Goal: Task Accomplishment & Management: Use online tool/utility

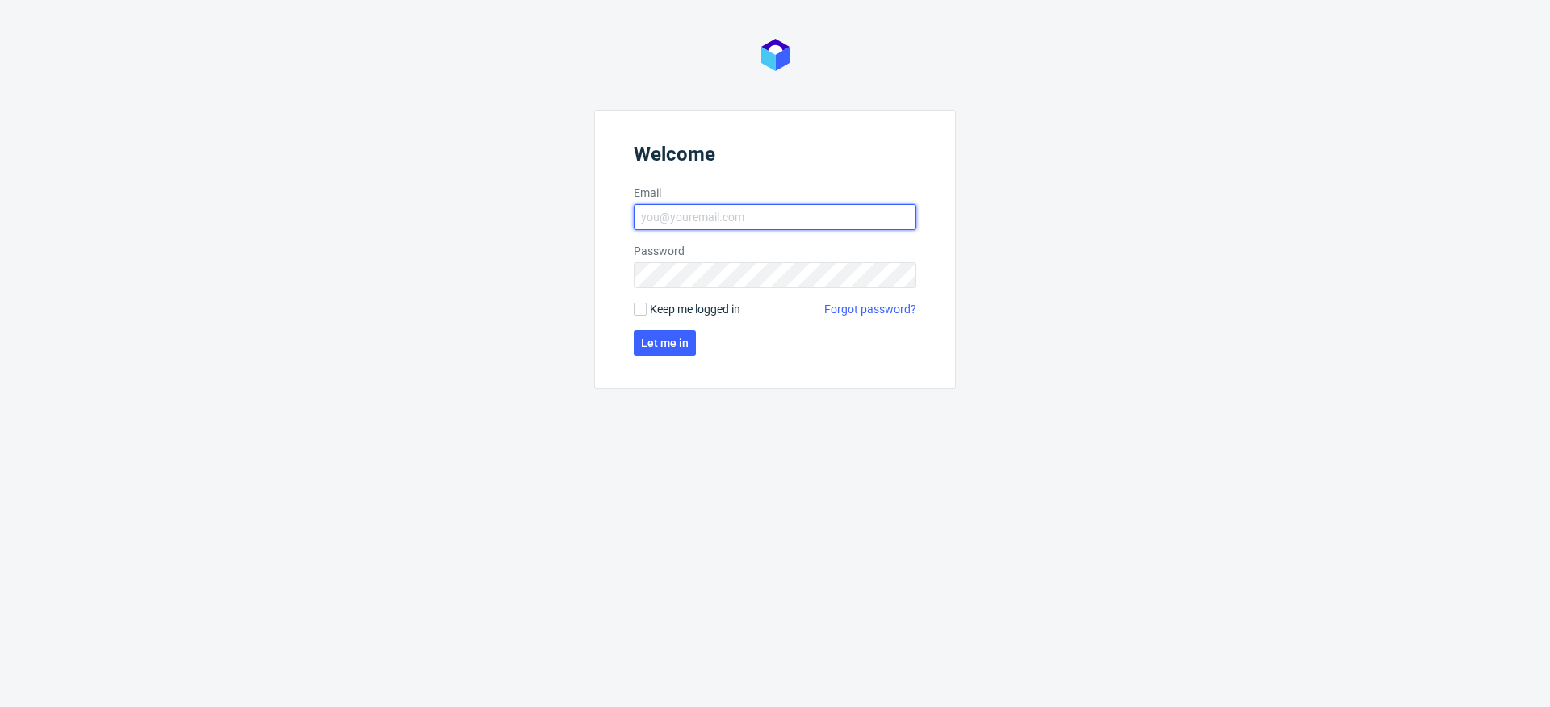
type input "krystian.gaza@packhelp.com"
click at [697, 306] on span "Keep me logged in" at bounding box center [695, 309] width 90 height 16
click at [671, 311] on span "Keep me logged in" at bounding box center [695, 309] width 90 height 16
click at [647, 311] on input "Keep me logged in" at bounding box center [640, 309] width 13 height 13
checkbox input "true"
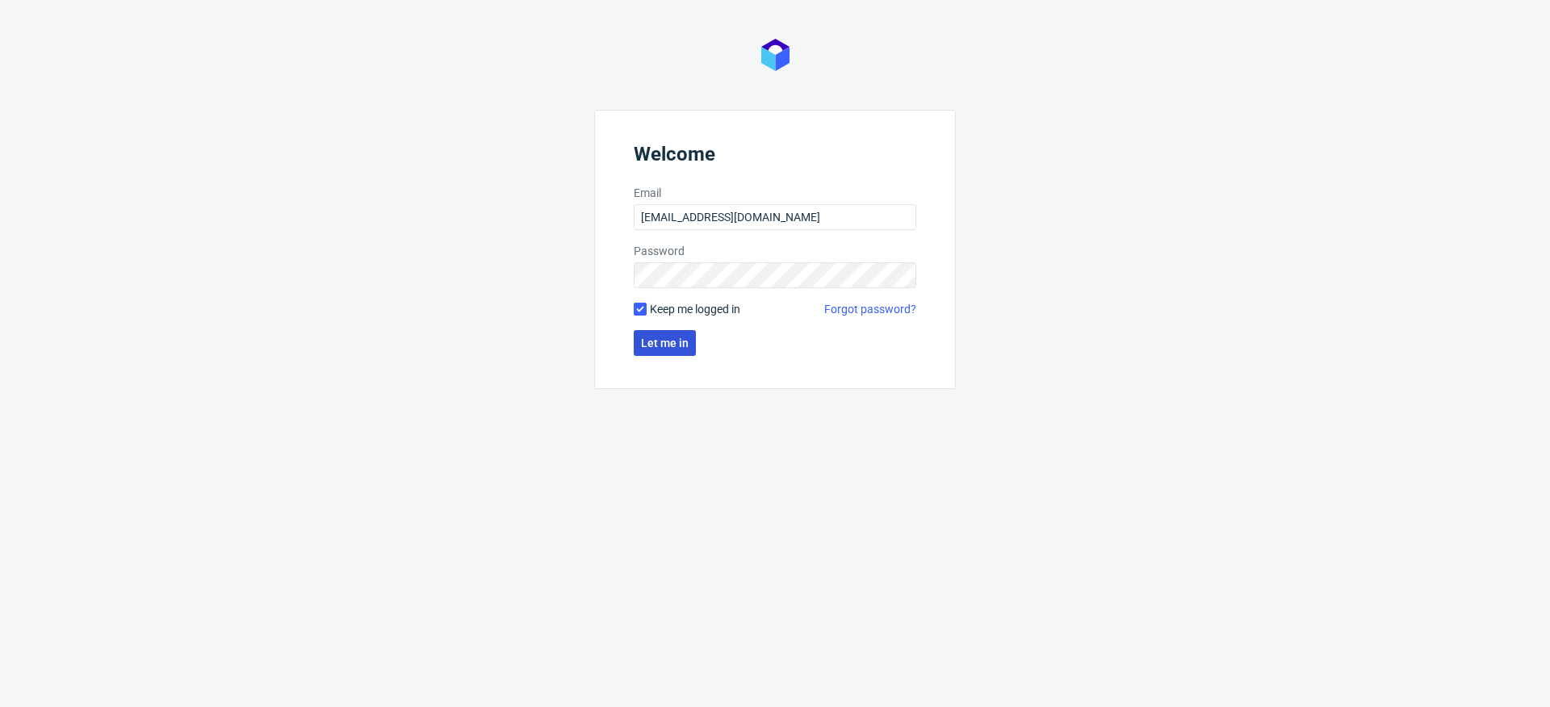
click at [675, 341] on span "Let me in" at bounding box center [665, 342] width 48 height 11
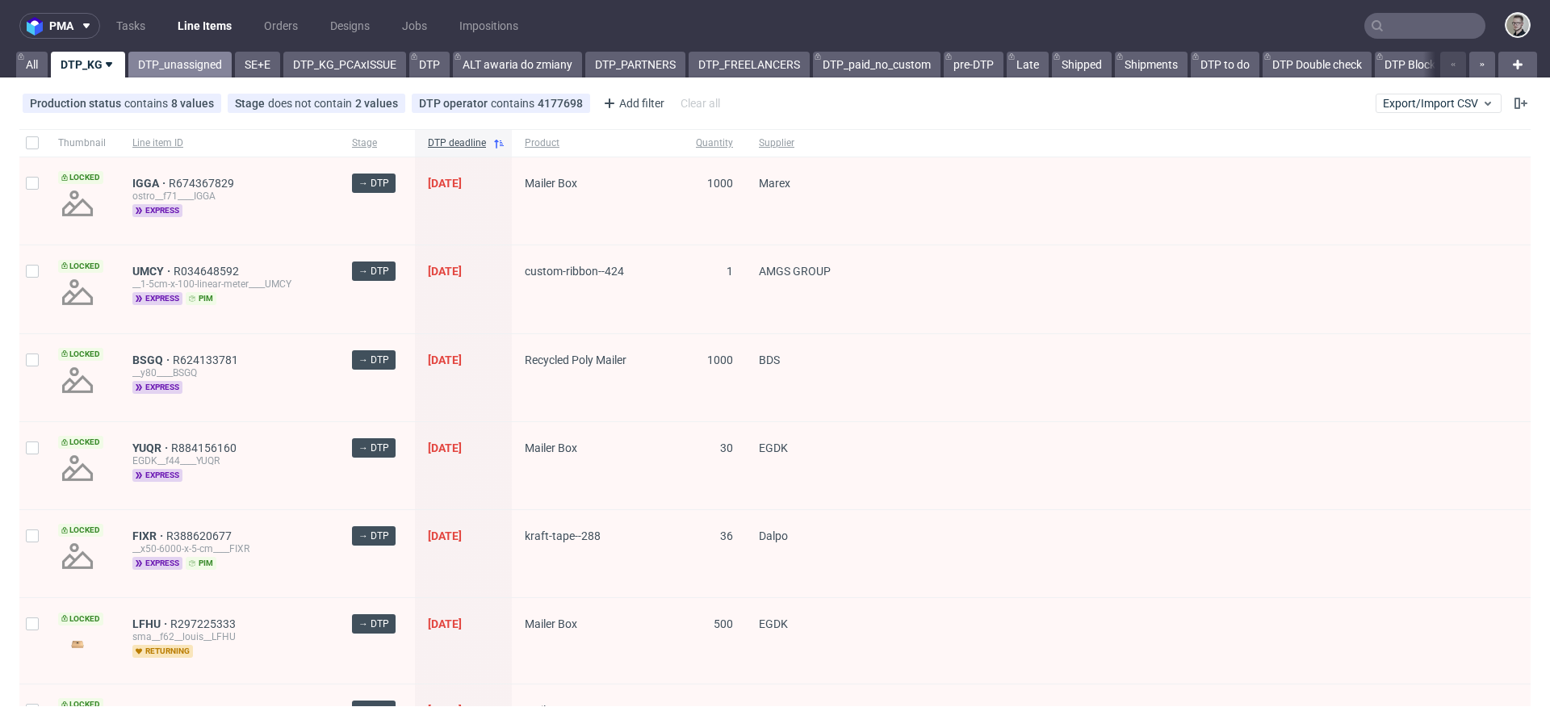
click at [207, 63] on link "DTP_unassigned" at bounding box center [179, 65] width 103 height 26
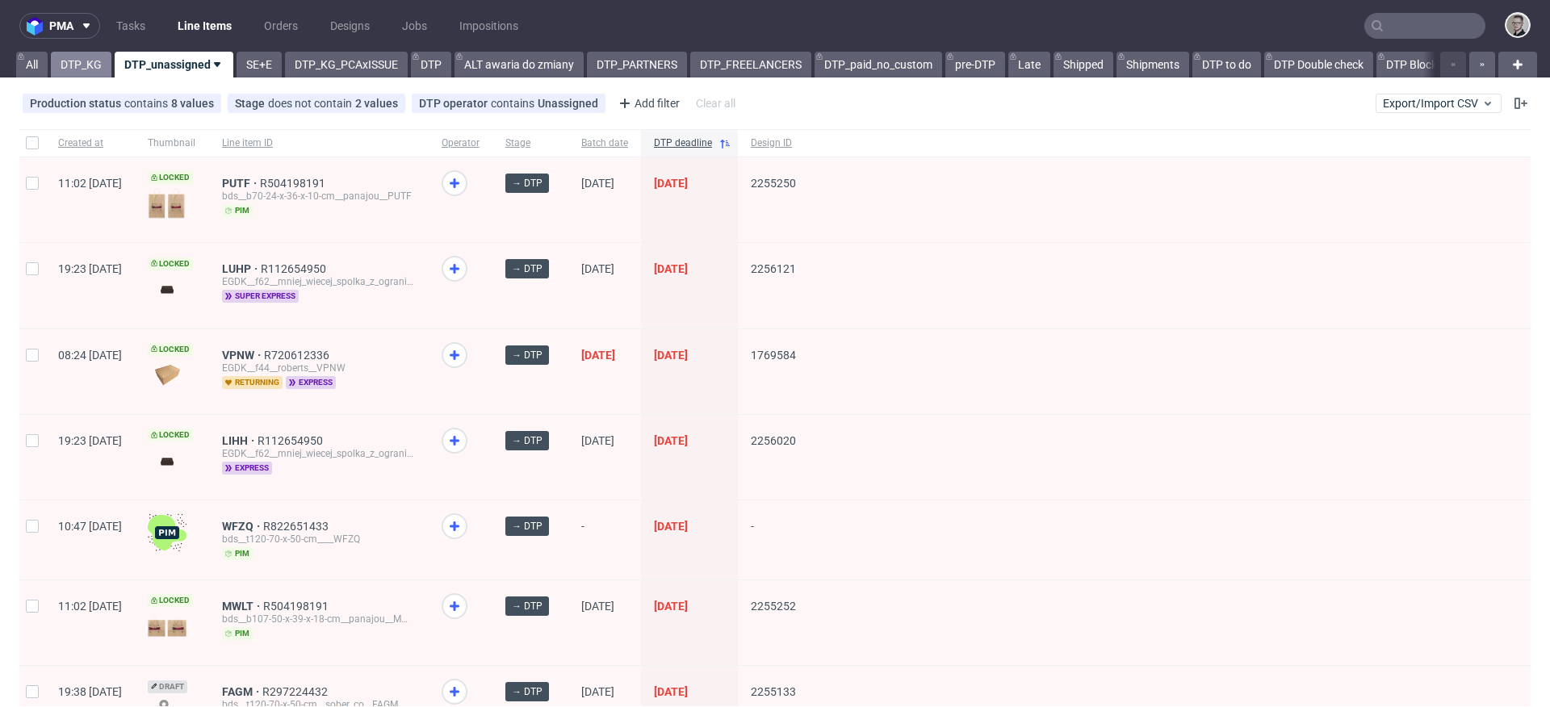
click at [94, 66] on link "DTP_KG" at bounding box center [81, 65] width 61 height 26
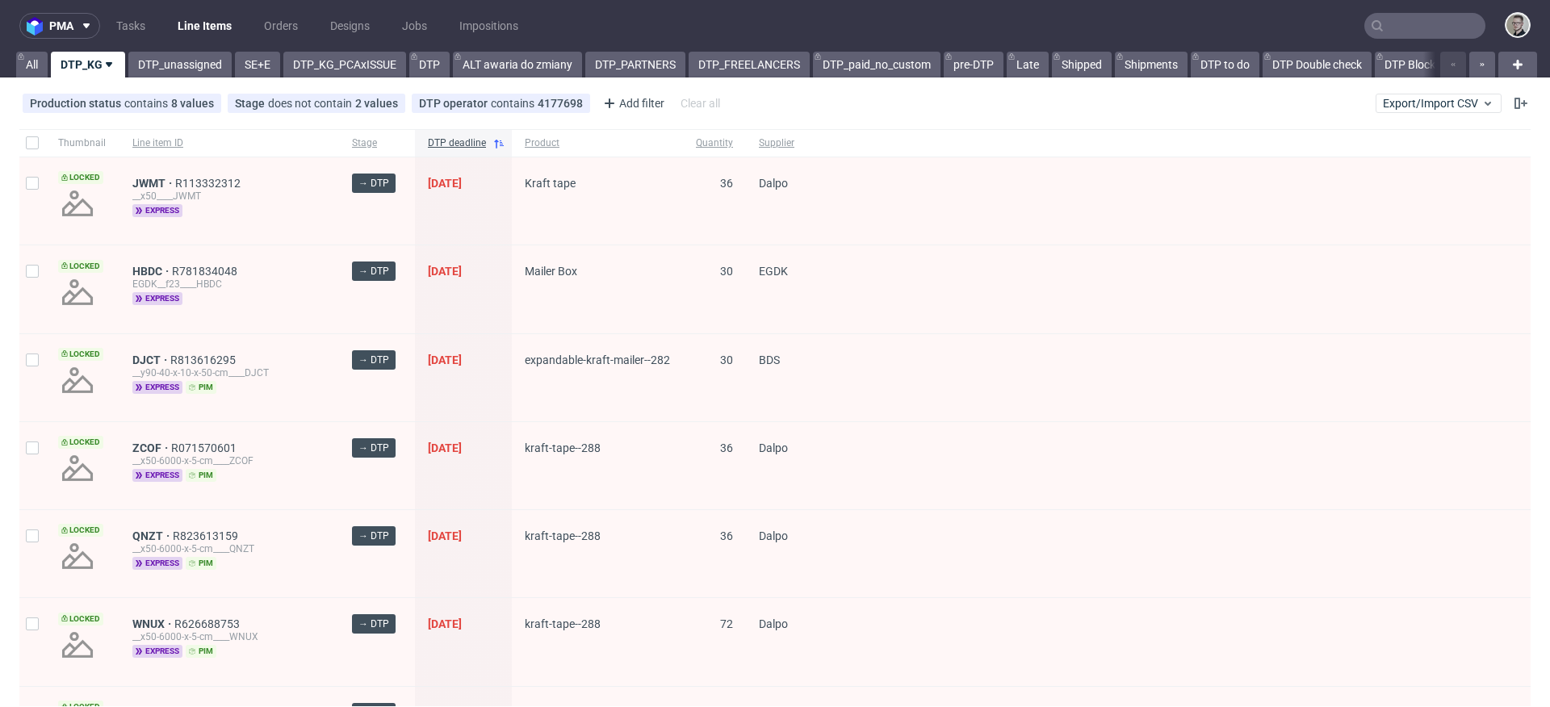
click at [276, 280] on div "EGDK__f23____HBDC" at bounding box center [229, 284] width 194 height 13
click at [312, 200] on div "__x50____JWMT" at bounding box center [229, 196] width 194 height 13
click at [973, 115] on div "Production status contains 8 values not_defined, Waiting for DTP, Waiting for D…" at bounding box center [775, 103] width 1550 height 39
click at [295, 192] on div "__x50____JWMT" at bounding box center [229, 196] width 194 height 13
click at [177, 67] on link "DTP_unassigned" at bounding box center [179, 65] width 103 height 26
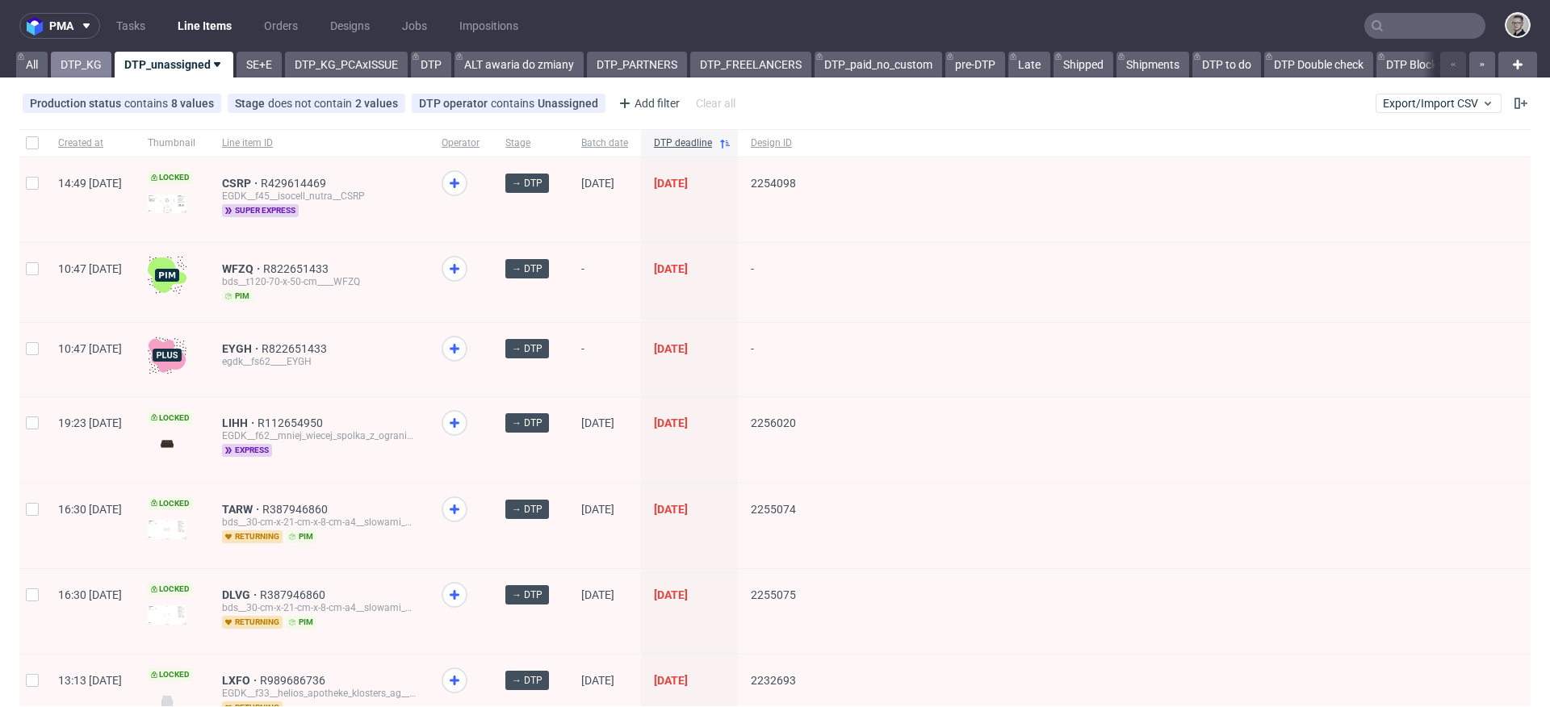
click at [98, 69] on link "DTP_KG" at bounding box center [81, 65] width 61 height 26
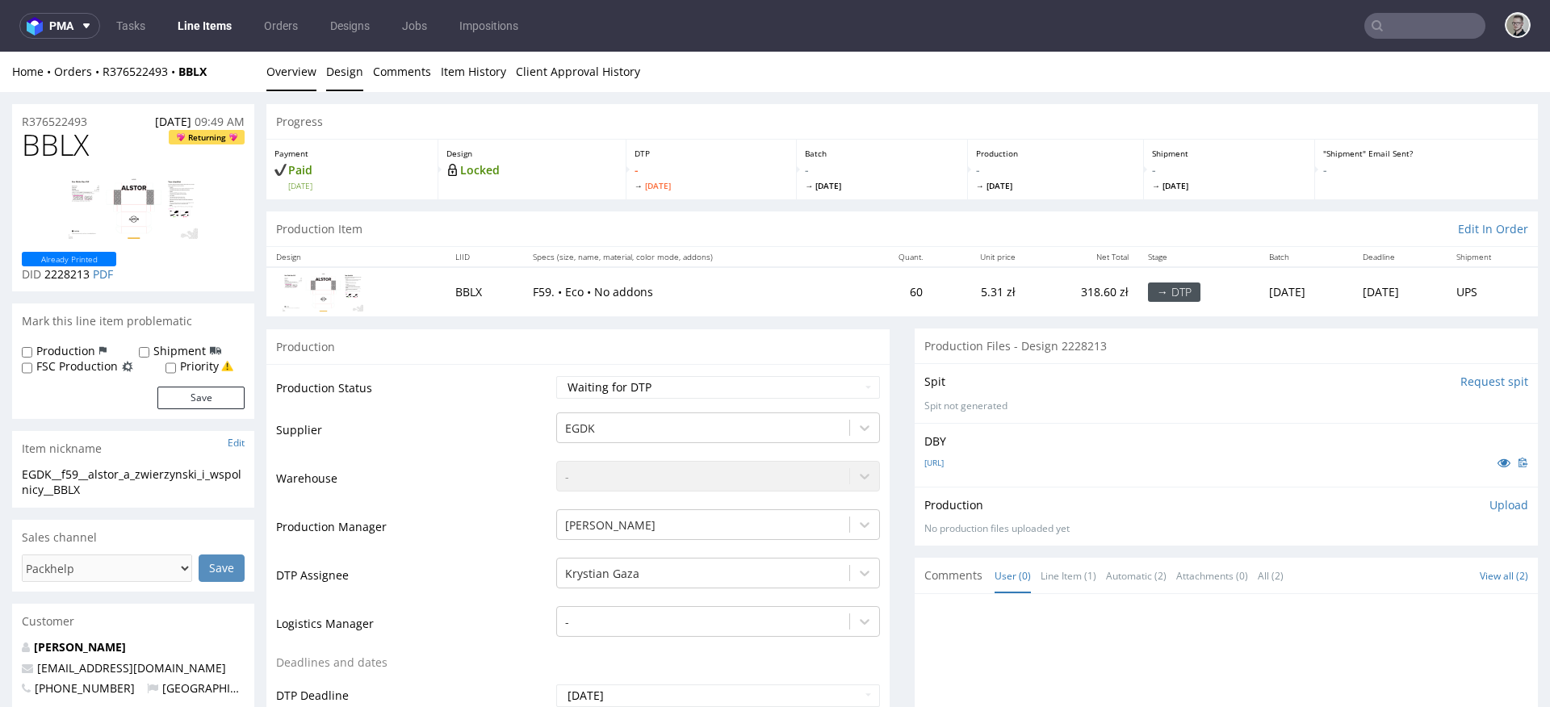
click at [335, 68] on link "Design" at bounding box center [344, 72] width 37 height 40
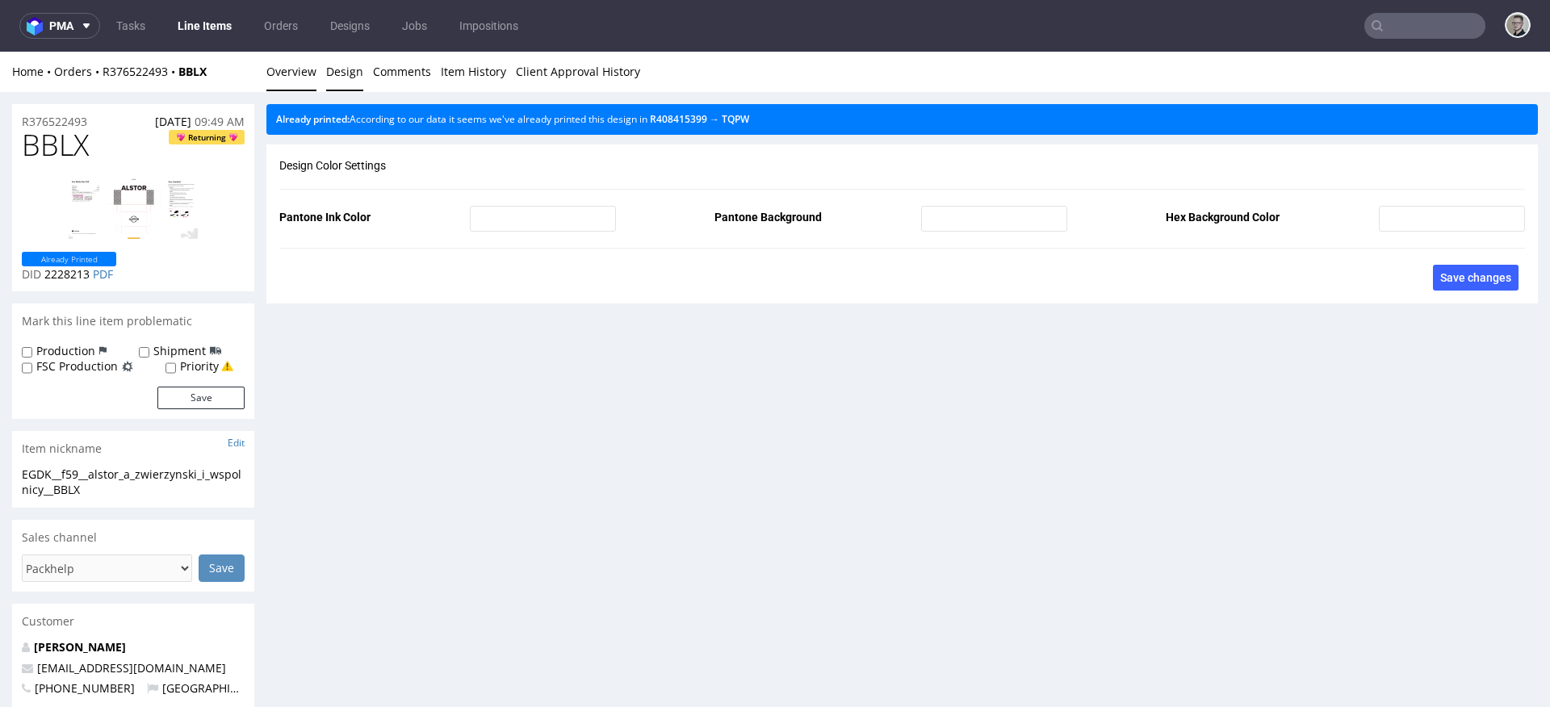
click at [275, 75] on link "Overview" at bounding box center [291, 72] width 50 height 40
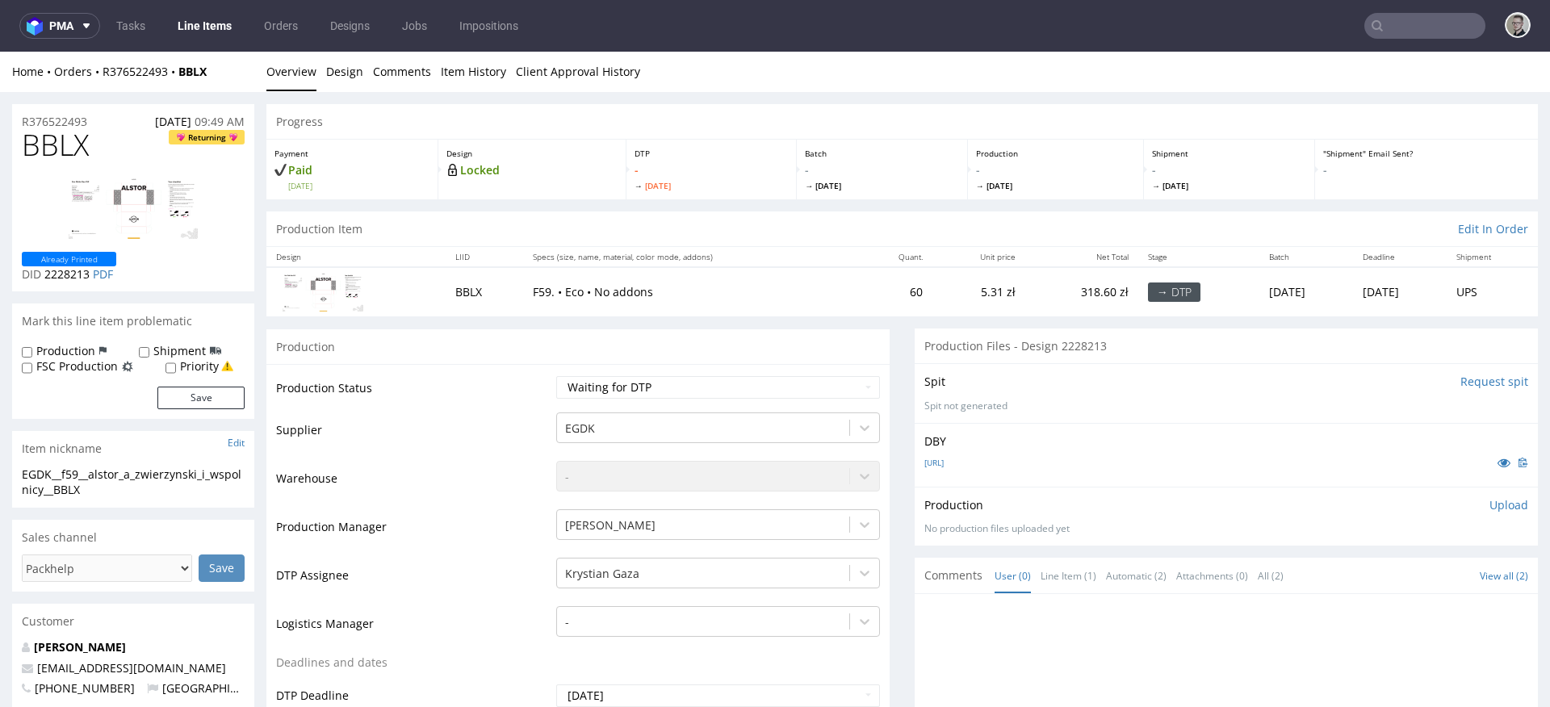
click at [114, 478] on div "EGDK__f59__alstor_a_zwierzynski_i_wspolnicy__BBLX" at bounding box center [133, 482] width 223 height 31
copy div "EGDK__f59__alstor_a_zwierzynski_i_wspolnicy__BBLX"
drag, startPoint x: 100, startPoint y: 118, endPoint x: 0, endPoint y: 98, distance: 102.0
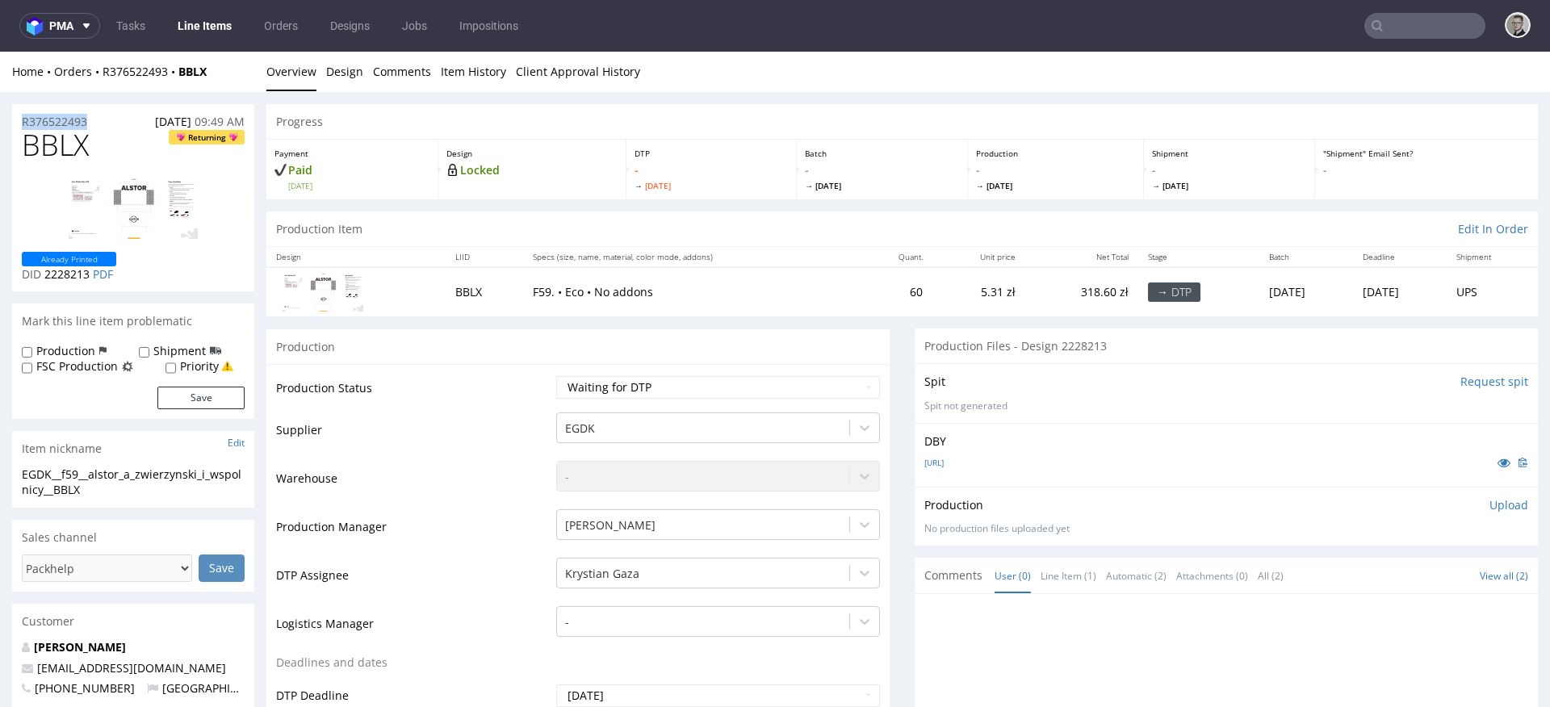
copy p "R376522493"
click at [663, 387] on select "Waiting for Artwork Waiting for Diecut Waiting for Mockup Waiting for DTP Waiti…" at bounding box center [718, 387] width 324 height 23
select select "dtp_in_process"
click at [556, 376] on select "Waiting for Artwork Waiting for Diecut Waiting for Mockup Waiting for DTP Waiti…" at bounding box center [718, 387] width 324 height 23
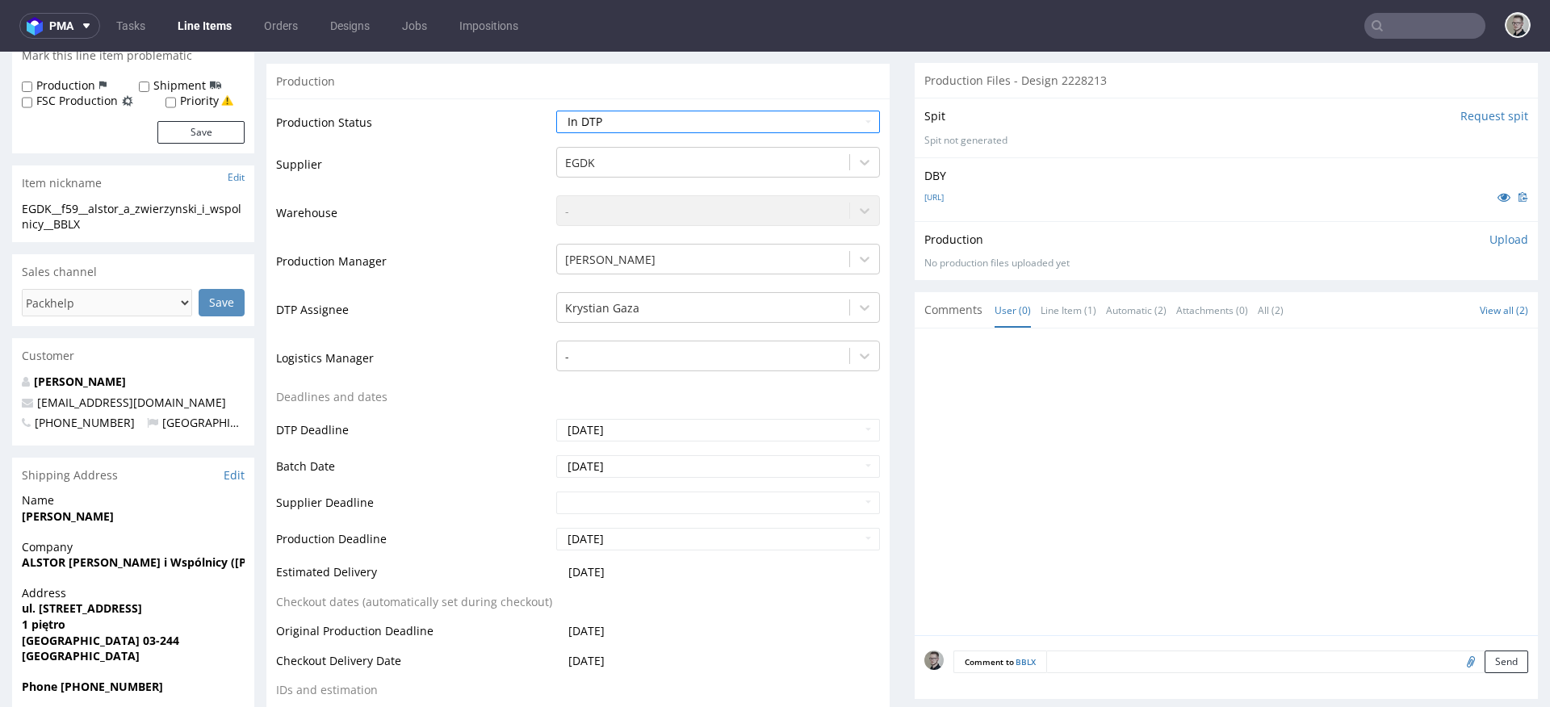
scroll to position [501, 0]
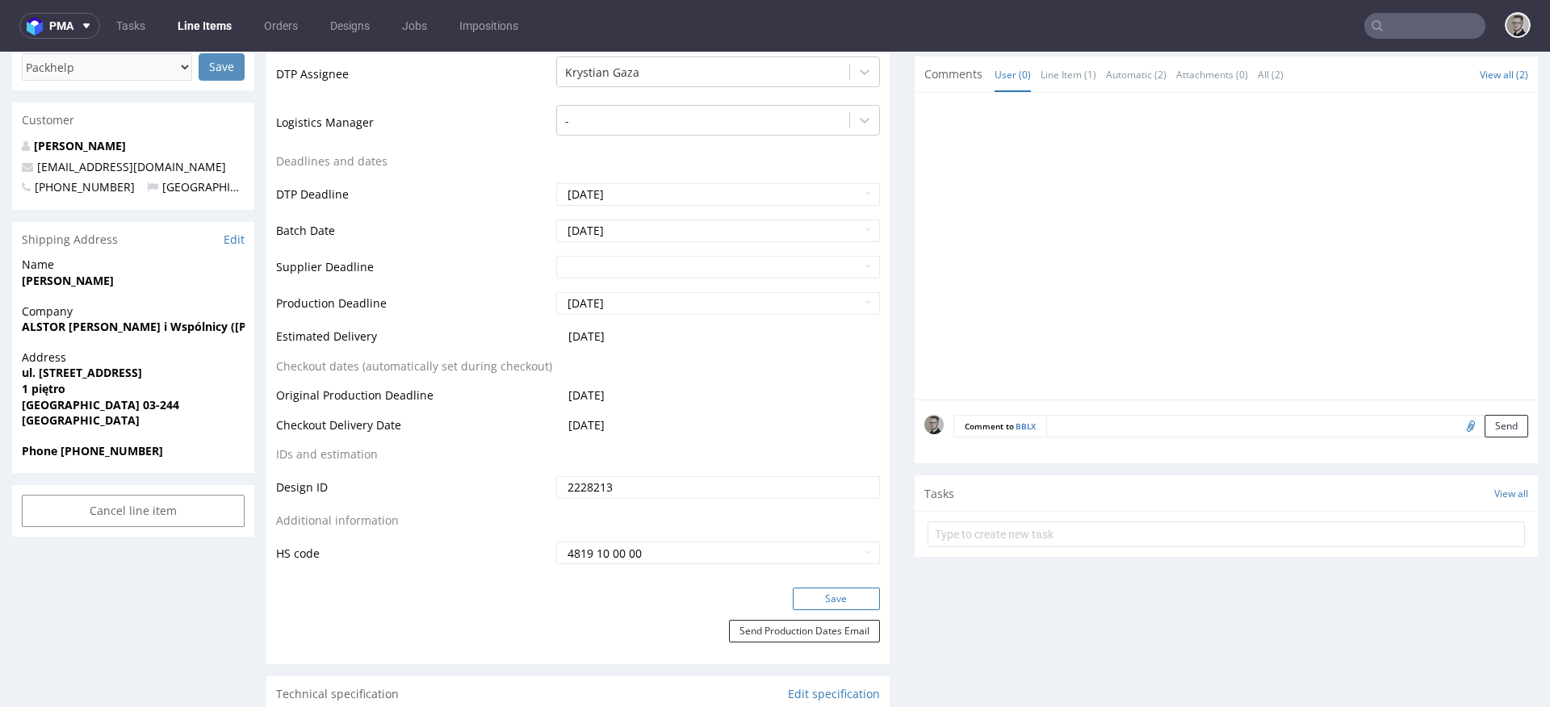
click at [852, 607] on button "Save" at bounding box center [836, 599] width 87 height 23
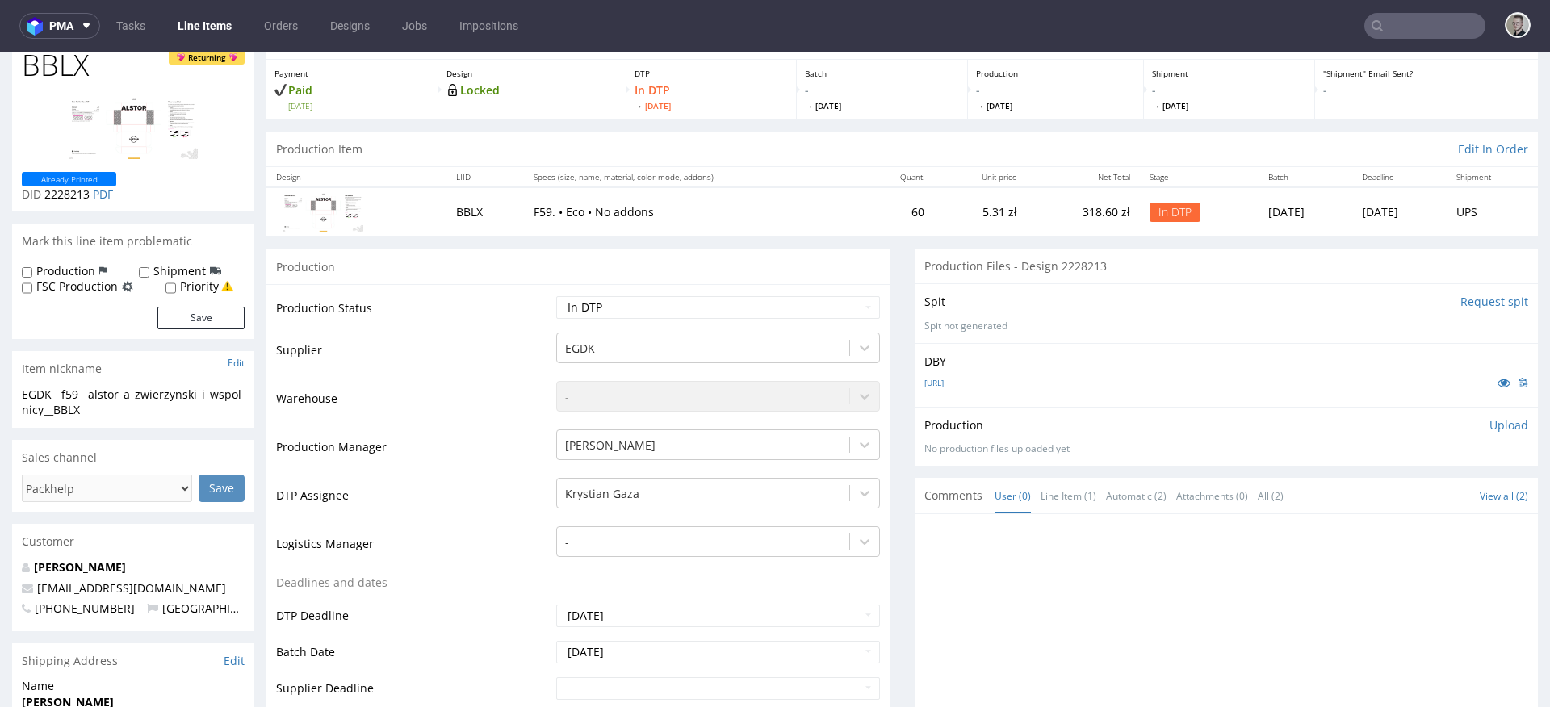
scroll to position [0, 0]
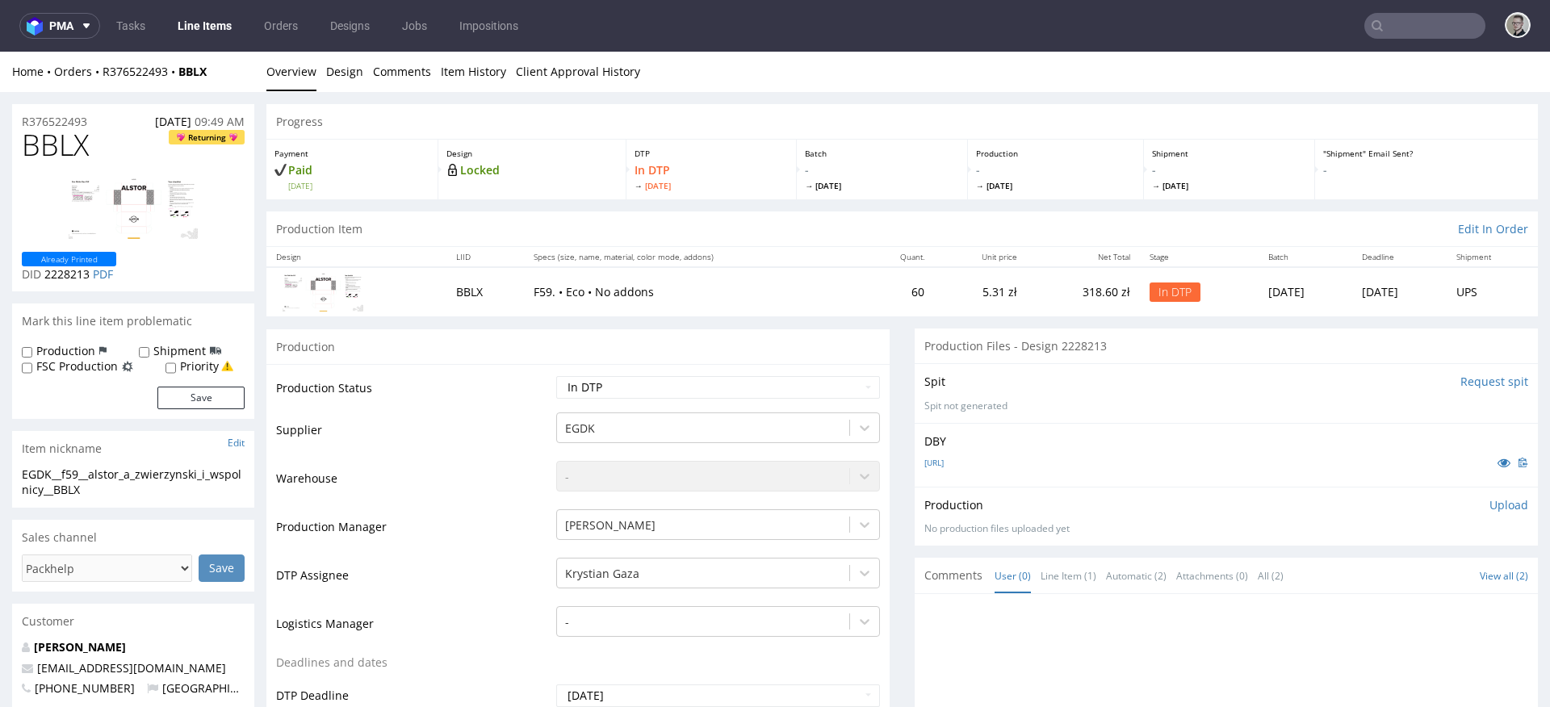
click at [1481, 513] on div "Production Upload No production files uploaded yet Description (optional) Add f…" at bounding box center [1226, 516] width 604 height 39
click at [1489, 504] on p "Upload" at bounding box center [1508, 505] width 39 height 16
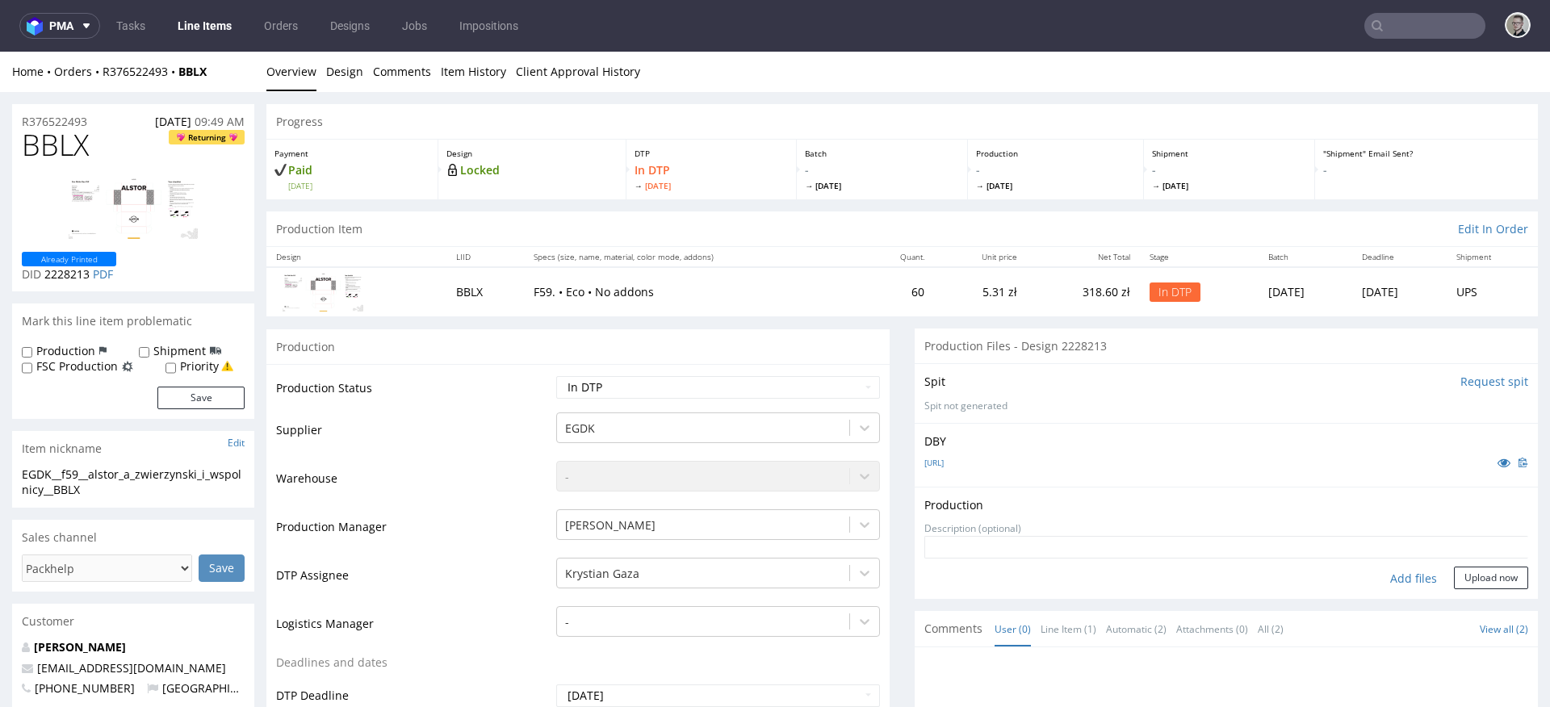
click at [1407, 576] on div "Add files" at bounding box center [1413, 579] width 81 height 24
type input "C:\fakepath\EGDK__f59__alstor_a_zwierzynski_i_wspolnicy__BBLX__d2228213__oR3765…"
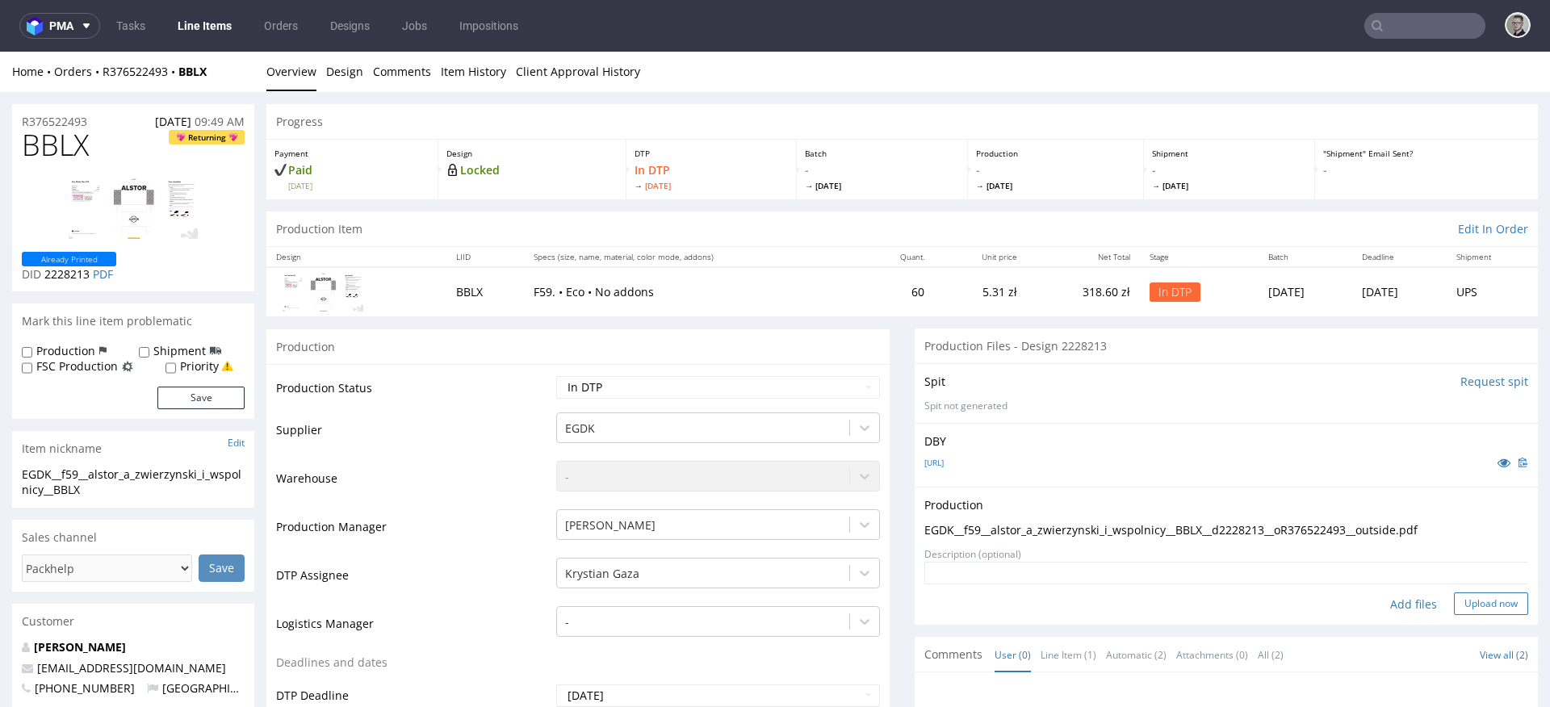
click at [1472, 605] on button "Upload now" at bounding box center [1491, 604] width 74 height 23
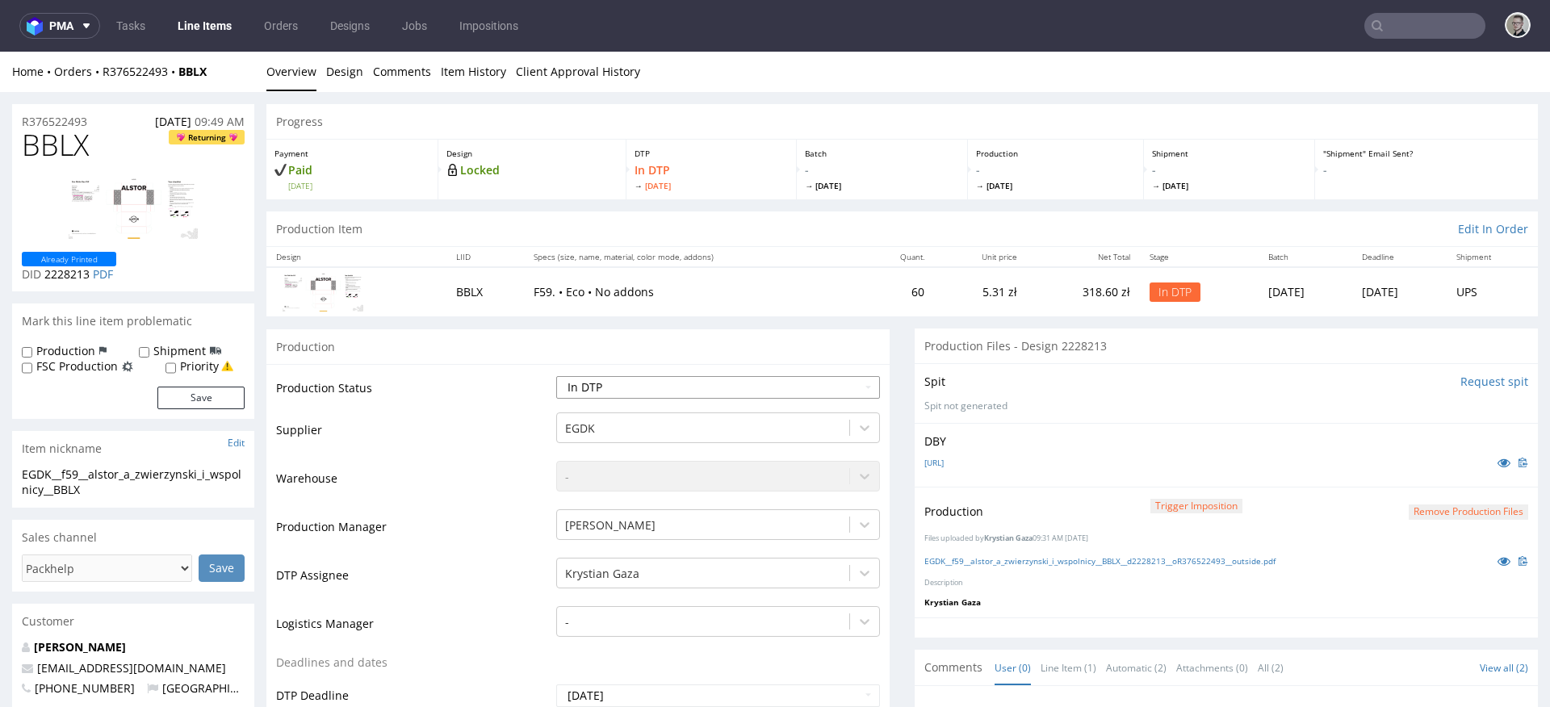
click at [722, 395] on select "Waiting for Artwork Waiting for Diecut Waiting for Mockup Waiting for DTP Waiti…" at bounding box center [718, 387] width 324 height 23
select select "dtp_production_ready"
click at [556, 376] on select "Waiting for Artwork Waiting for Diecut Waiting for Mockup Waiting for DTP Waiti…" at bounding box center [718, 387] width 324 height 23
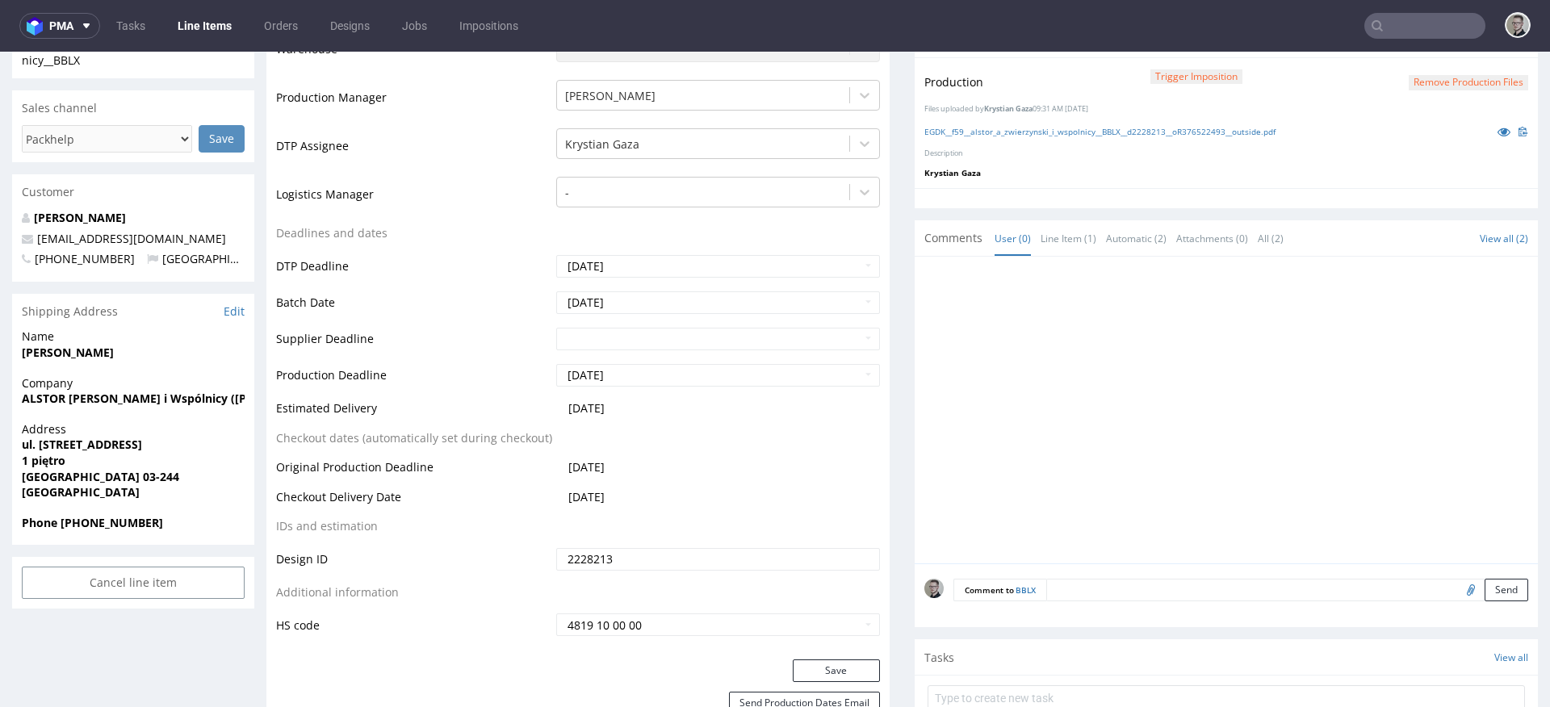
scroll to position [739, 0]
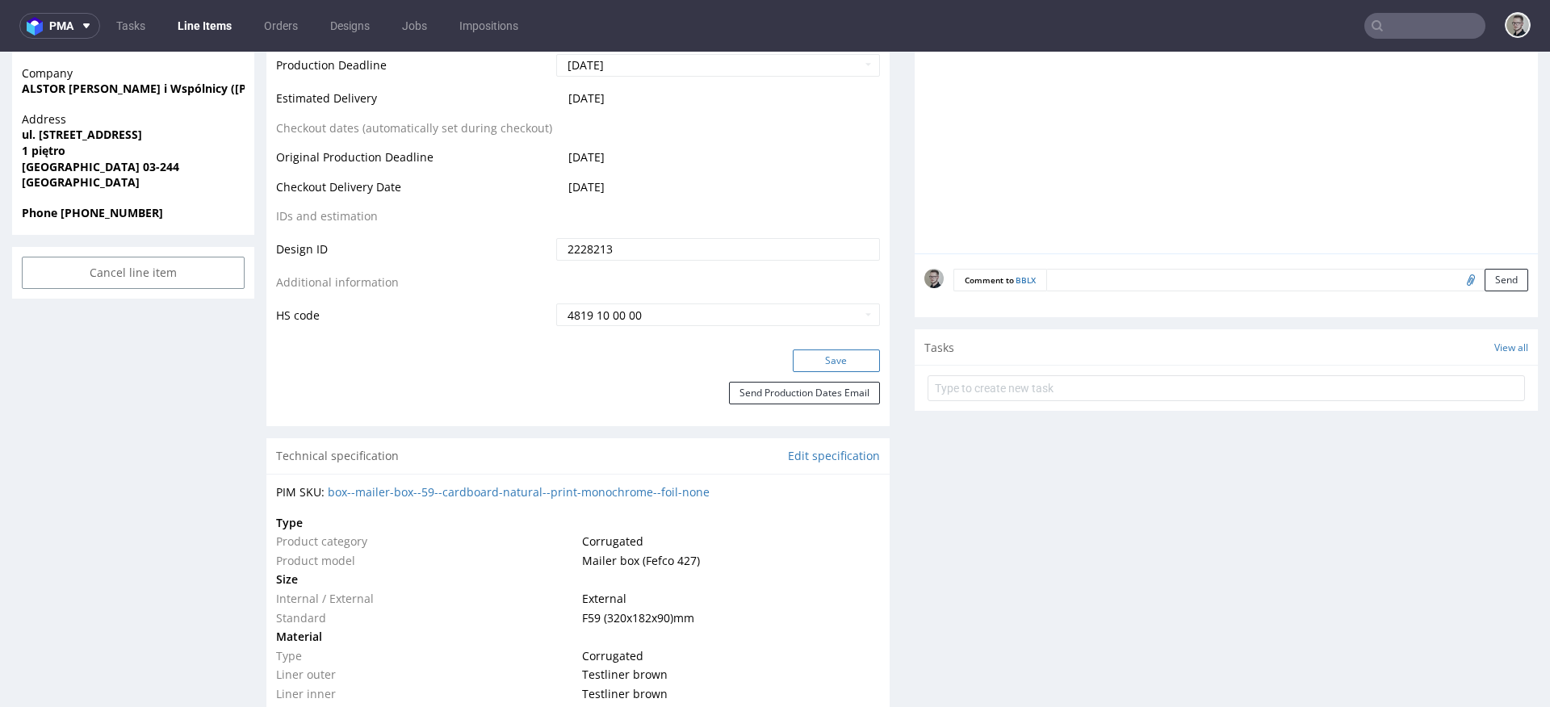
click at [857, 366] on button "Save" at bounding box center [836, 361] width 87 height 23
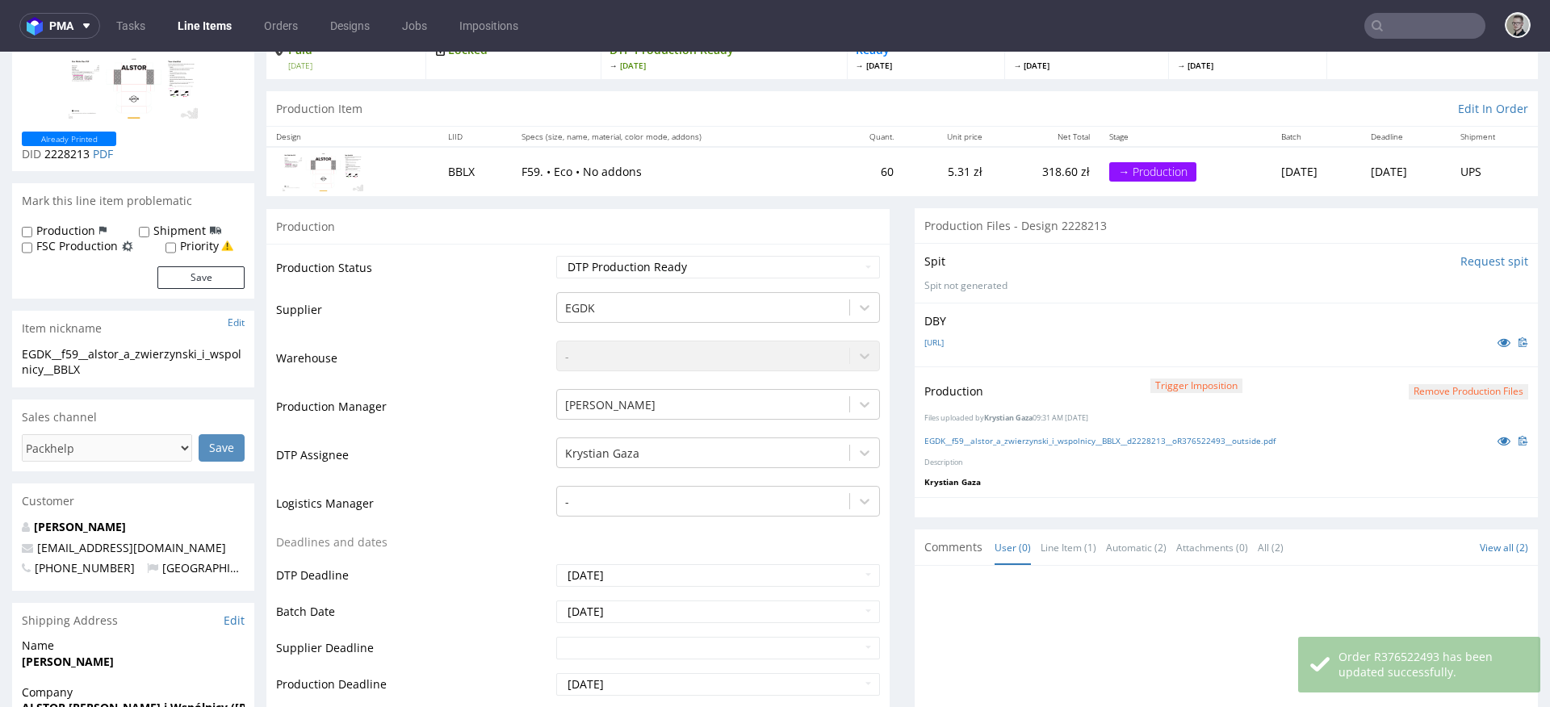
scroll to position [0, 0]
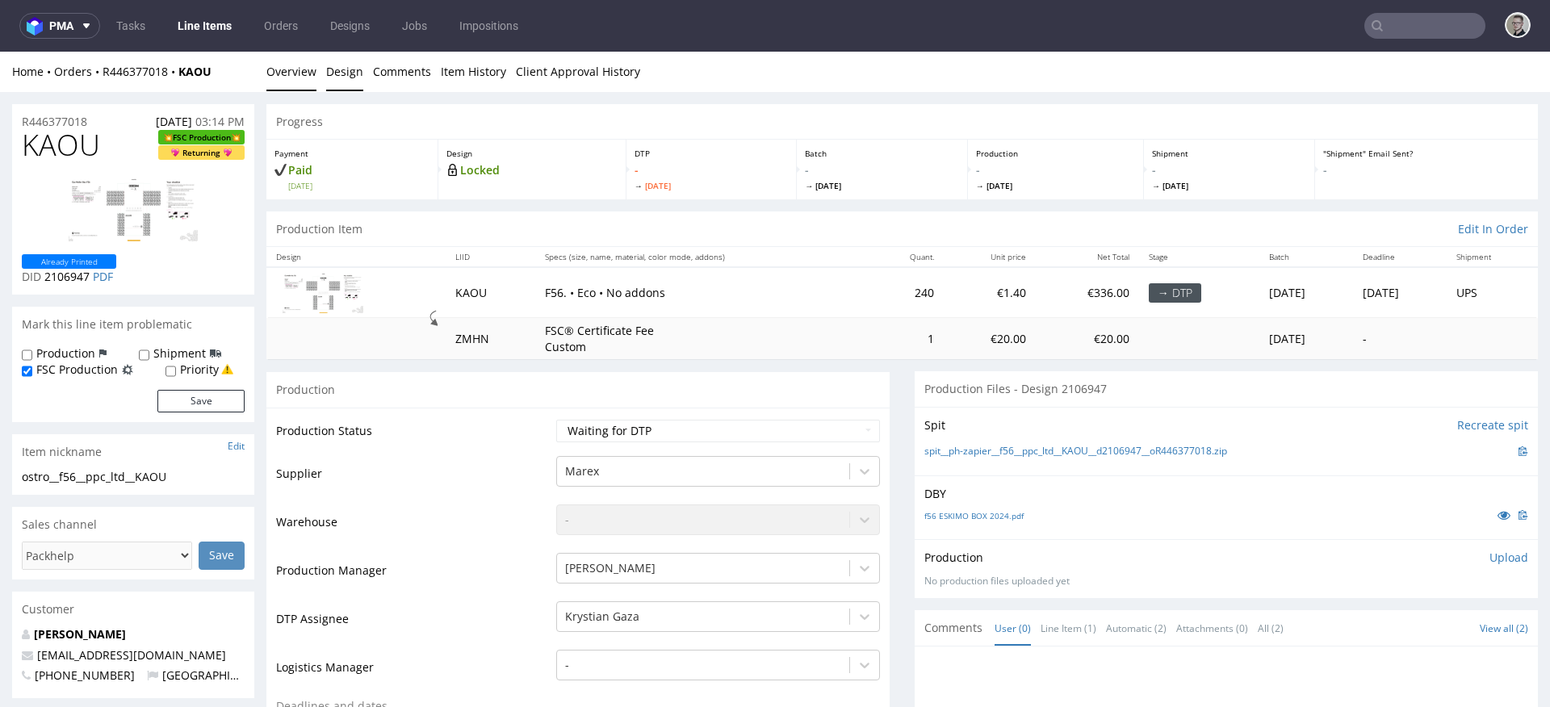
click at [337, 67] on link "Design" at bounding box center [344, 72] width 37 height 40
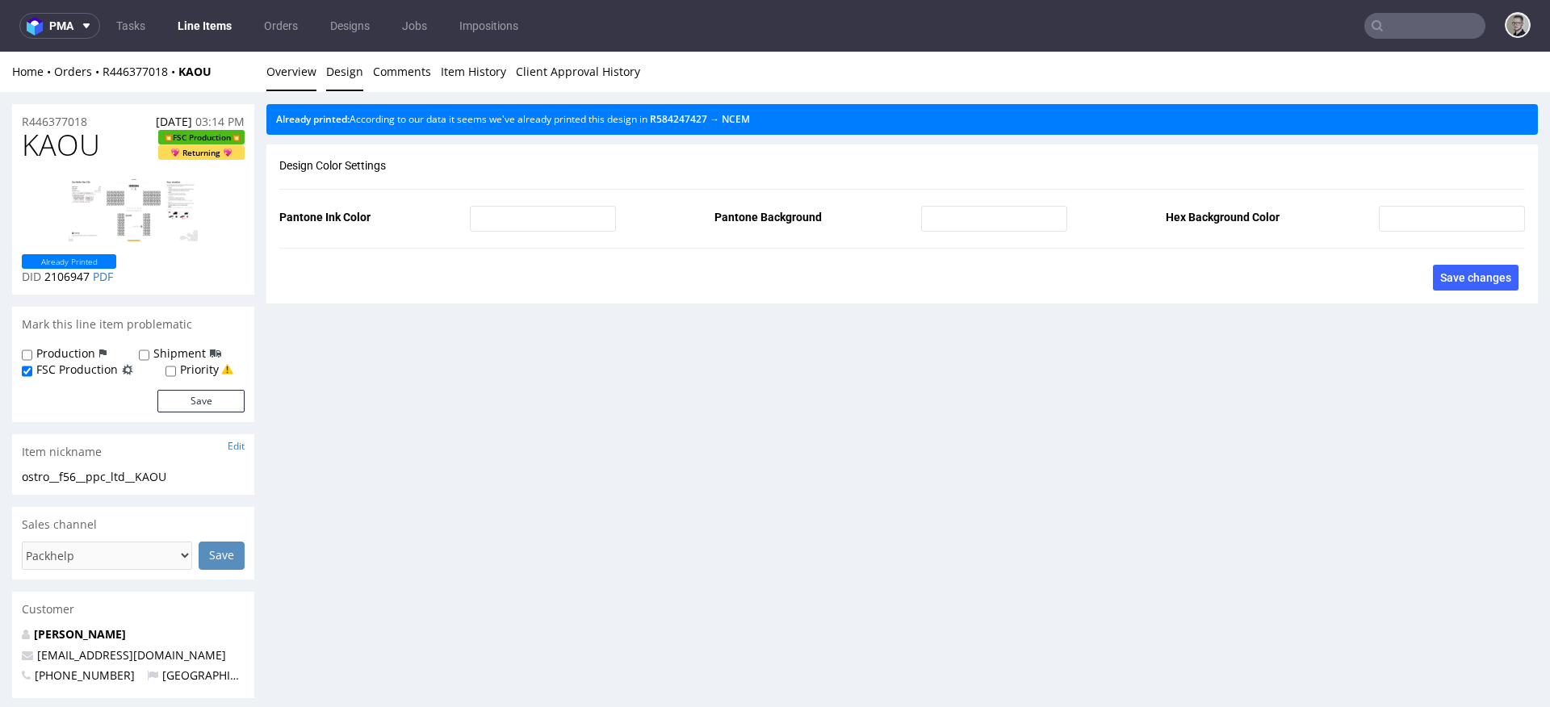
click at [301, 71] on link "Overview" at bounding box center [291, 72] width 50 height 40
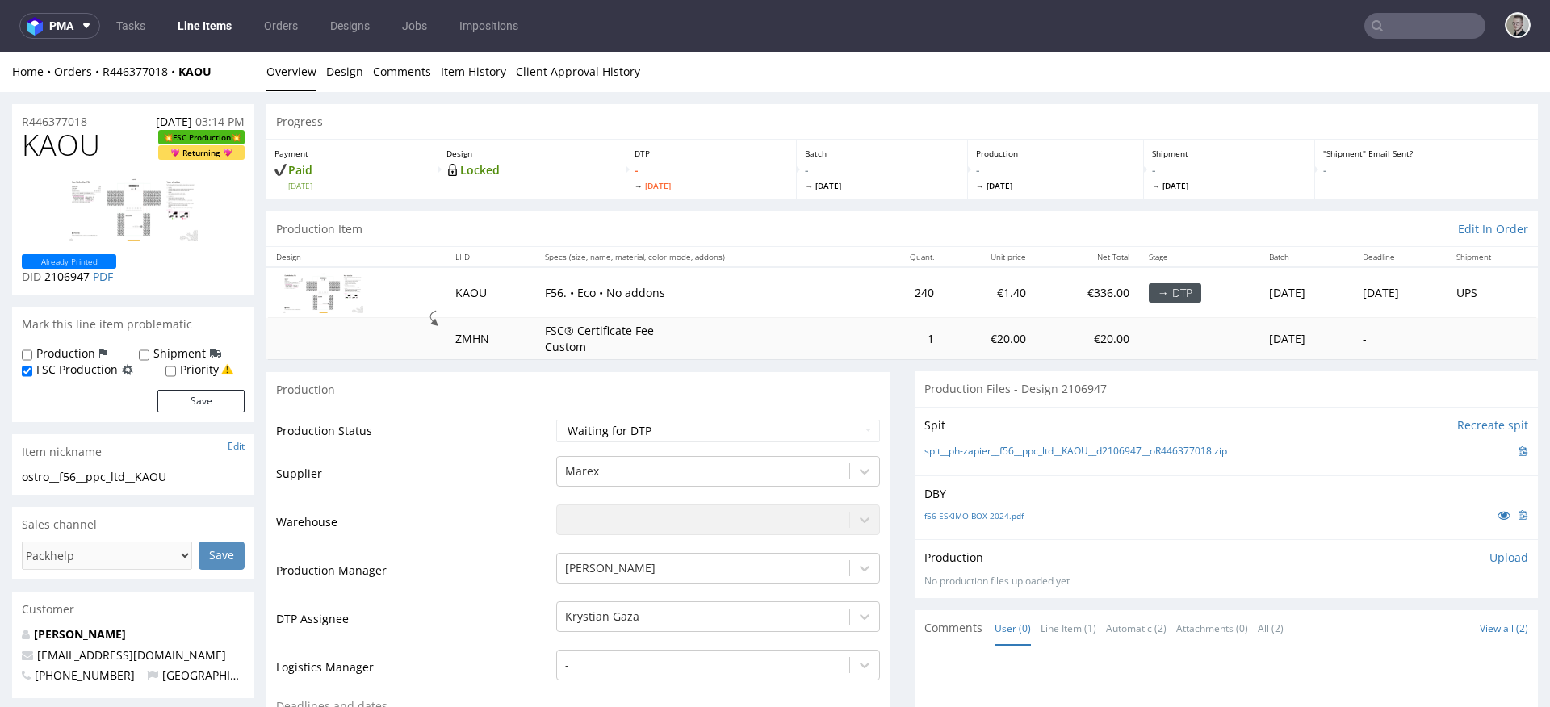
click at [122, 481] on div "ostro__f56__ppc_ltd__KAOU" at bounding box center [133, 477] width 223 height 16
click at [123, 481] on div "ostro__f56__ppc_ltd__KAOU" at bounding box center [133, 477] width 223 height 16
copy div "ostro__f56__ppc_ltd__KAOU"
click at [634, 445] on td "Waiting for Artwork Waiting for Diecut Waiting for Mockup Waiting for DTP Waiti…" at bounding box center [716, 436] width 328 height 36
click at [642, 432] on select "Waiting for Artwork Waiting for Diecut Waiting for Mockup Waiting for DTP Waiti…" at bounding box center [718, 431] width 324 height 23
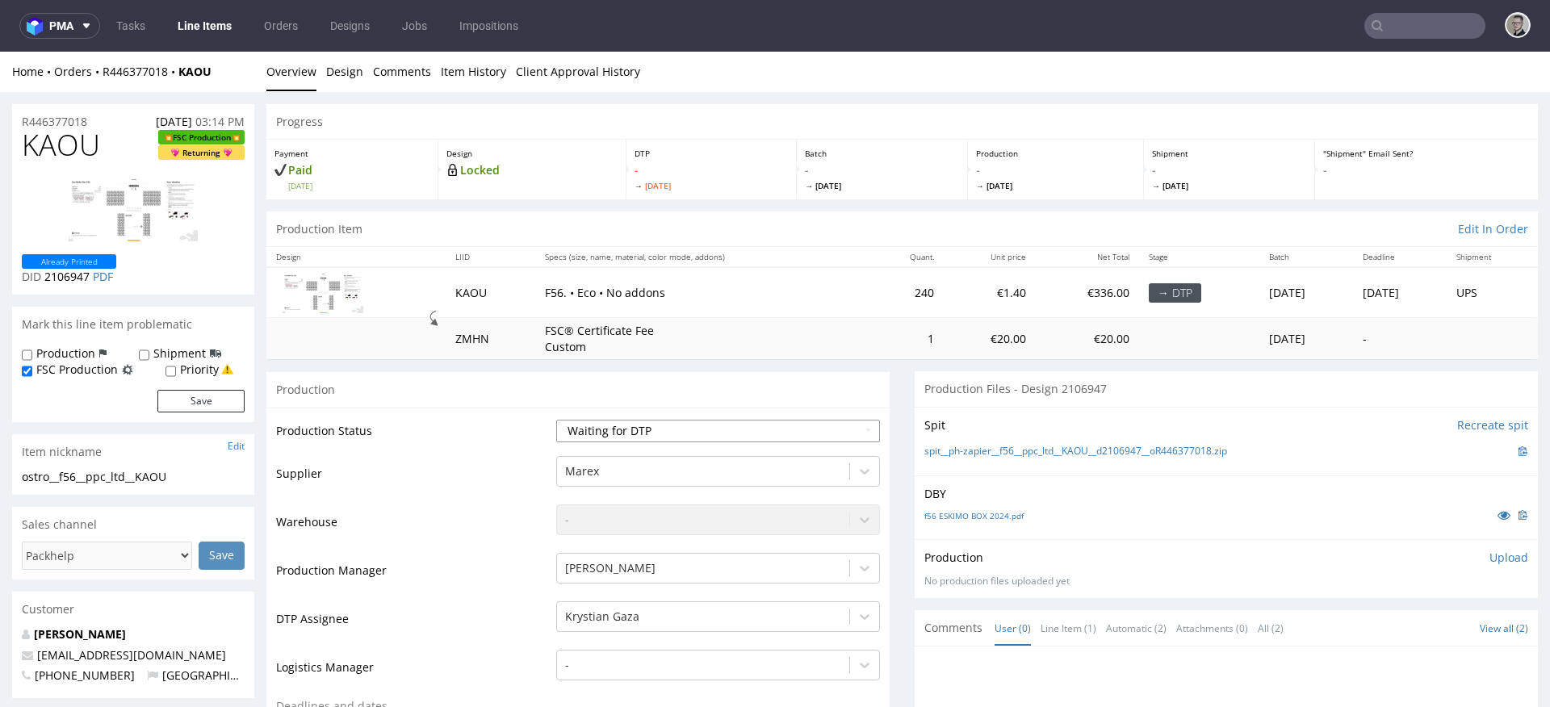
select select "dtp_in_process"
click at [556, 420] on select "Waiting for Artwork Waiting for Diecut Waiting for Mockup Waiting for DTP Waiti…" at bounding box center [718, 431] width 324 height 23
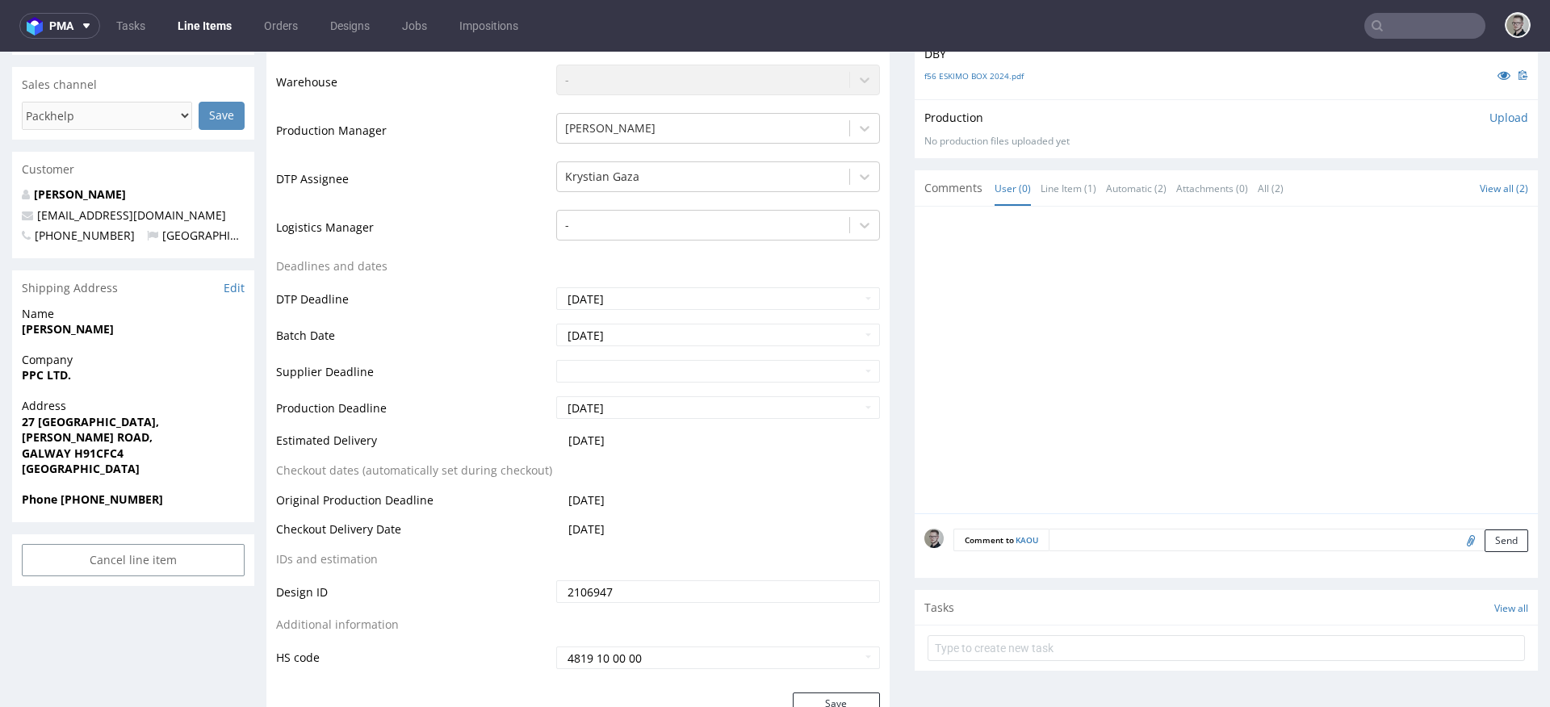
scroll to position [486, 0]
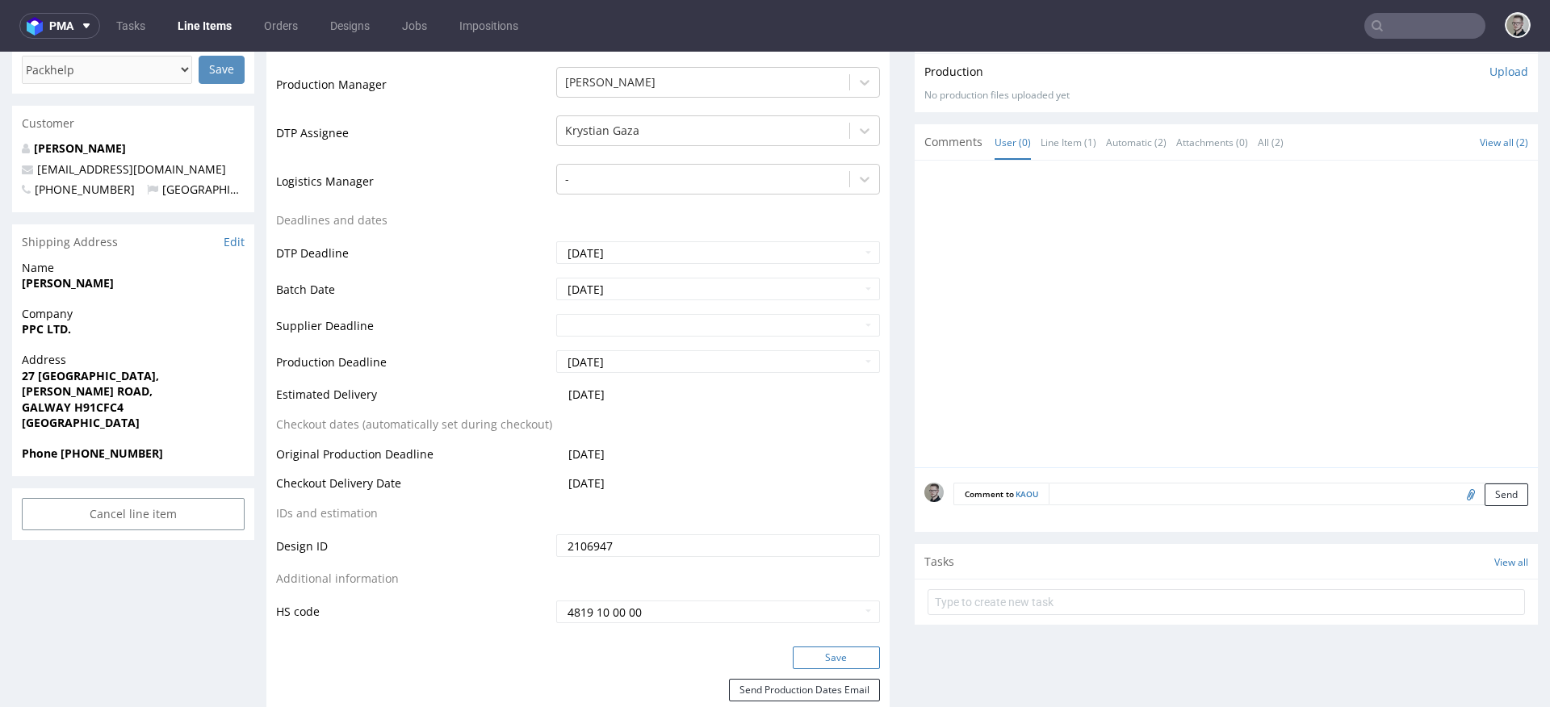
click at [850, 659] on button "Save" at bounding box center [836, 658] width 87 height 23
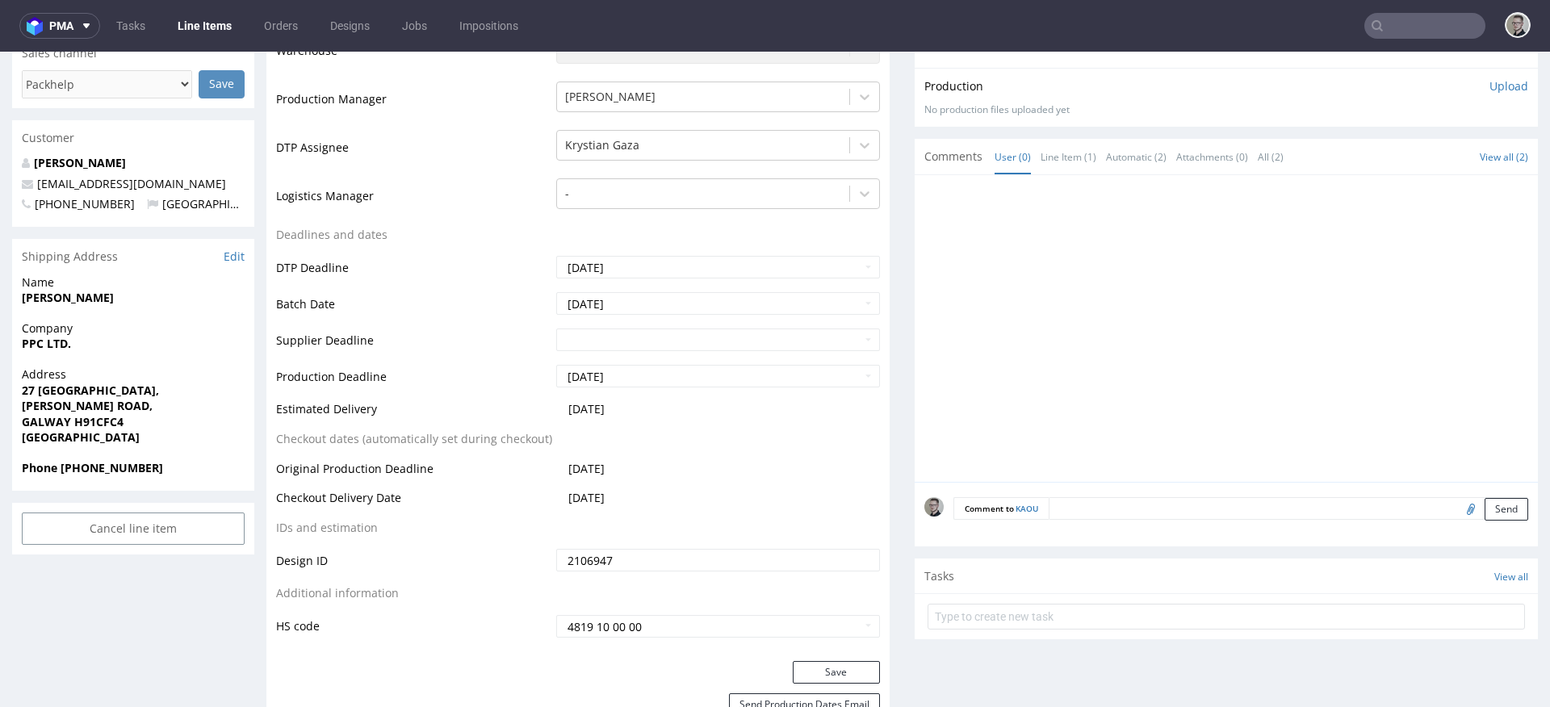
scroll to position [0, 0]
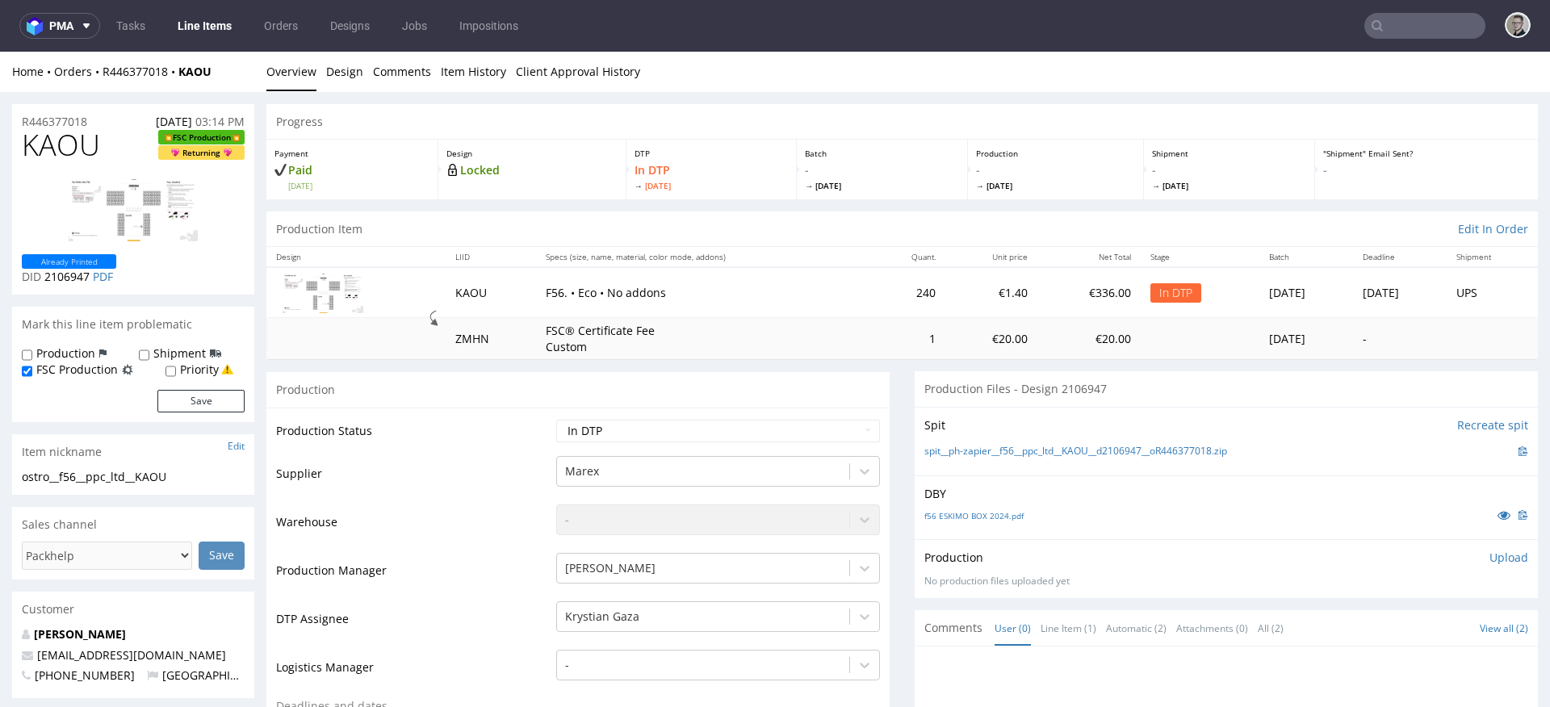
click at [1489, 554] on p "Upload" at bounding box center [1508, 558] width 39 height 16
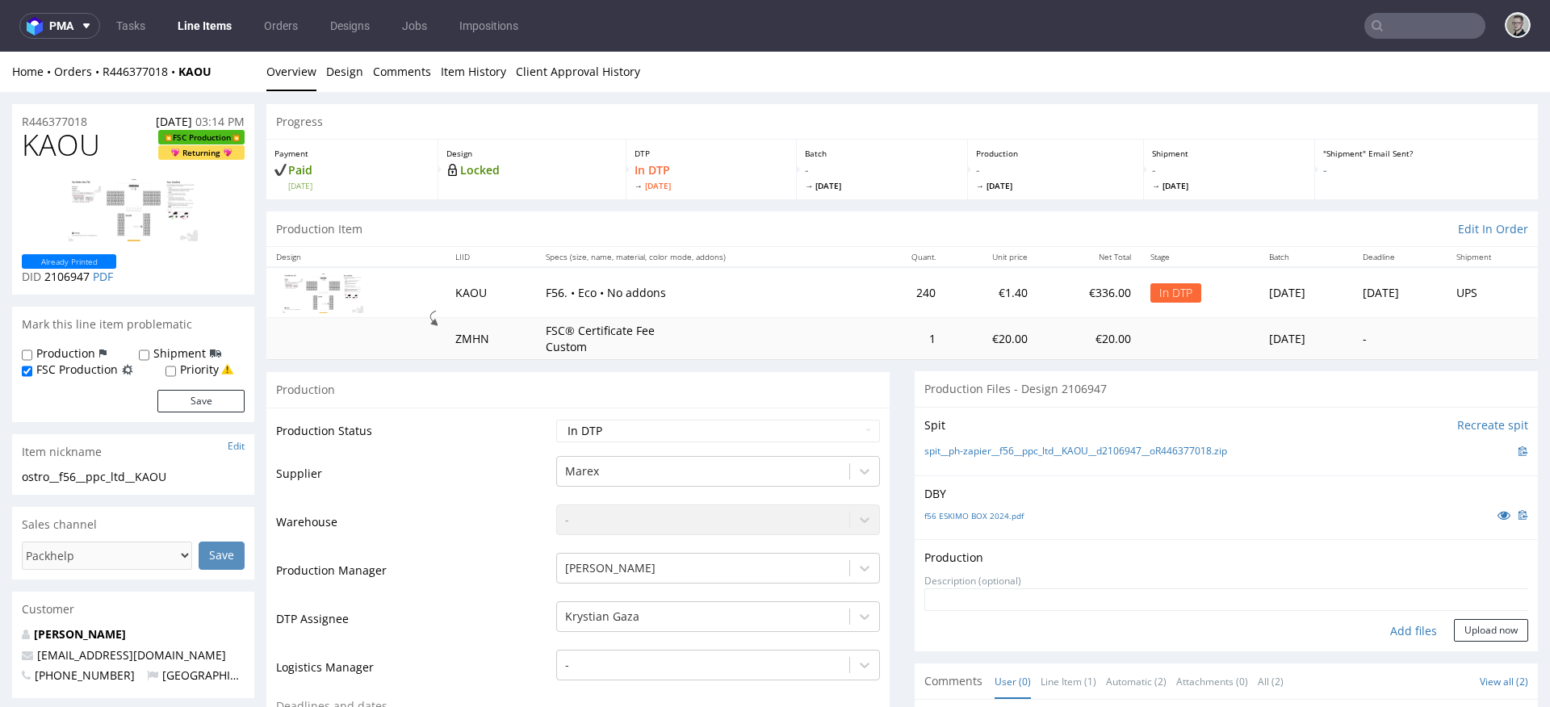
click at [1394, 629] on div "Add files" at bounding box center [1413, 631] width 81 height 24
type input "C:\fakepath\ostro__f56__ppc_ltd__KAOU__d2106947__oR446377018__v5__outside.pdf"
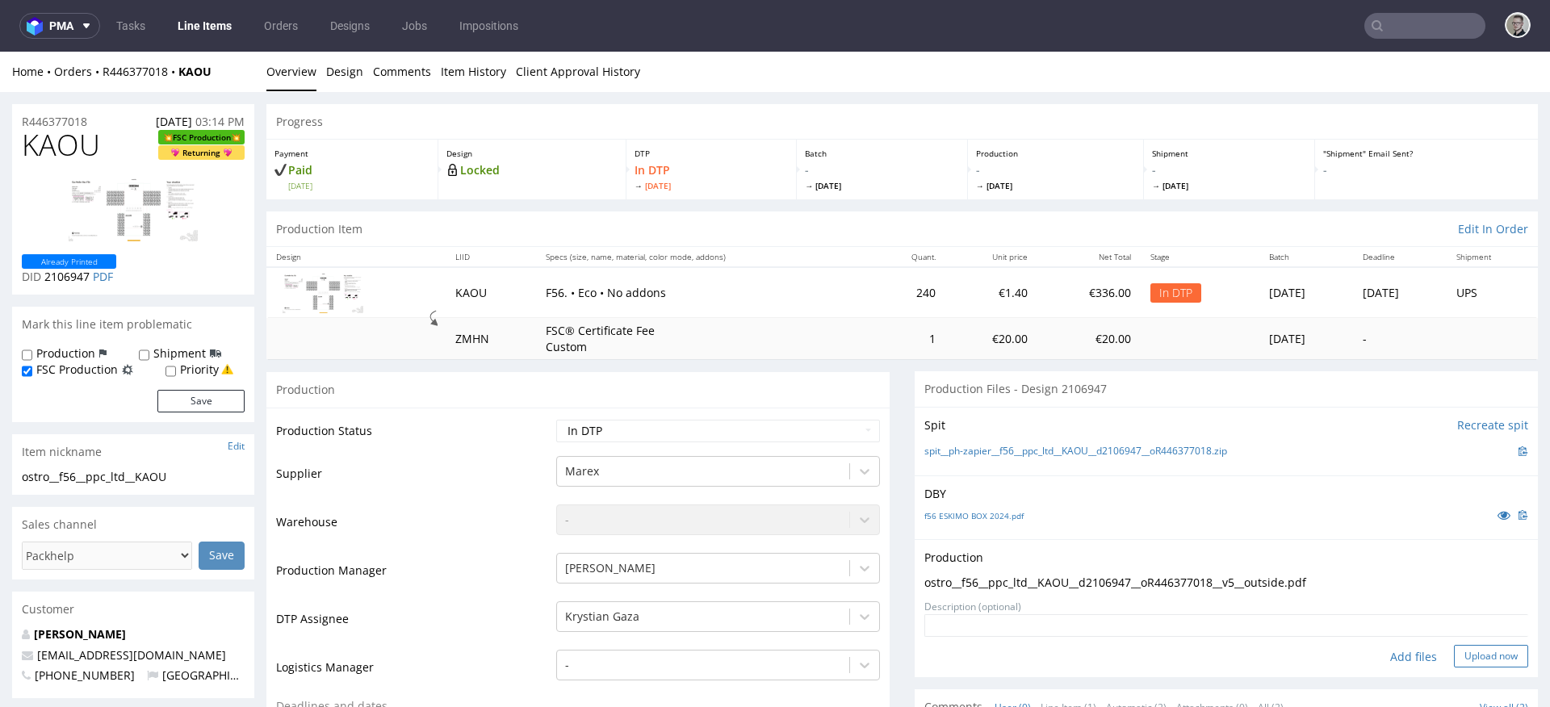
click at [1462, 652] on button "Upload now" at bounding box center [1491, 656] width 74 height 23
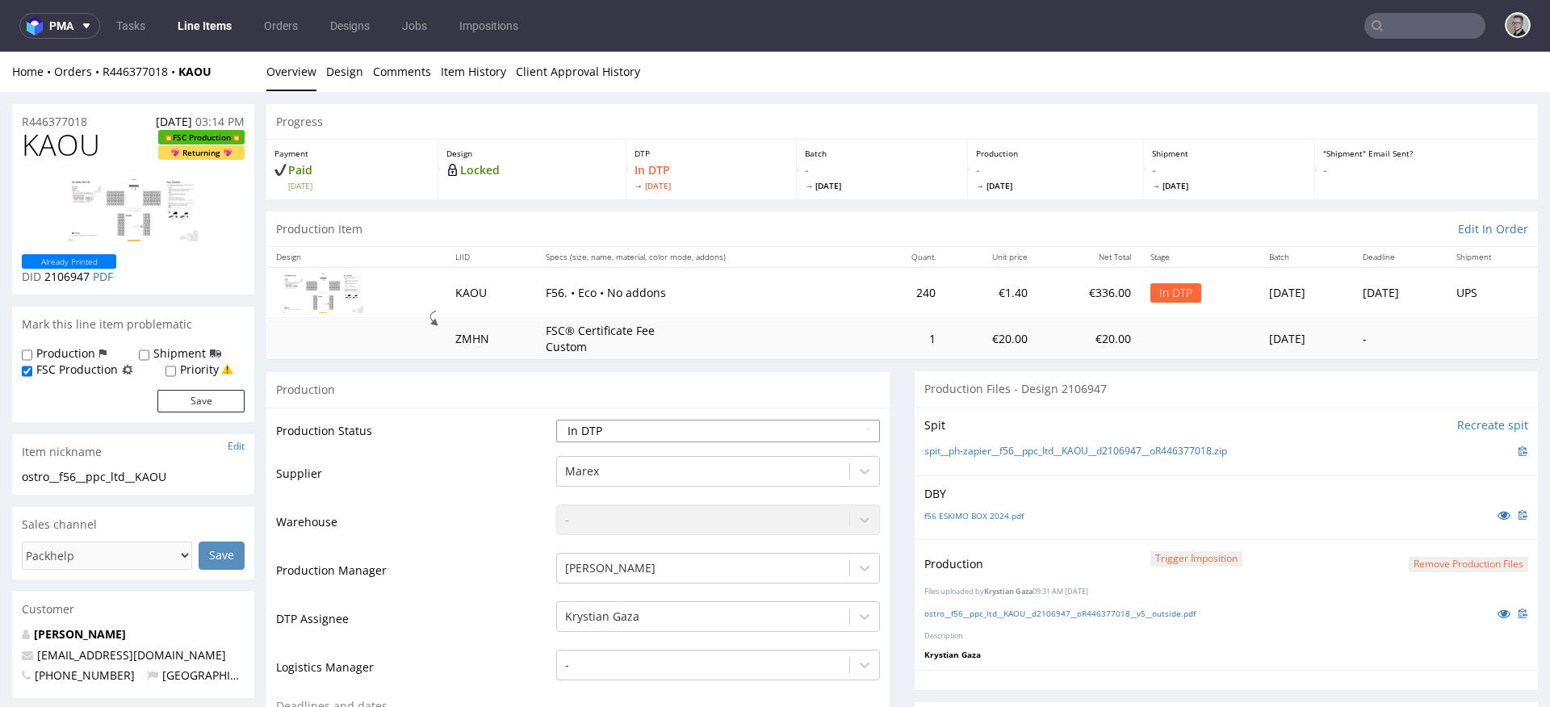
click at [654, 433] on select "Waiting for Artwork Waiting for Diecut Waiting for Mockup Waiting for DTP Waiti…" at bounding box center [718, 431] width 324 height 23
select select "dtp_production_ready"
click at [556, 420] on select "Waiting for Artwork Waiting for Diecut Waiting for Mockup Waiting for DTP Waiti…" at bounding box center [718, 431] width 324 height 23
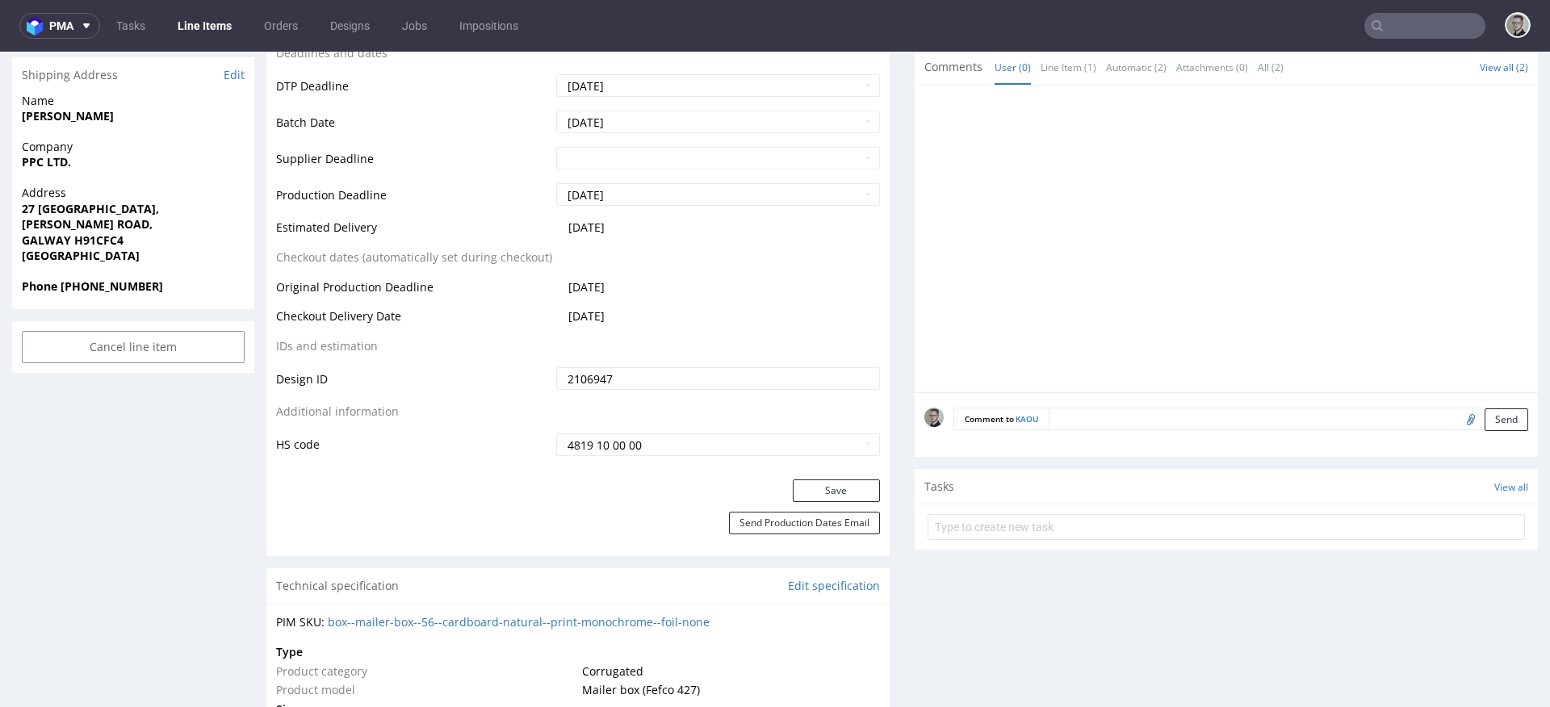
scroll to position [795, 0]
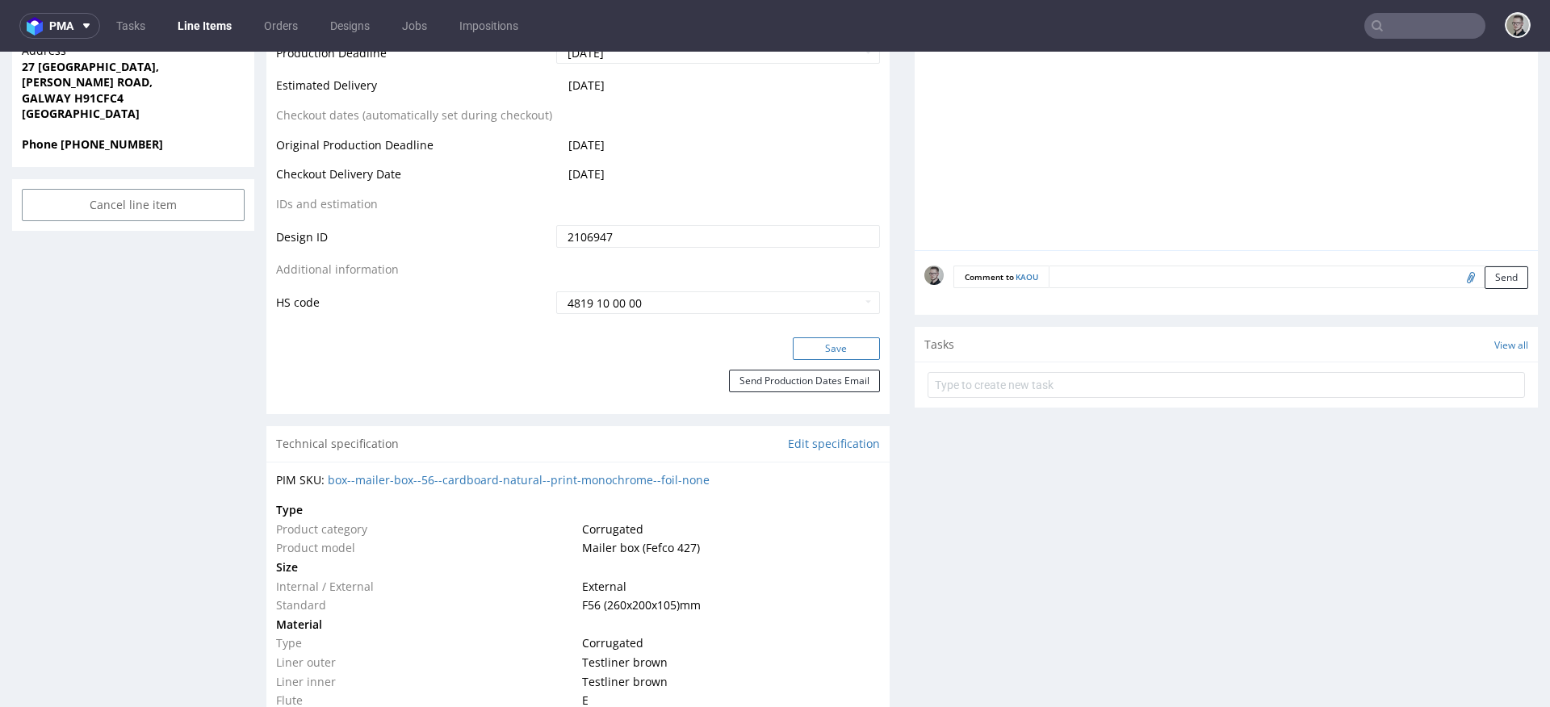
click at [850, 356] on button "Save" at bounding box center [836, 348] width 87 height 23
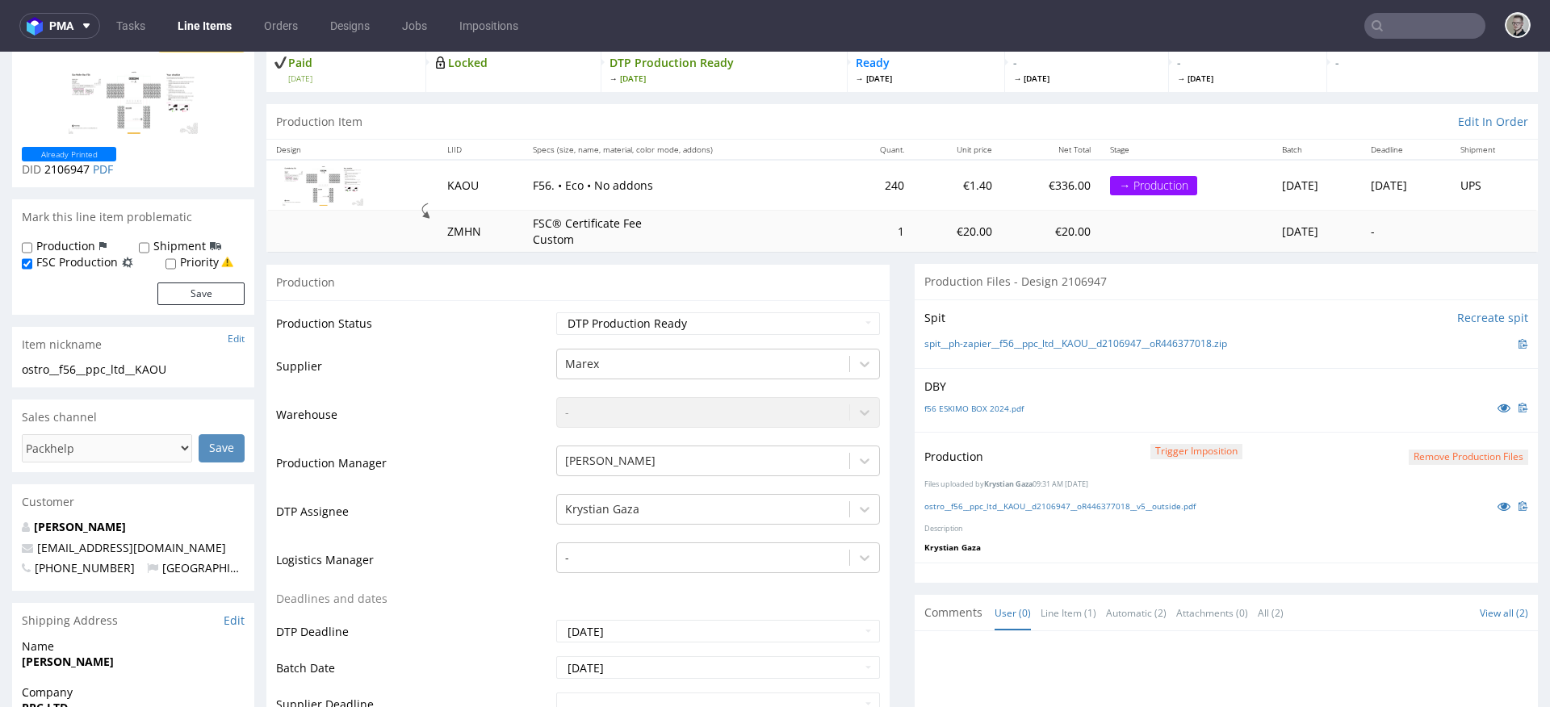
scroll to position [0, 0]
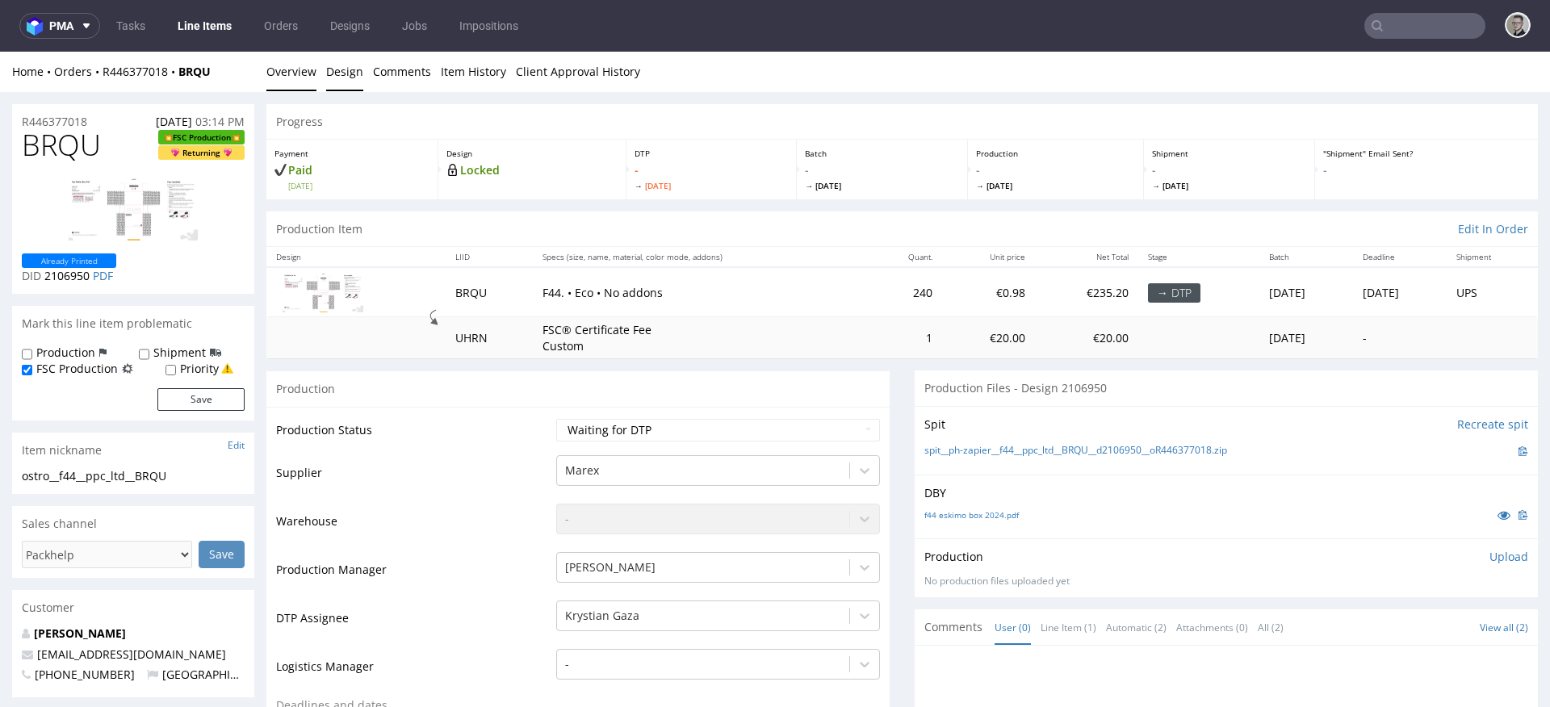
click at [344, 73] on link "Design" at bounding box center [344, 72] width 37 height 40
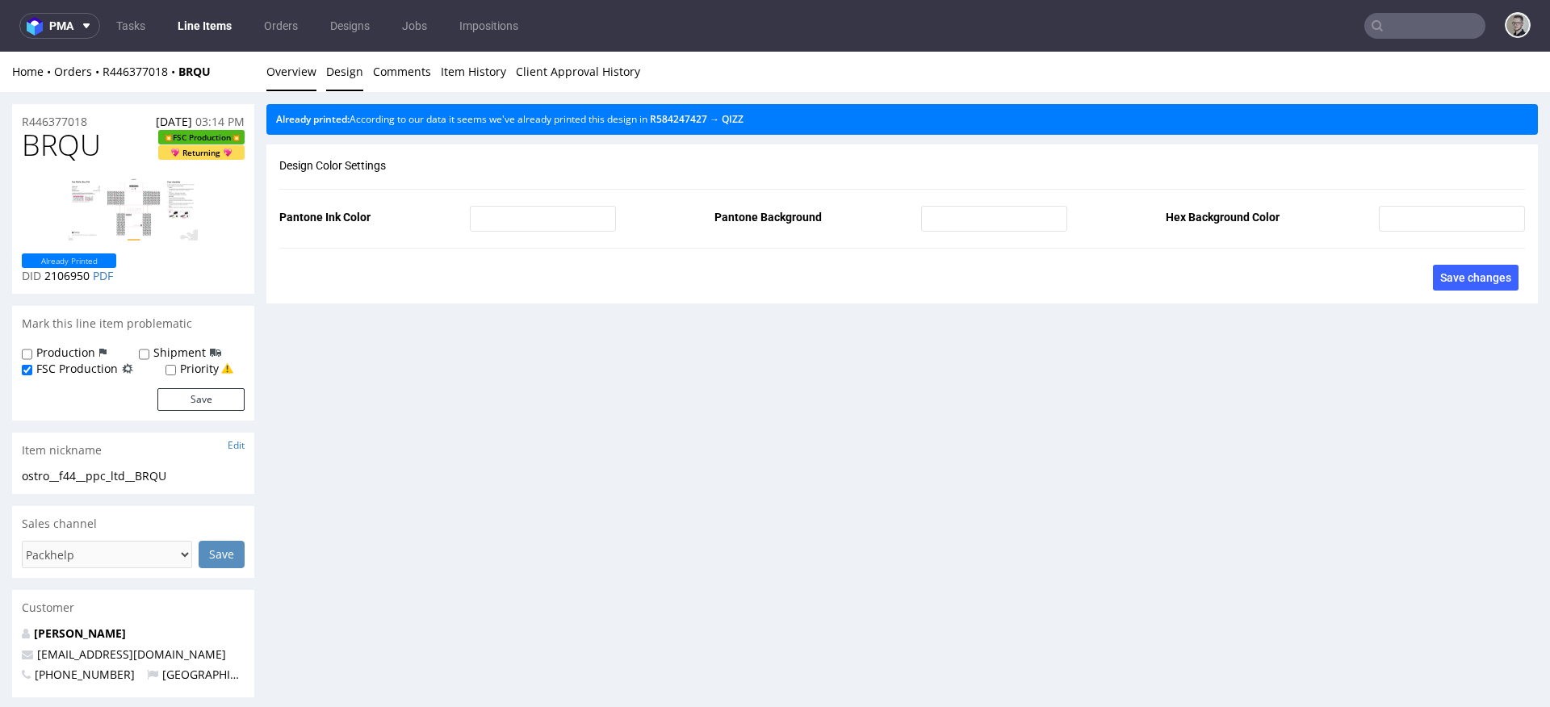
click at [295, 73] on link "Overview" at bounding box center [291, 72] width 50 height 40
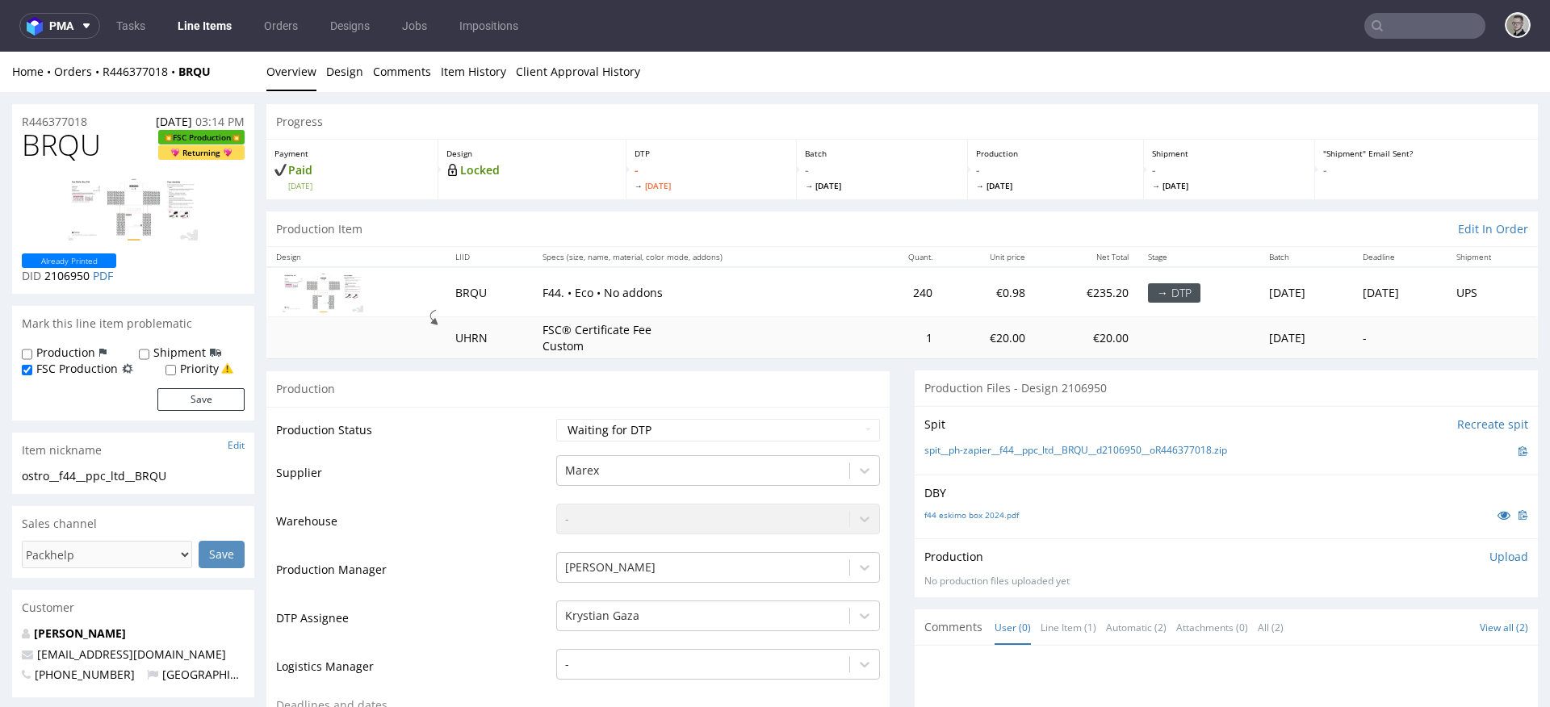
click at [112, 475] on div "ostro__f44__ppc_ltd__BRQU" at bounding box center [133, 476] width 223 height 16
copy div "ostro__f44__ppc_ltd__BRQU"
drag, startPoint x: 97, startPoint y: 118, endPoint x: 0, endPoint y: 106, distance: 97.6
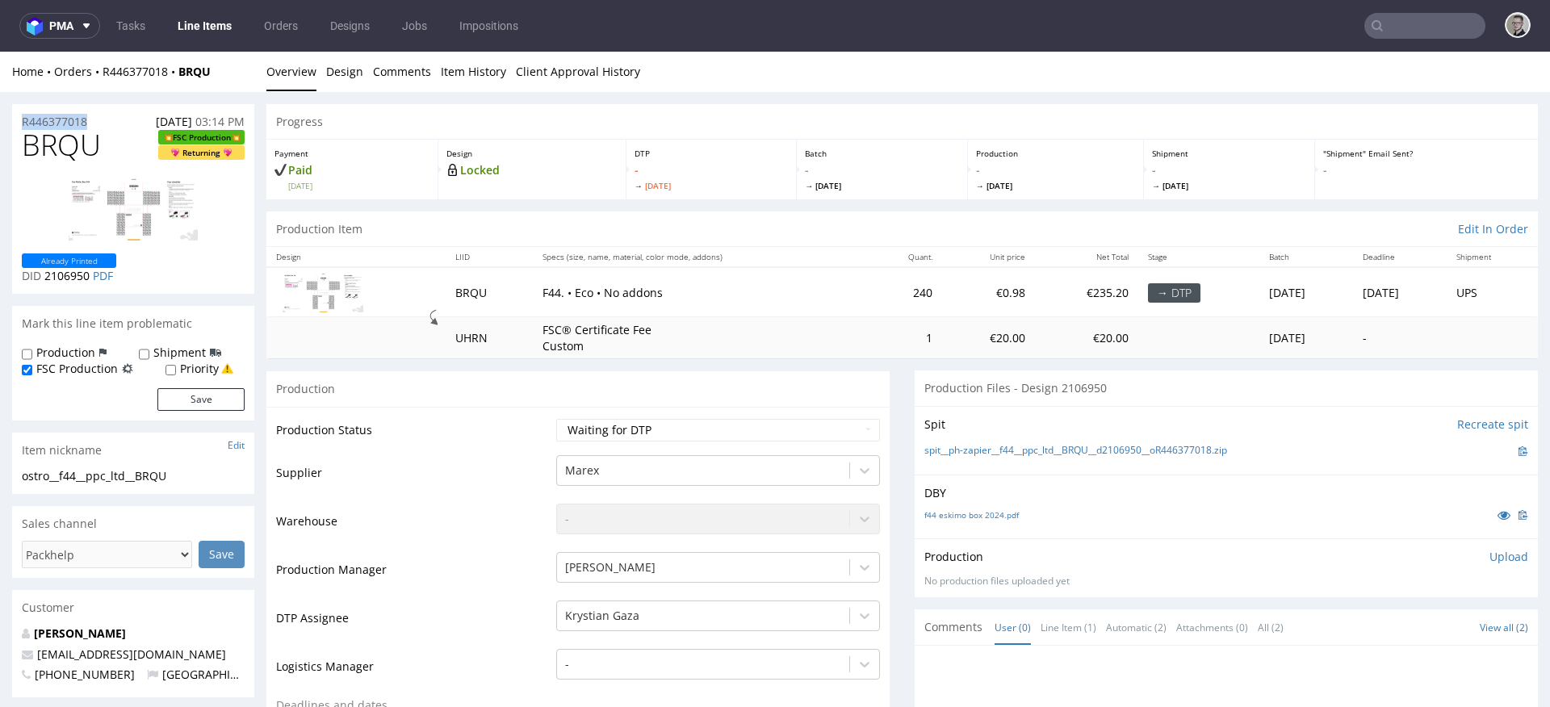
copy p "R446377018"
click at [768, 426] on select "Waiting for Artwork Waiting for Diecut Waiting for Mockup Waiting for DTP Waiti…" at bounding box center [718, 430] width 324 height 23
select select "dtp_in_process"
click at [556, 419] on select "Waiting for Artwork Waiting for Diecut Waiting for Mockup Waiting for DTP Waiti…" at bounding box center [718, 430] width 324 height 23
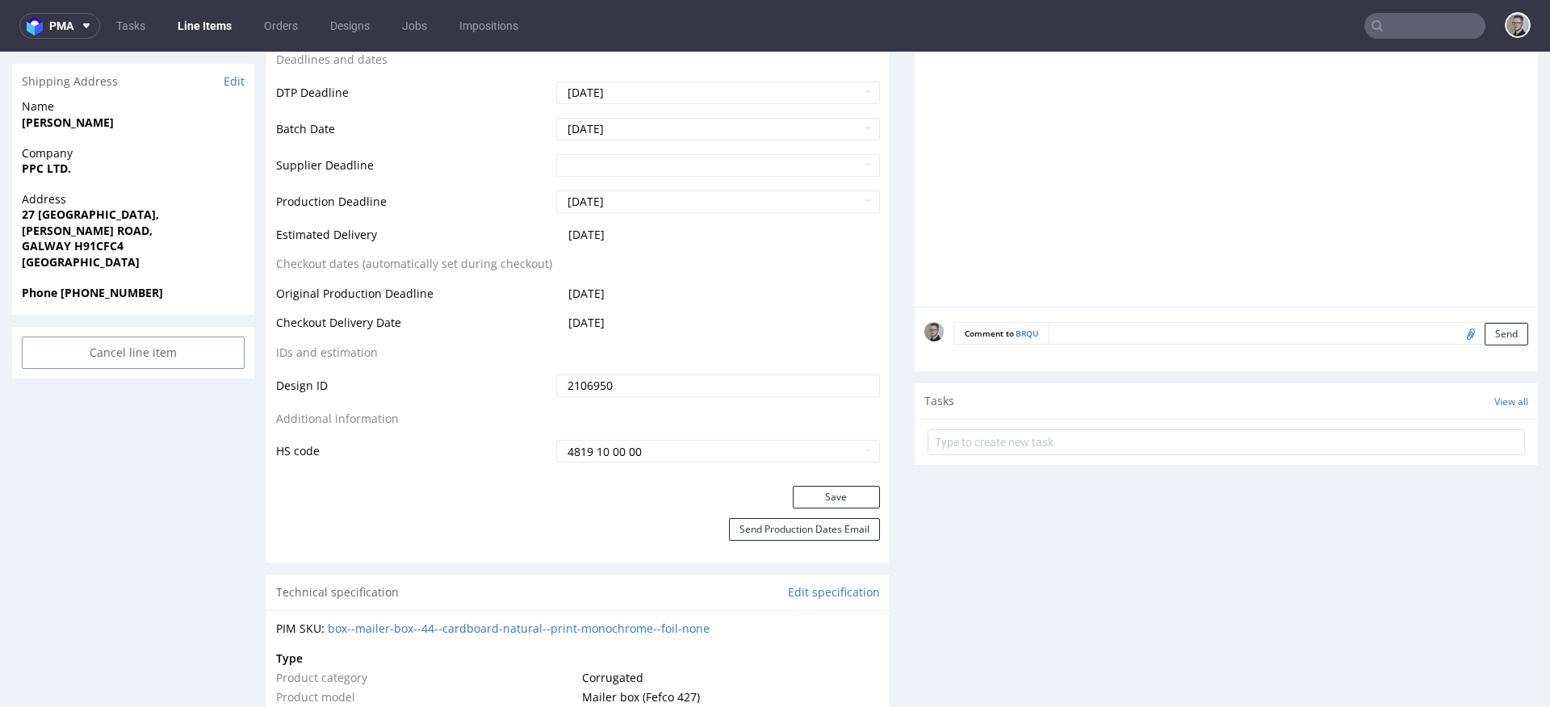
scroll to position [689, 0]
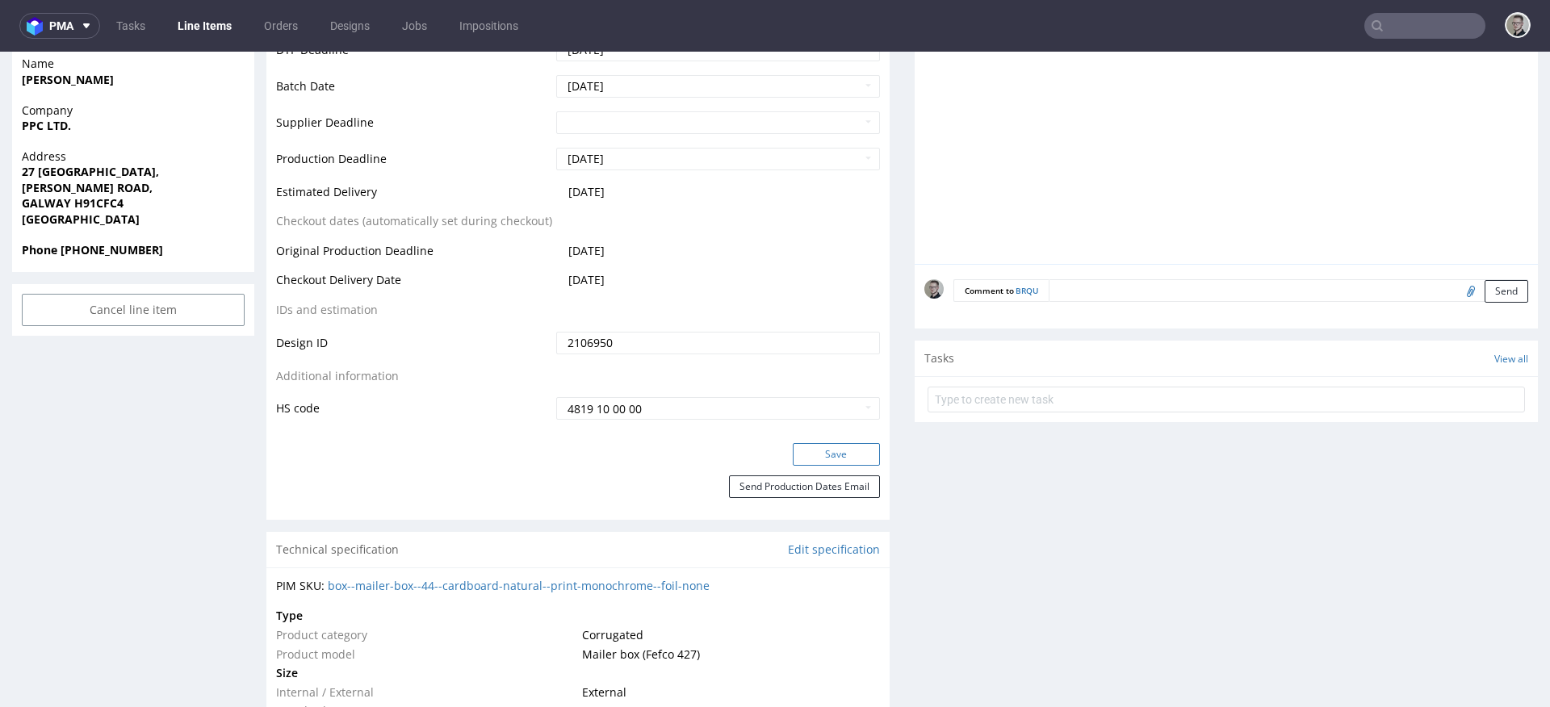
click at [854, 445] on button "Save" at bounding box center [836, 454] width 87 height 23
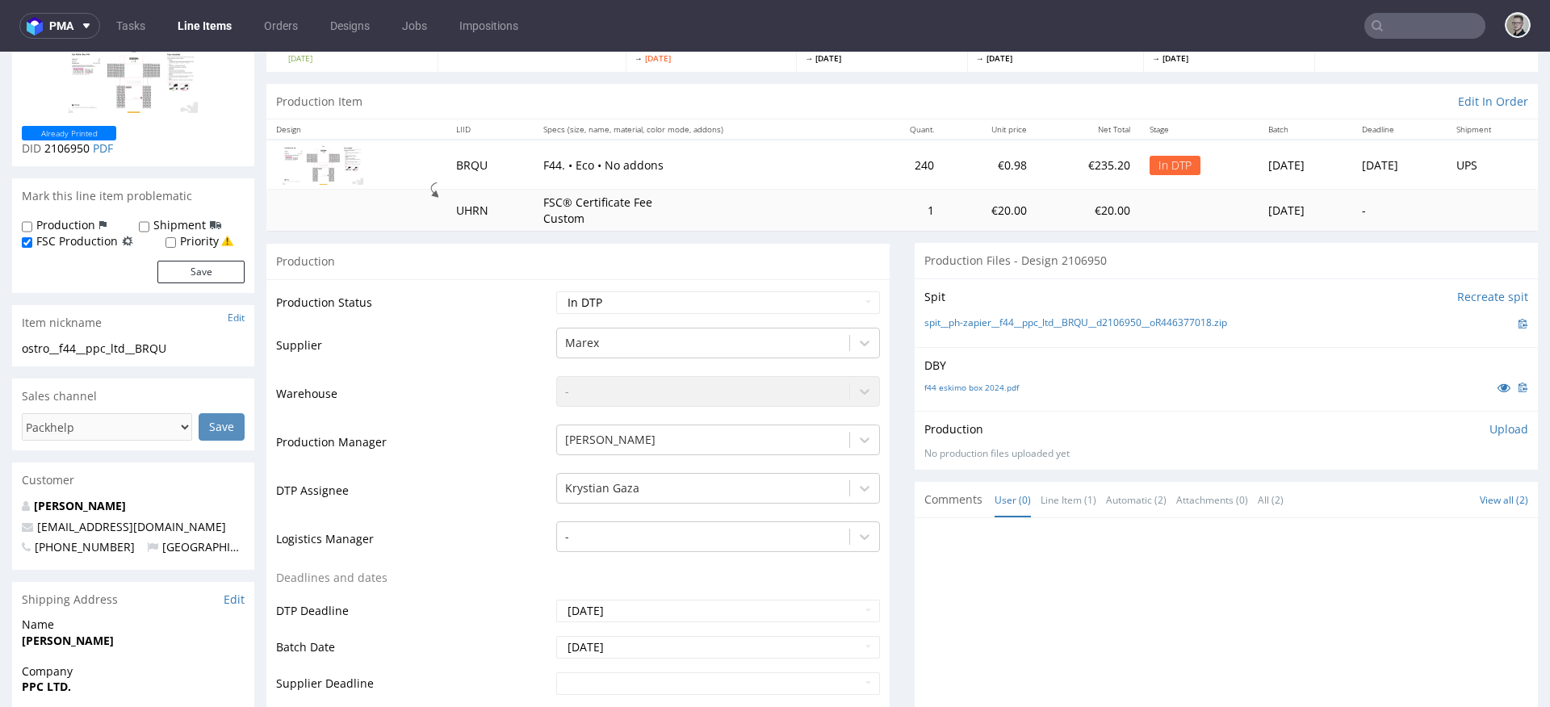
scroll to position [0, 0]
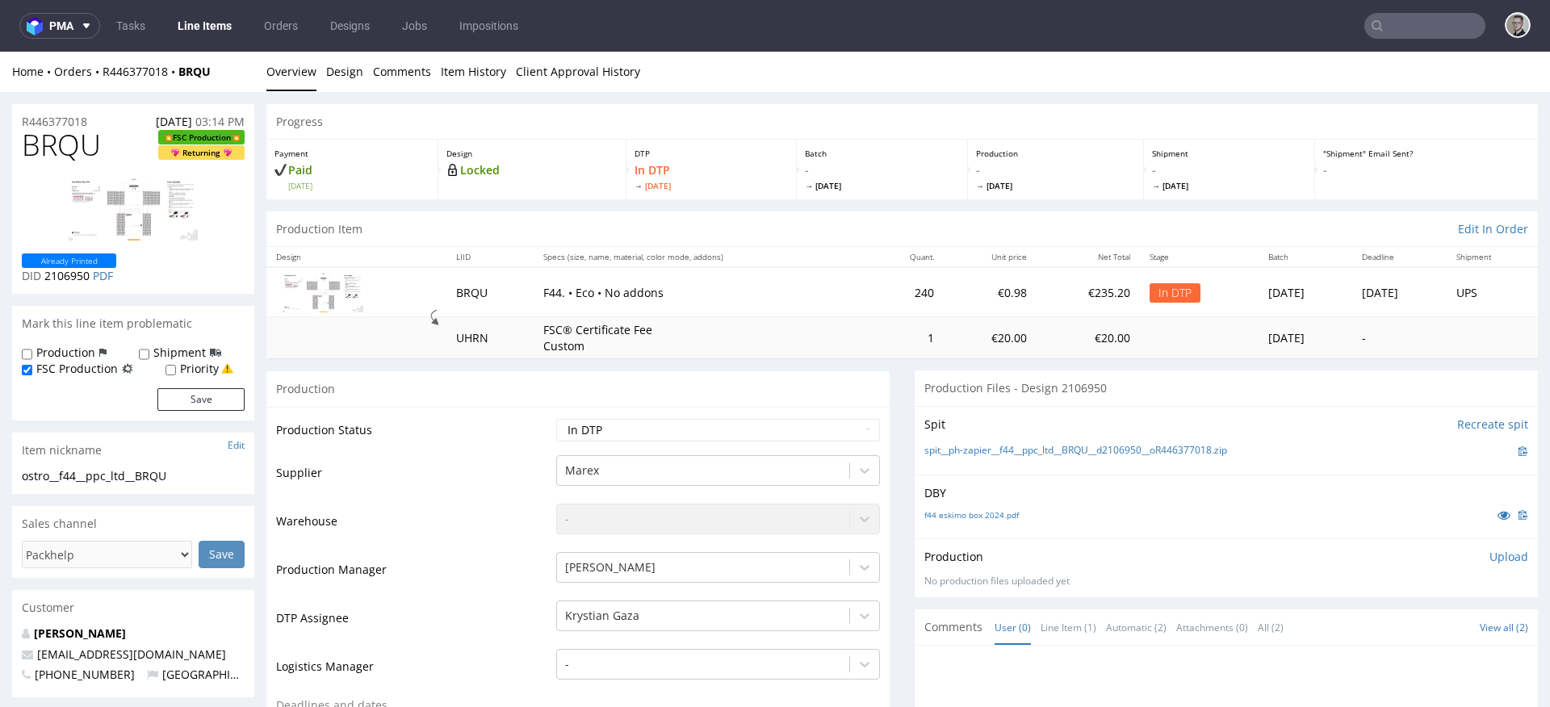
click at [1489, 550] on p "Upload" at bounding box center [1508, 557] width 39 height 16
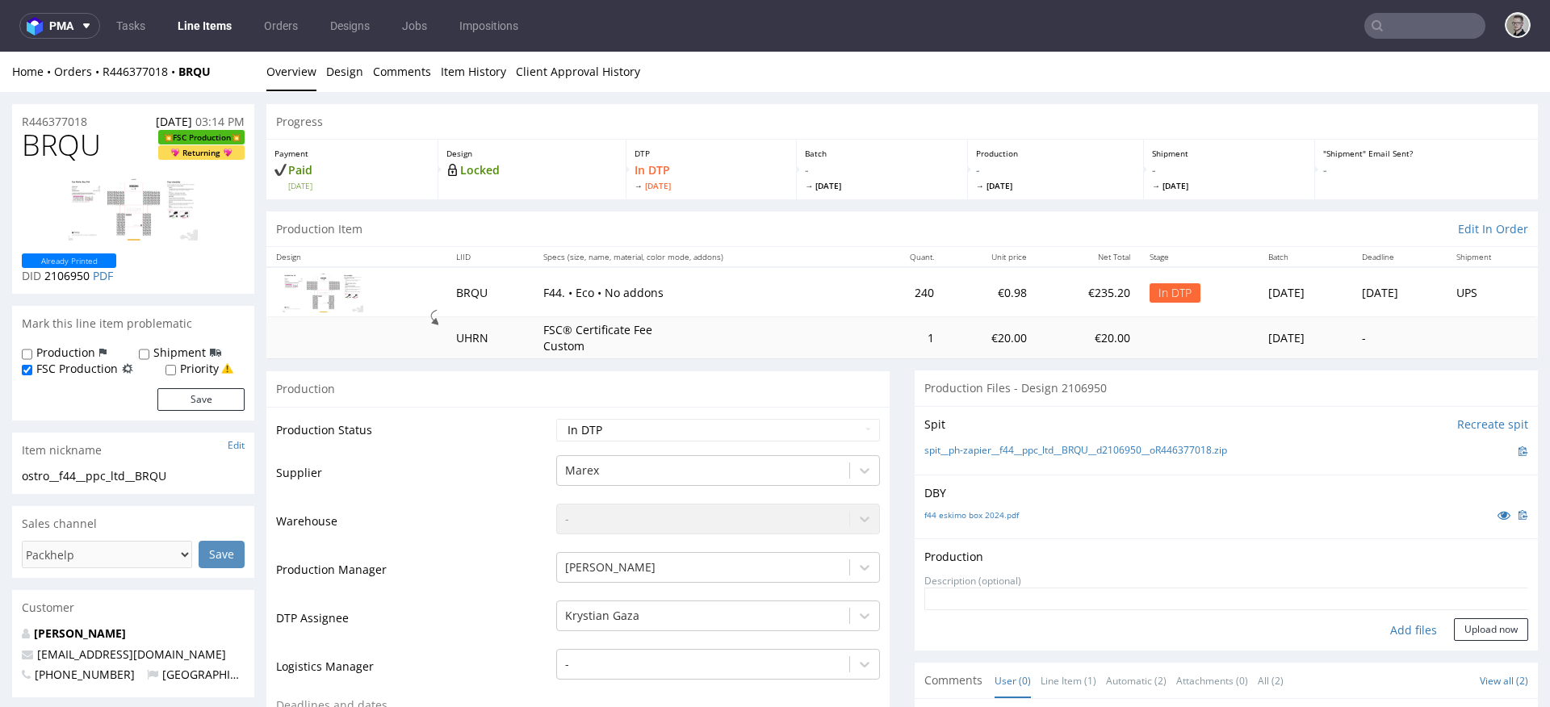
click at [1388, 622] on div "Add files" at bounding box center [1413, 630] width 81 height 24
type input "C:\fakepath\ostro__f44__ppc_ltd__BRQU__d2106950__oR446377018__v5__outside.pdf"
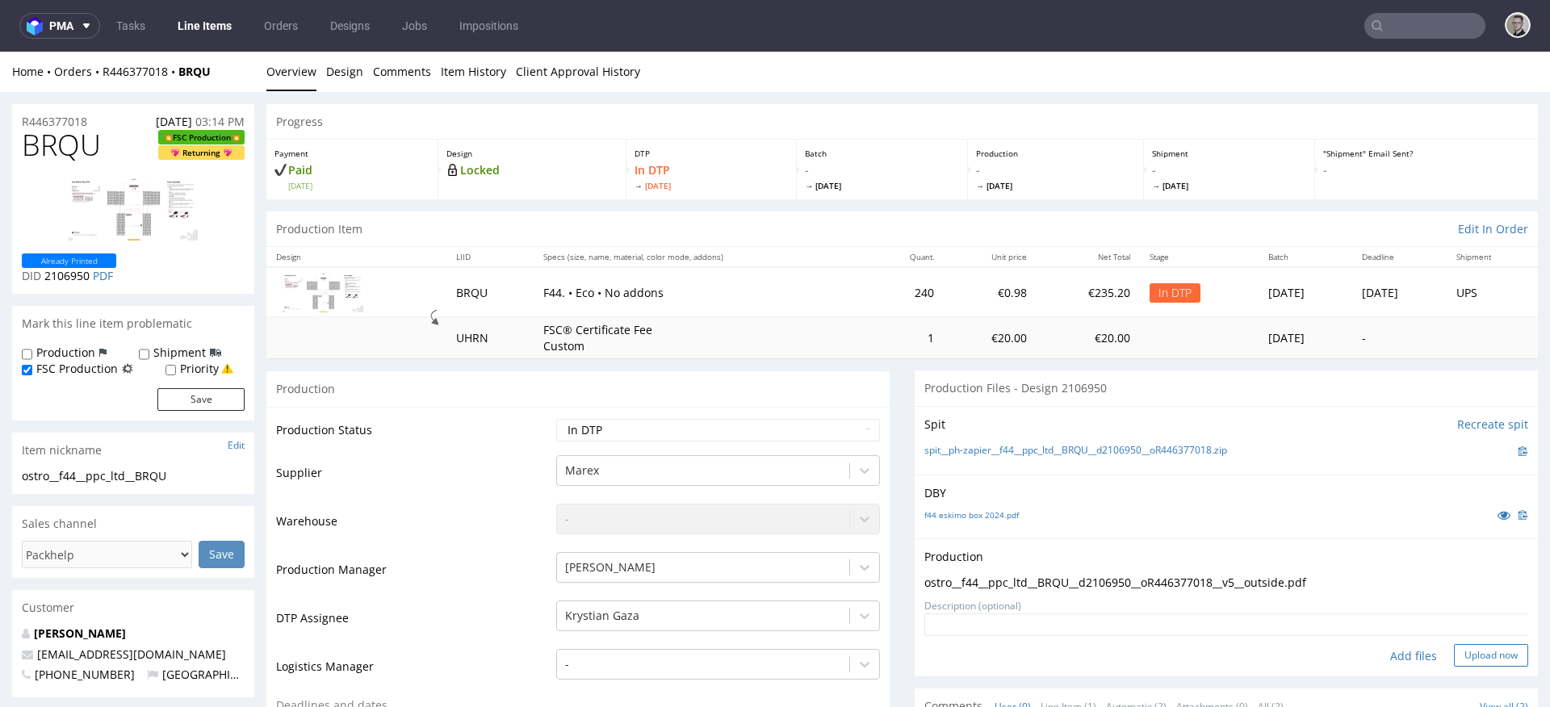
click at [1472, 659] on button "Upload now" at bounding box center [1491, 655] width 74 height 23
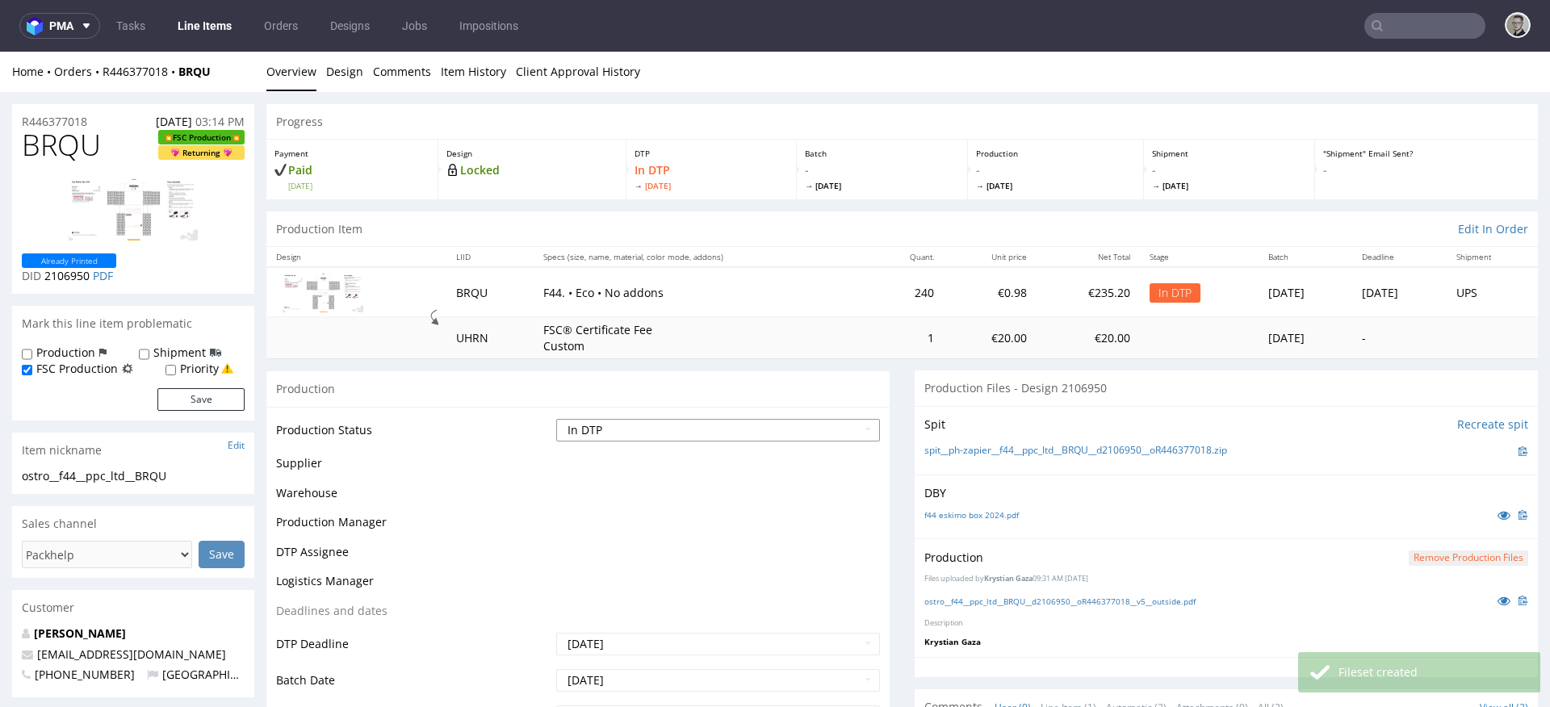
click at [774, 429] on select "Waiting for Artwork Waiting for Diecut Waiting for Mockup Waiting for DTP Waiti…" at bounding box center [718, 430] width 324 height 23
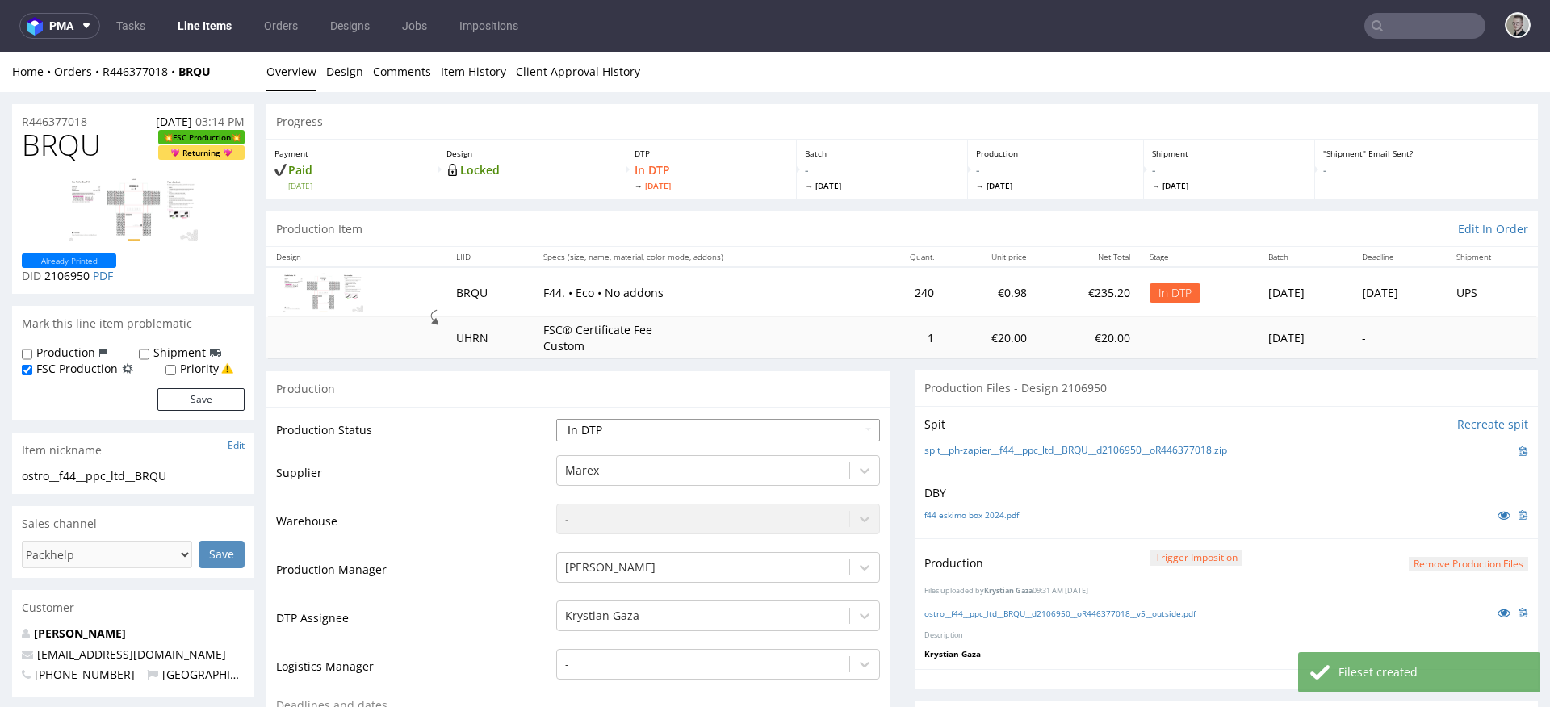
select select "dtp_production_ready"
click at [556, 419] on select "Waiting for Artwork Waiting for Diecut Waiting for Mockup Waiting for DTP Waiti…" at bounding box center [718, 430] width 324 height 23
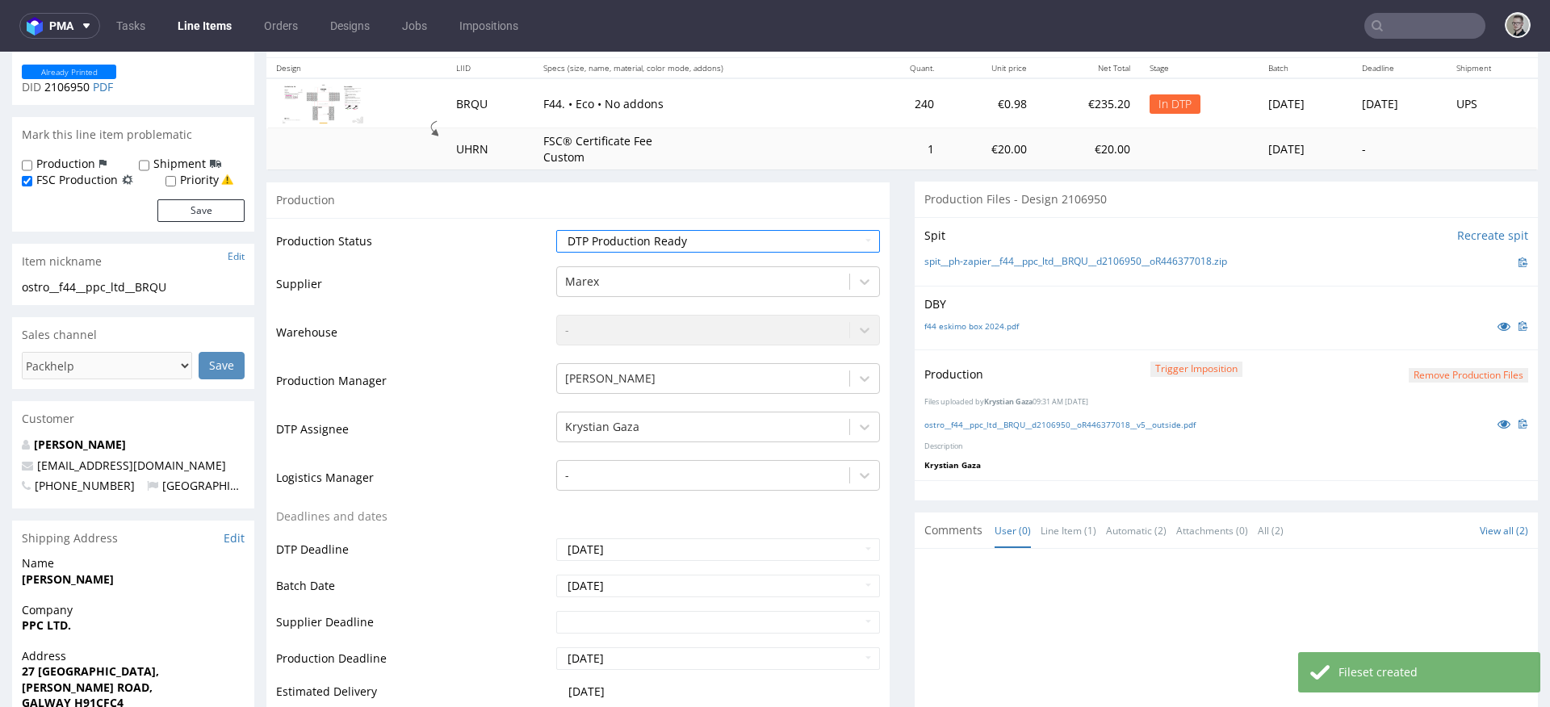
scroll to position [523, 0]
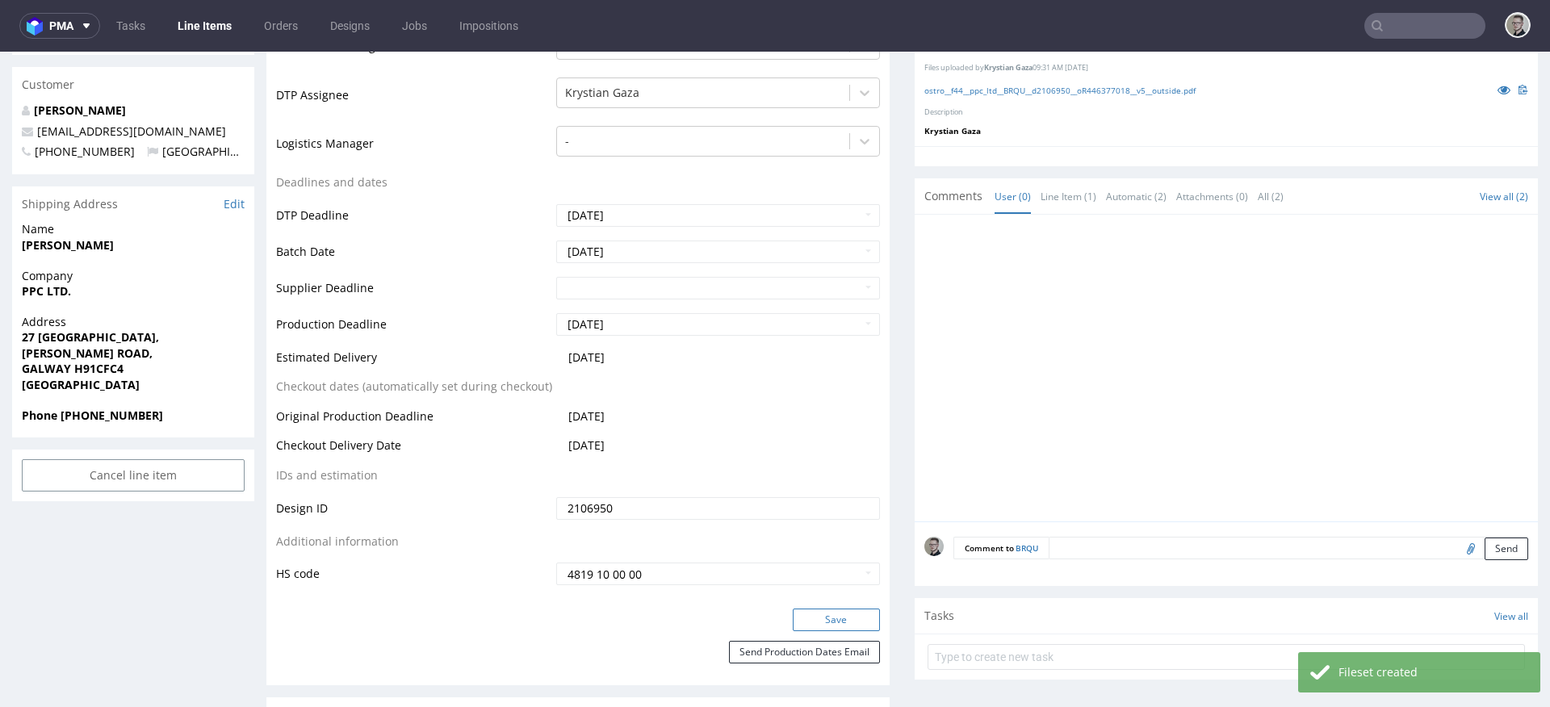
click at [856, 613] on button "Save" at bounding box center [836, 620] width 87 height 23
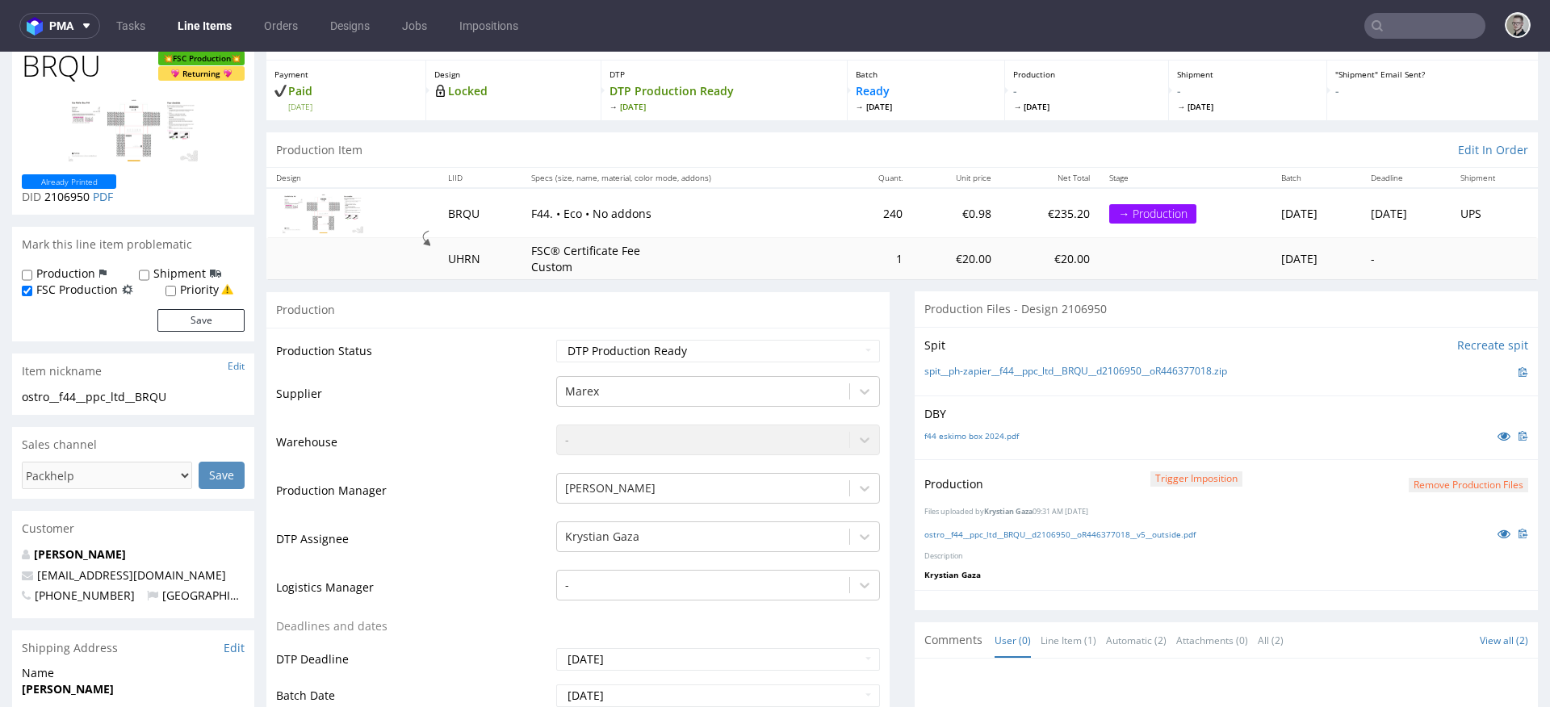
scroll to position [0, 0]
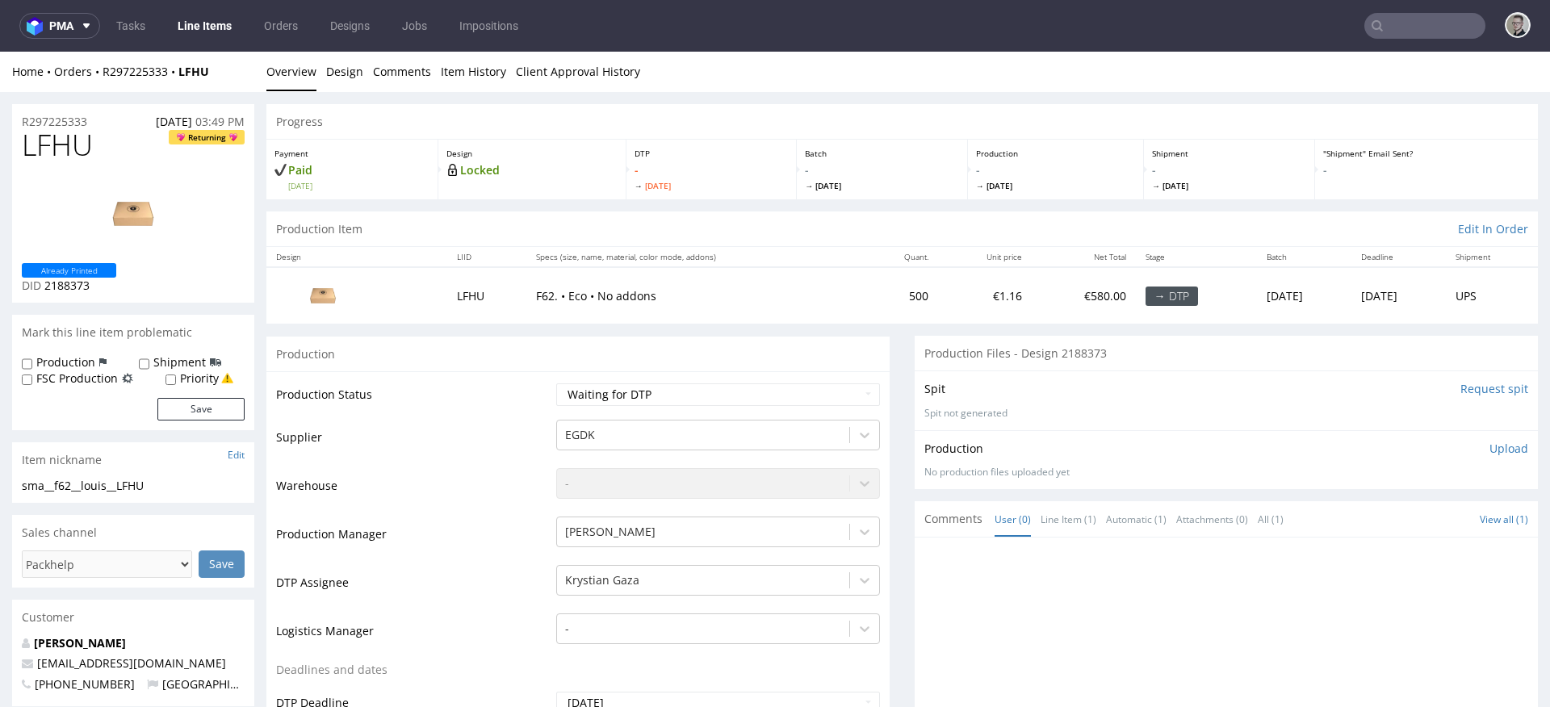
click at [467, 361] on div "Production" at bounding box center [577, 354] width 623 height 36
click at [337, 74] on link "Design" at bounding box center [344, 72] width 37 height 40
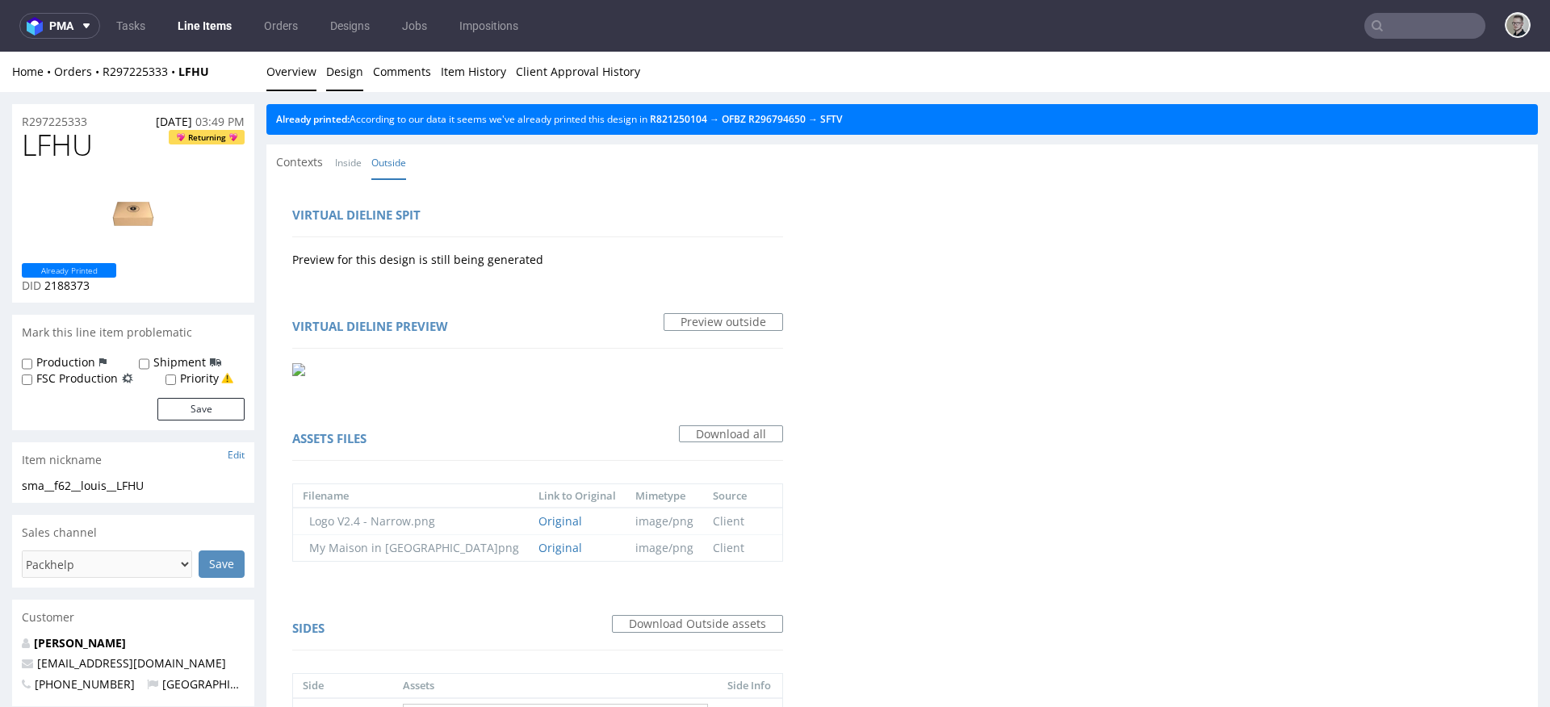
click at [295, 77] on link "Overview" at bounding box center [291, 72] width 50 height 40
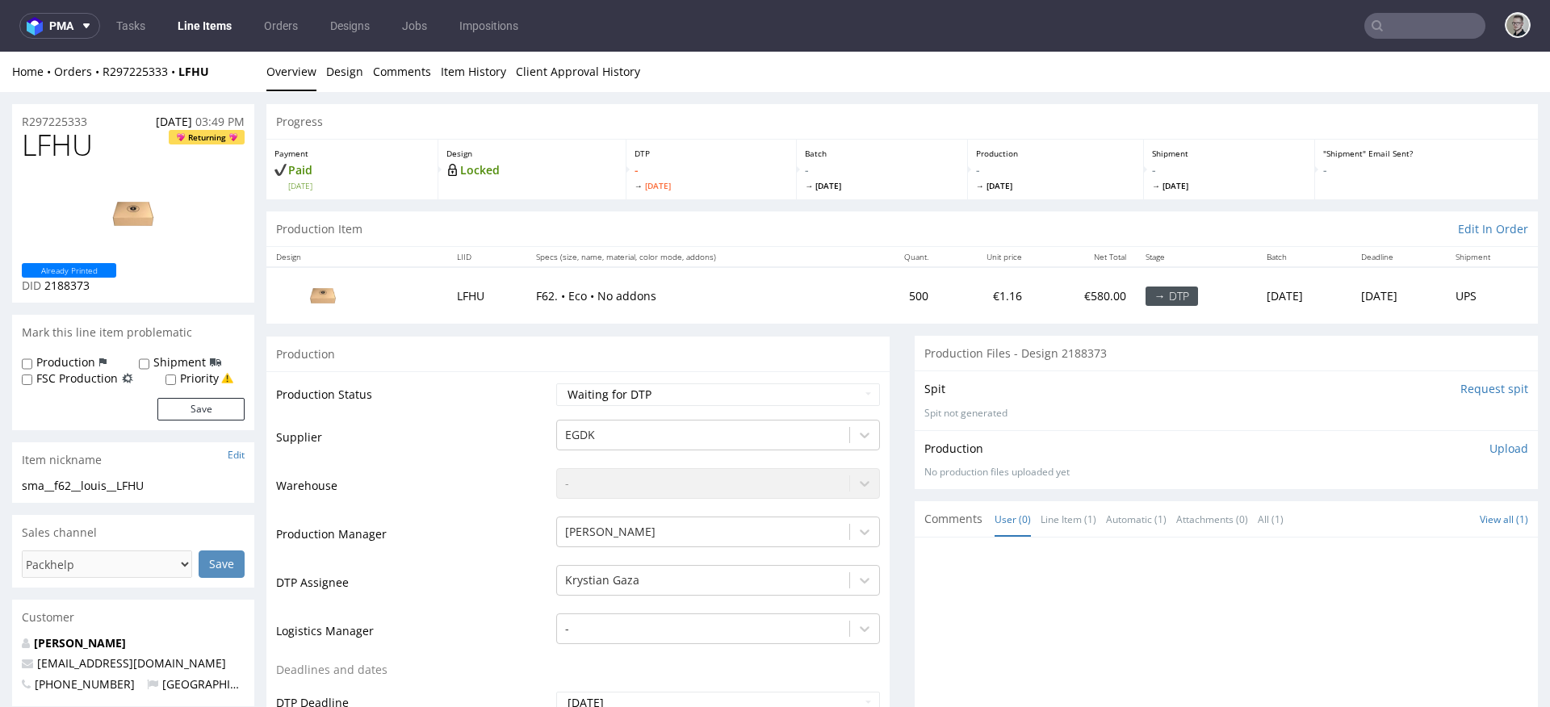
click at [139, 478] on div "sma__f62__louis__LFHU" at bounding box center [133, 486] width 223 height 16
drag, startPoint x: 102, startPoint y: 120, endPoint x: 0, endPoint y: 106, distance: 102.7
copy p "R297225333"
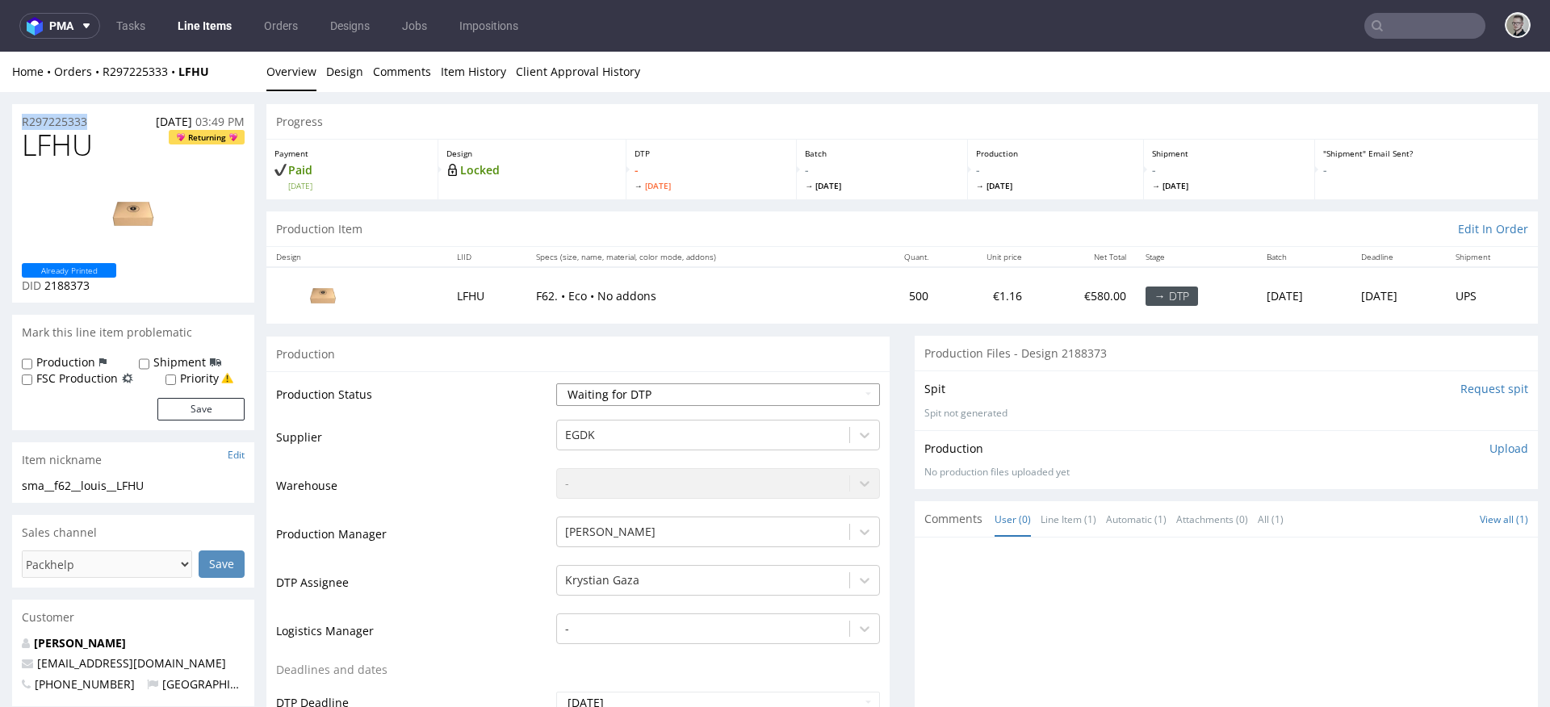
click at [732, 389] on select "Waiting for Artwork Waiting for Diecut Waiting for Mockup Waiting for DTP Waiti…" at bounding box center [718, 394] width 324 height 23
select select "dtp_in_process"
click at [556, 383] on select "Waiting for Artwork Waiting for Diecut Waiting for Mockup Waiting for DTP Waiti…" at bounding box center [718, 394] width 324 height 23
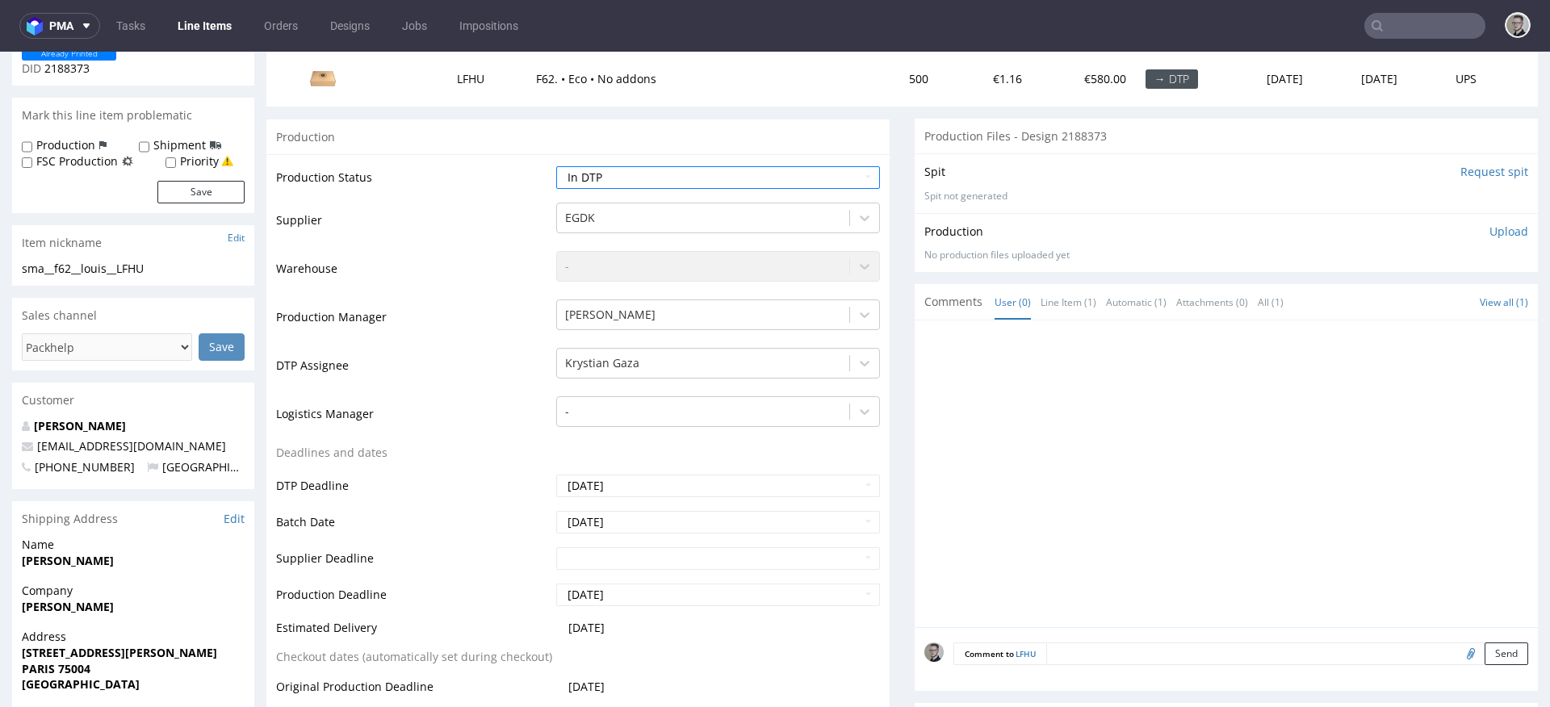
scroll to position [528, 0]
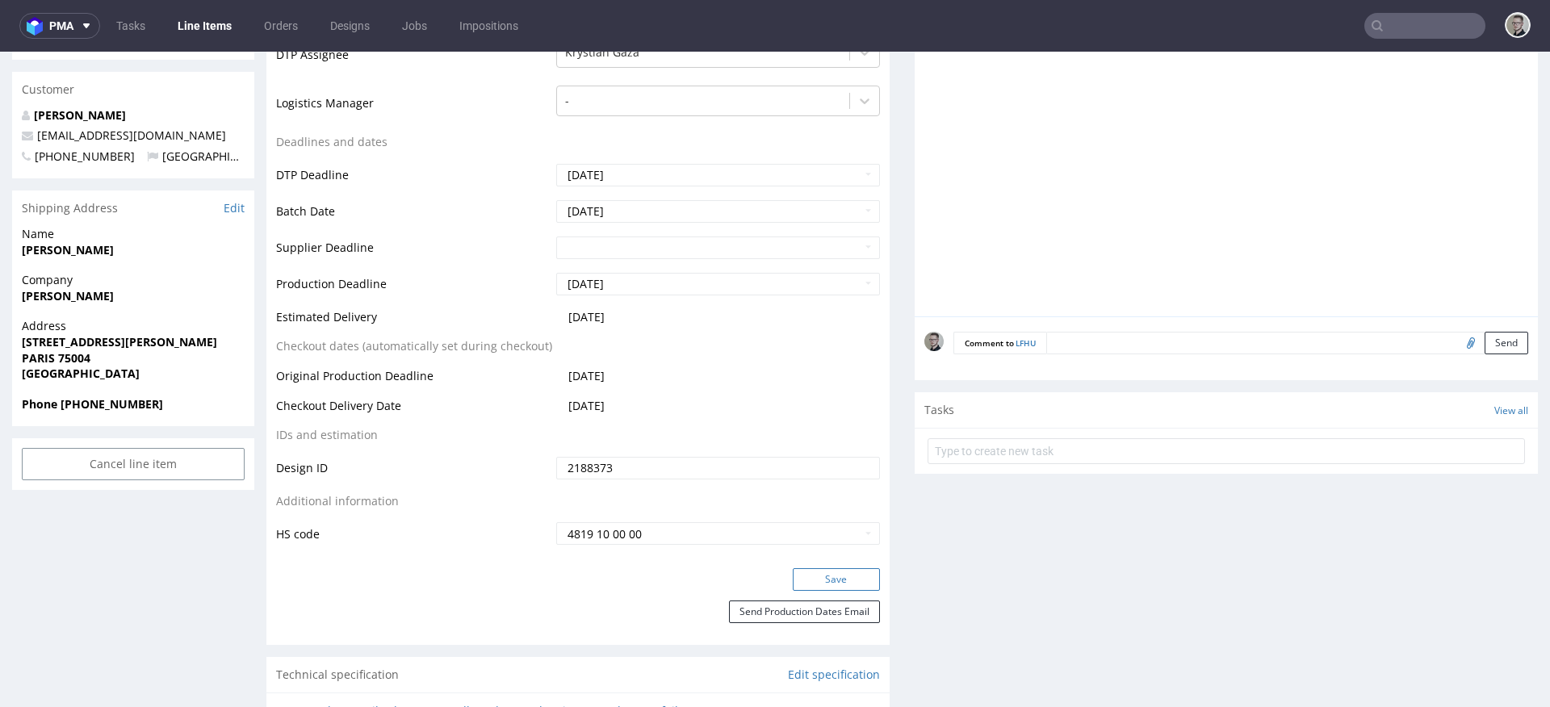
click at [852, 575] on button "Save" at bounding box center [836, 579] width 87 height 23
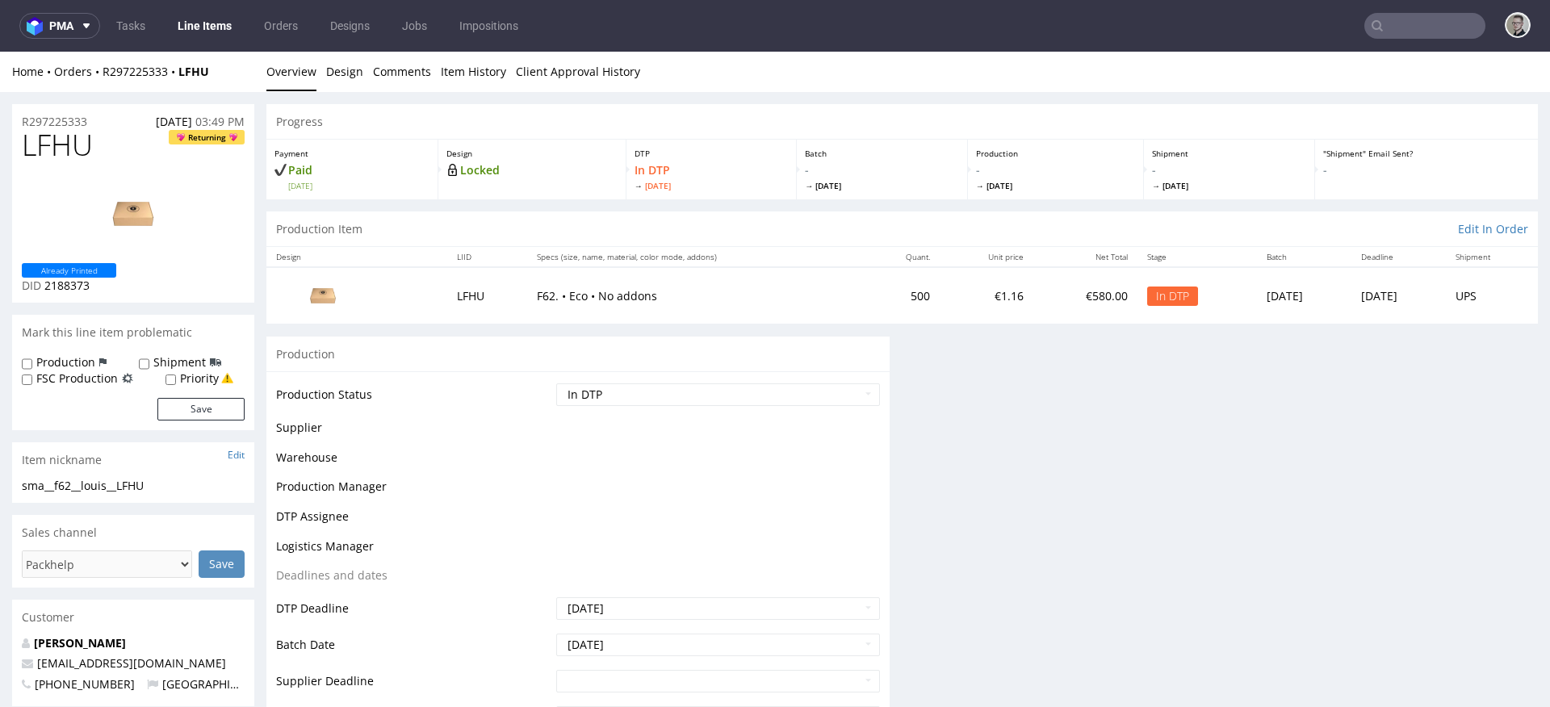
scroll to position [0, 0]
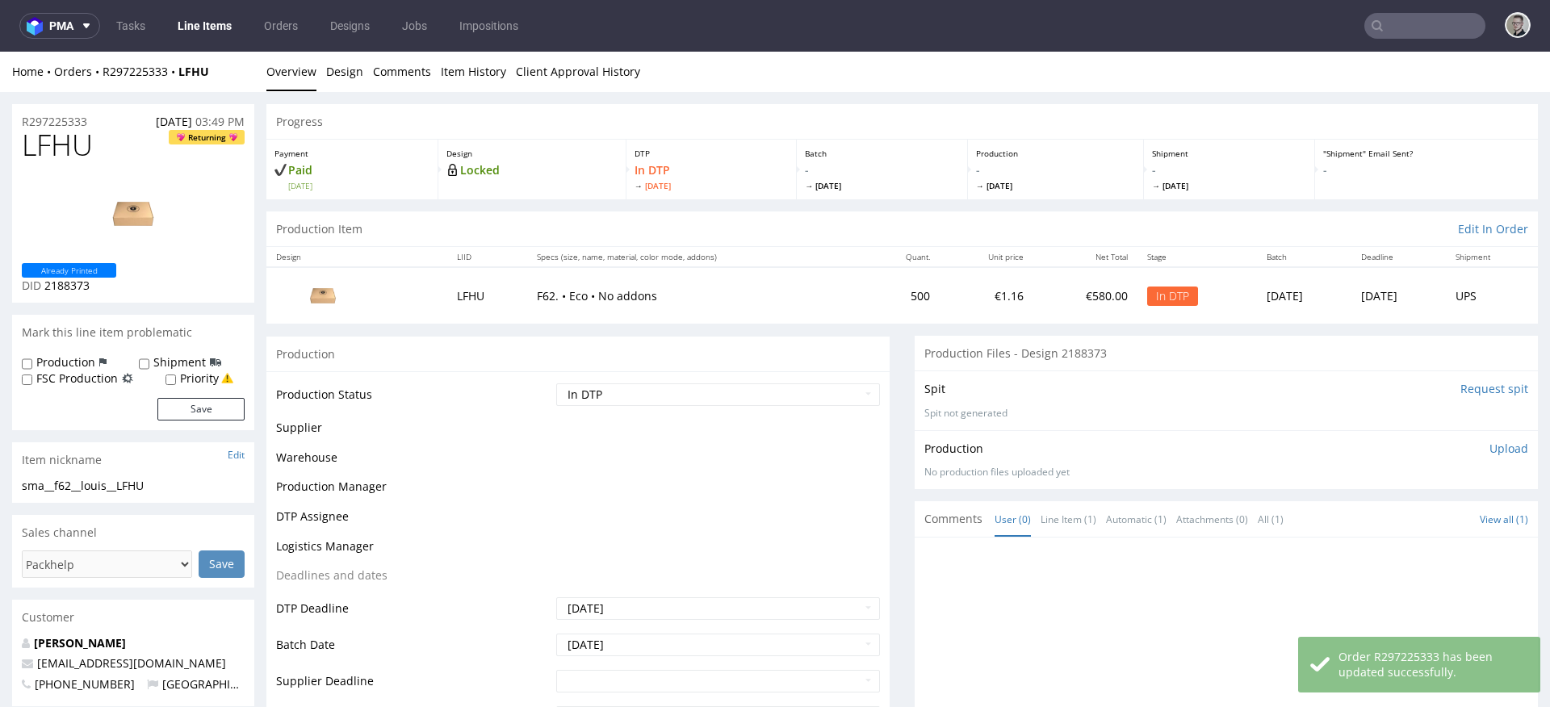
click at [1495, 445] on p "Upload" at bounding box center [1508, 449] width 39 height 16
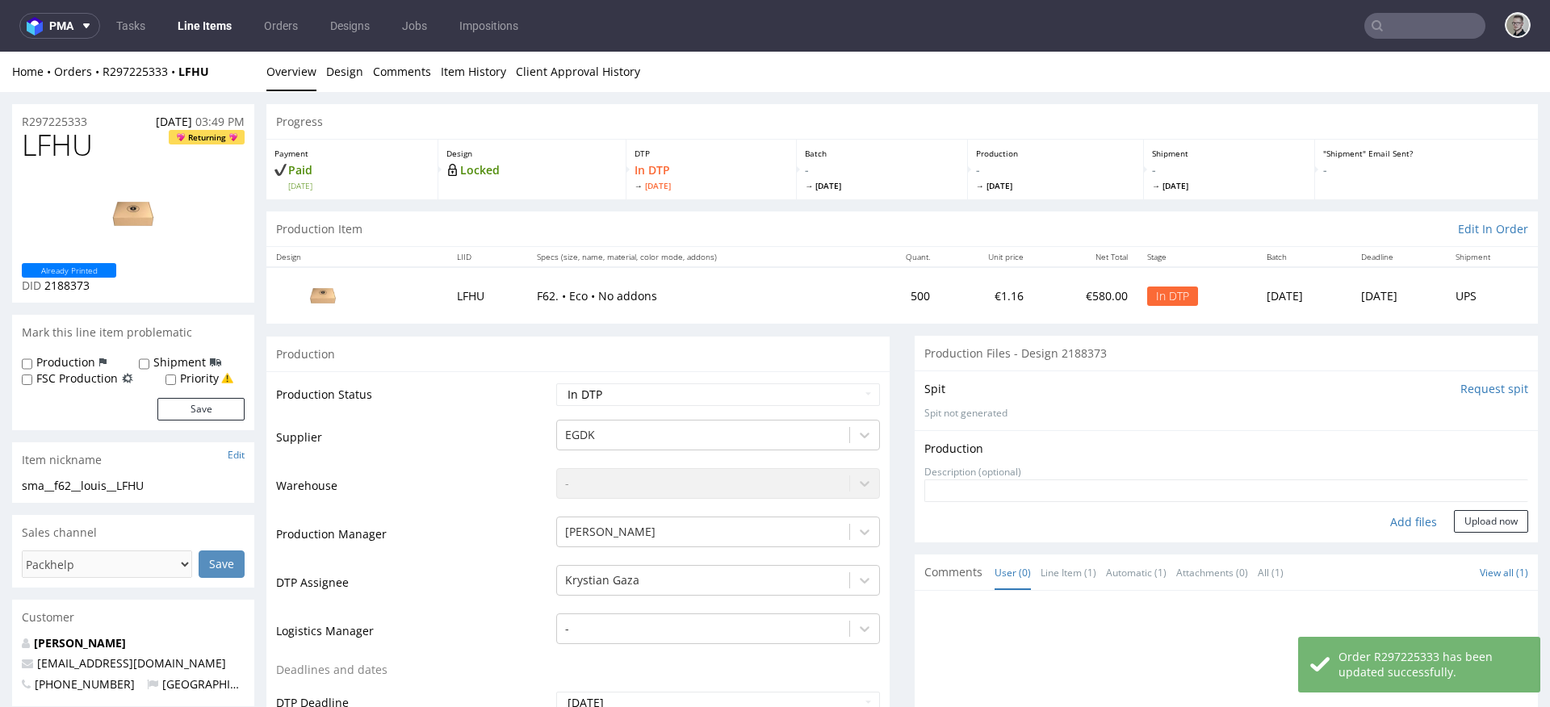
click at [1401, 516] on div "Add files" at bounding box center [1413, 522] width 81 height 24
type input "C:\fakepath\sma__f62__louis__LFHU__d2188373__oR297225333__outside.pdf"
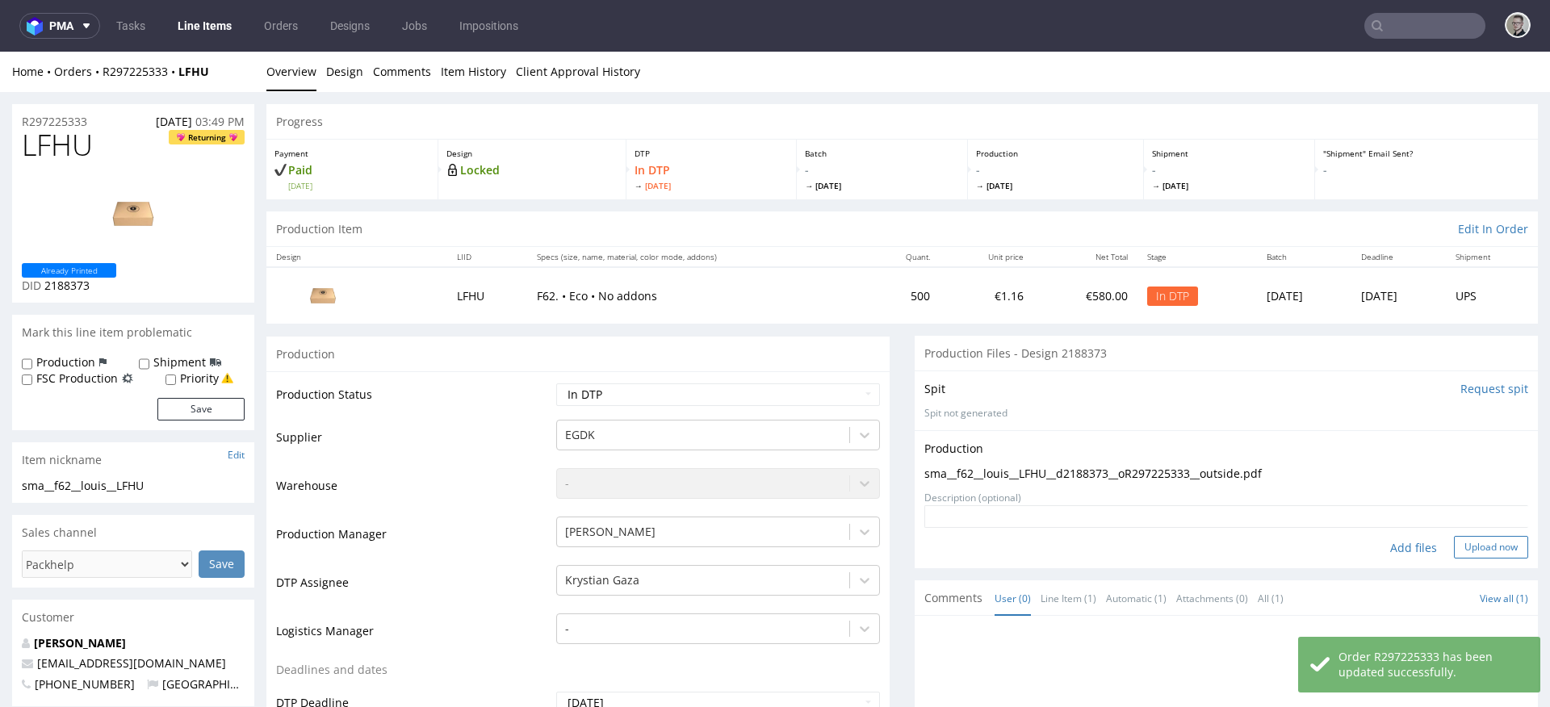
click at [1491, 542] on button "Upload now" at bounding box center [1491, 547] width 74 height 23
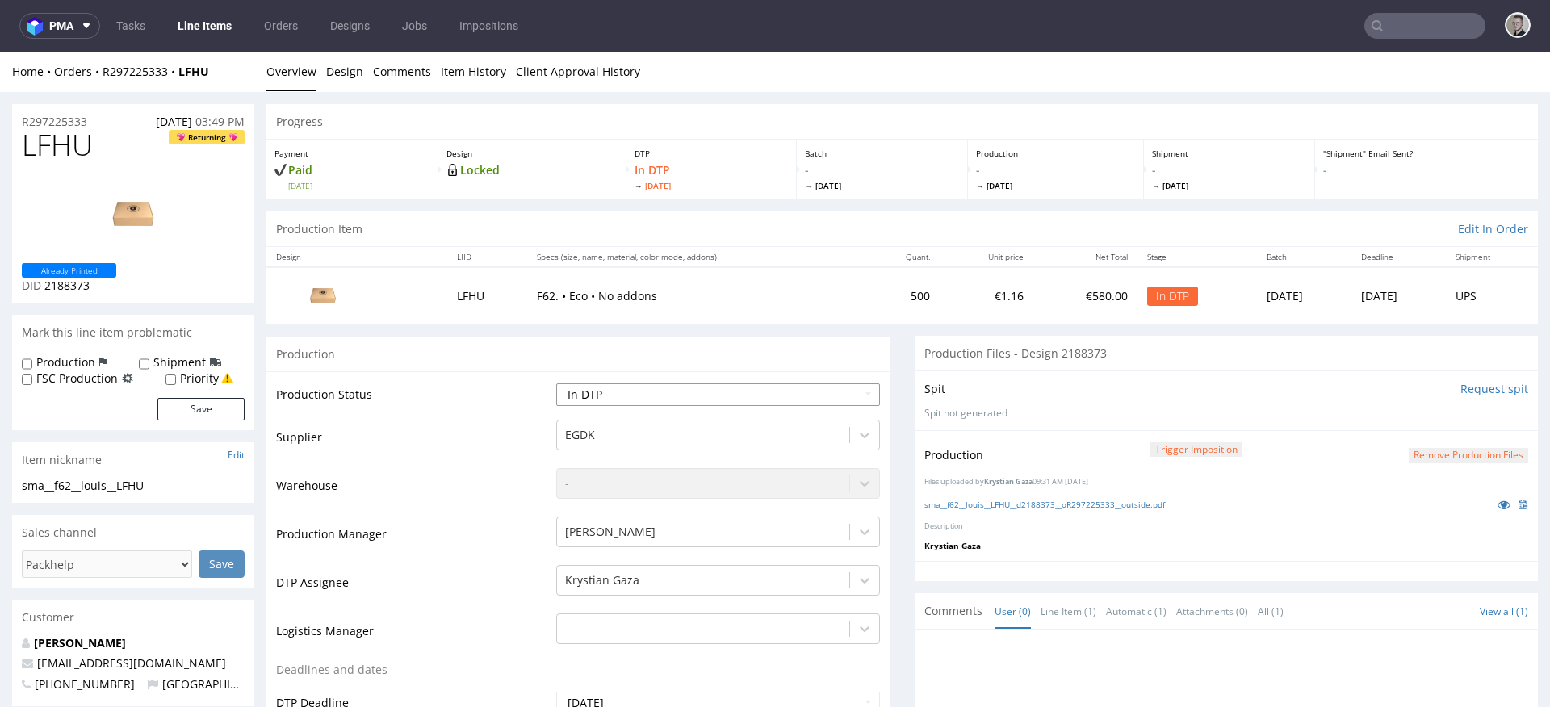
click at [685, 387] on select "Waiting for Artwork Waiting for Diecut Waiting for Mockup Waiting for DTP Waiti…" at bounding box center [718, 394] width 324 height 23
select select "dtp_production_ready"
click at [556, 383] on select "Waiting for Artwork Waiting for Diecut Waiting for Mockup Waiting for DTP Waiti…" at bounding box center [718, 394] width 324 height 23
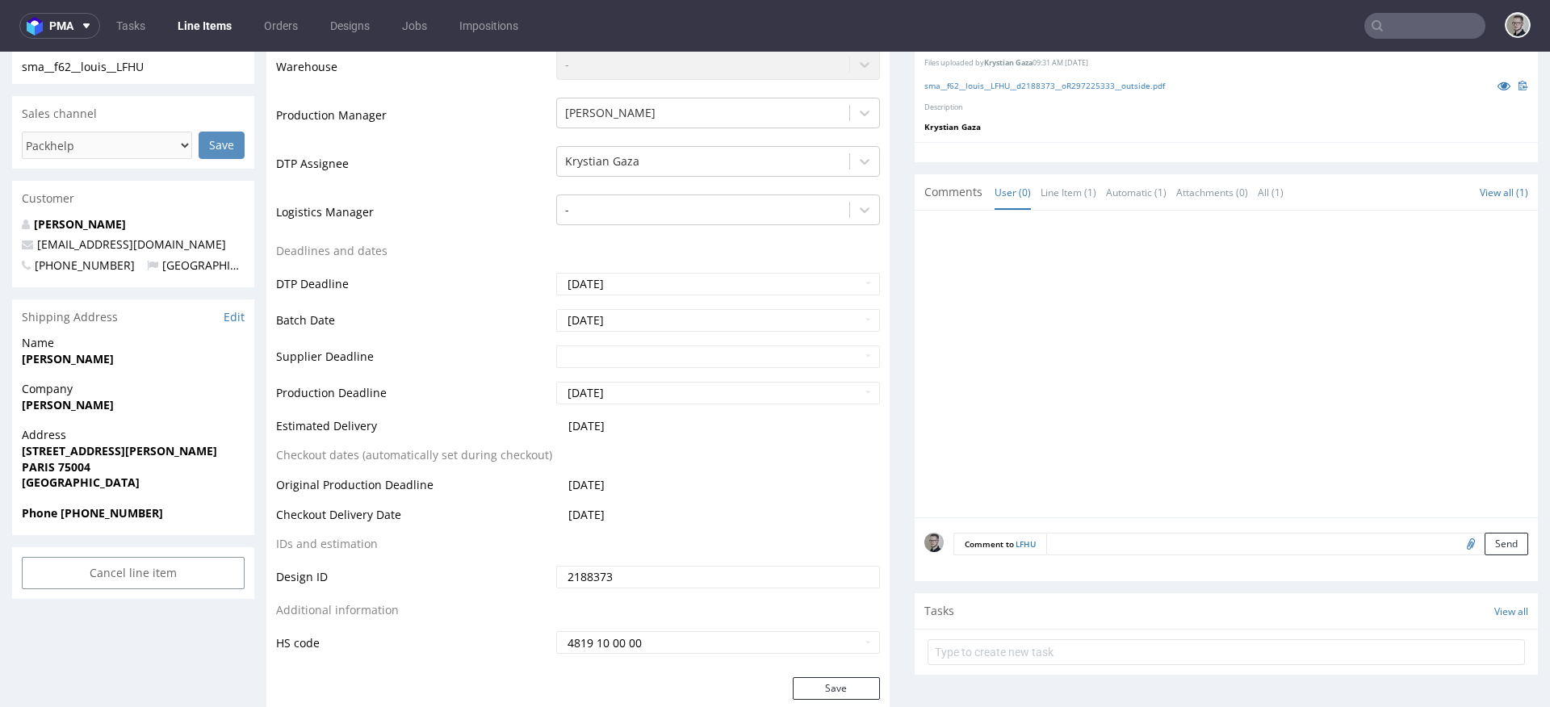
scroll to position [545, 0]
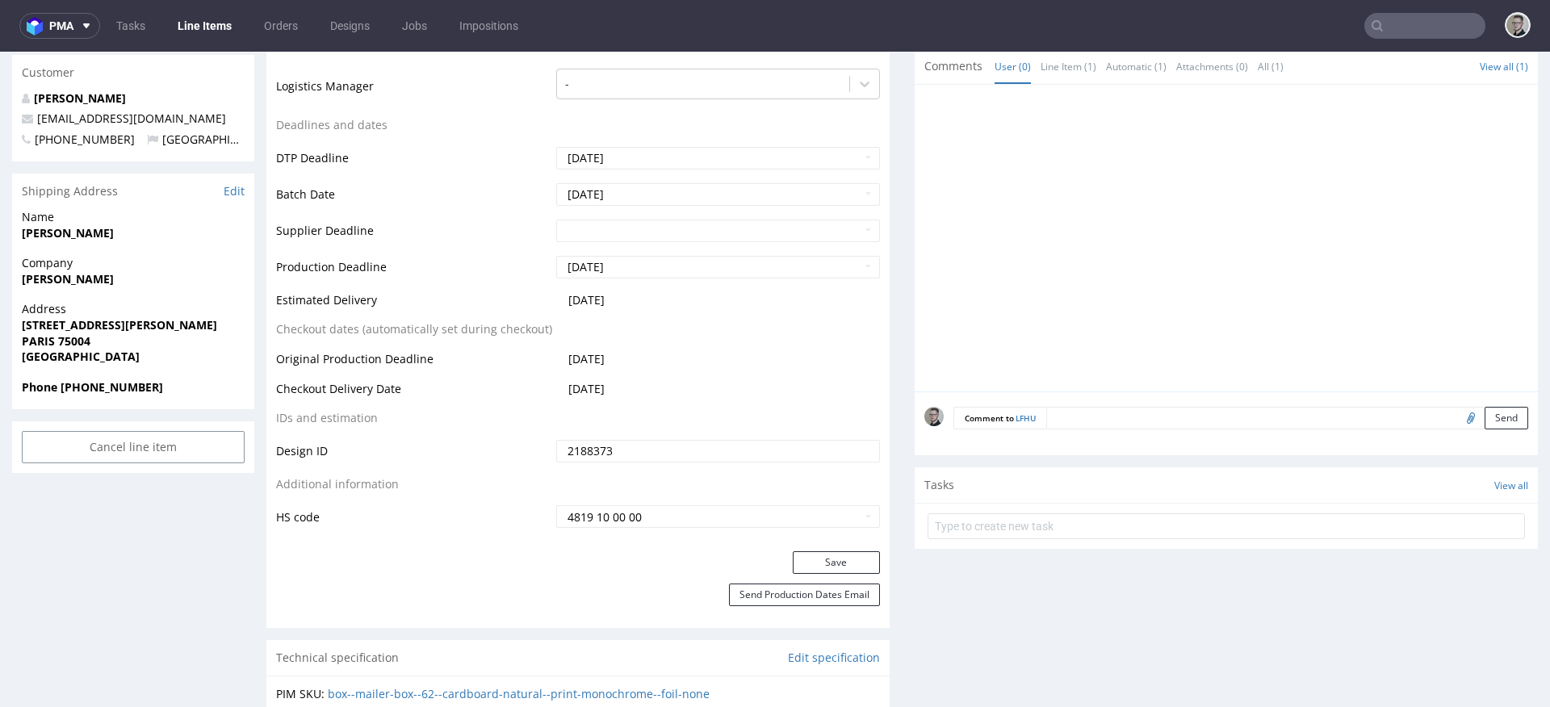
click at [837, 576] on div "Save" at bounding box center [577, 567] width 623 height 32
click at [848, 567] on button "Save" at bounding box center [836, 562] width 87 height 23
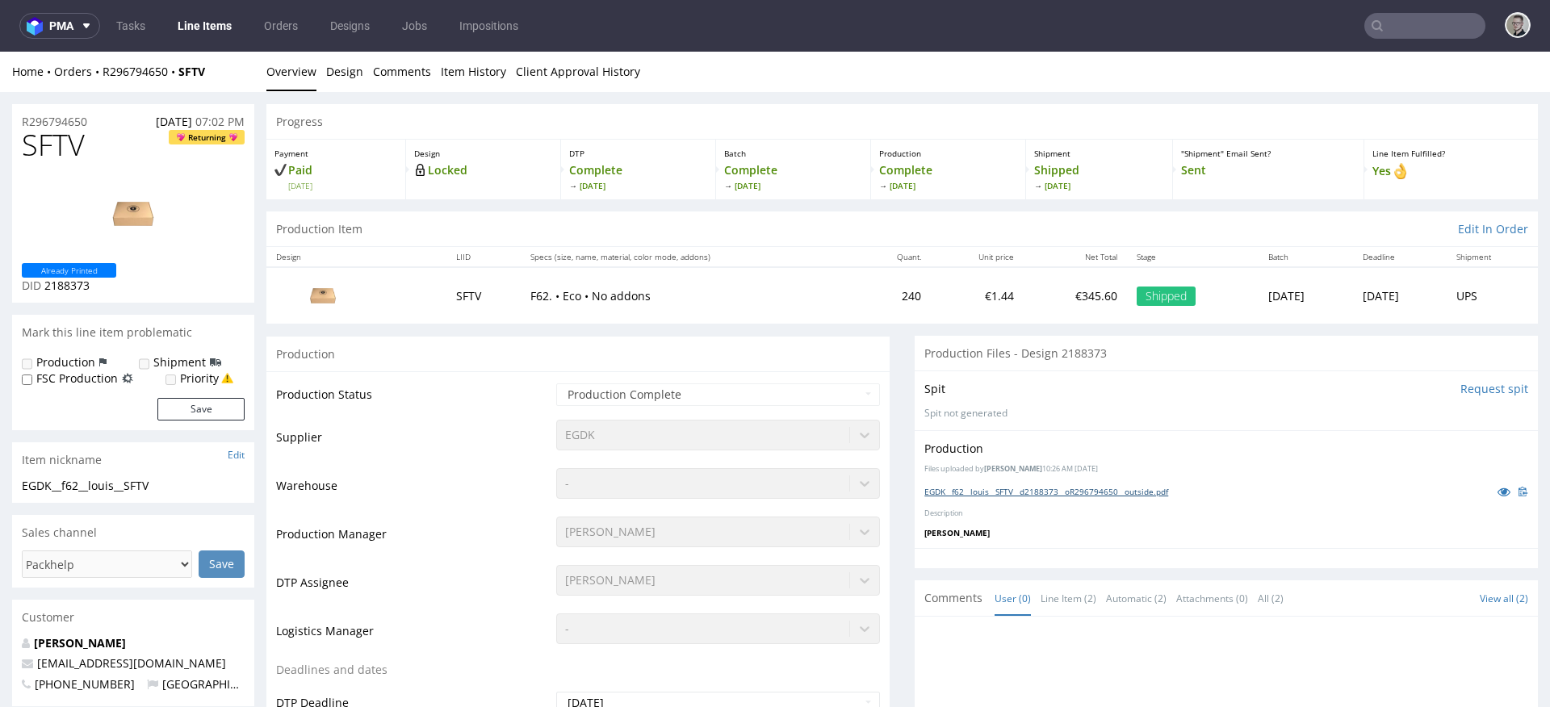
click at [1032, 492] on link "EGDK__f62__louis__SFTV__d2188373__oR296794650__outside.pdf" at bounding box center [1046, 491] width 244 height 11
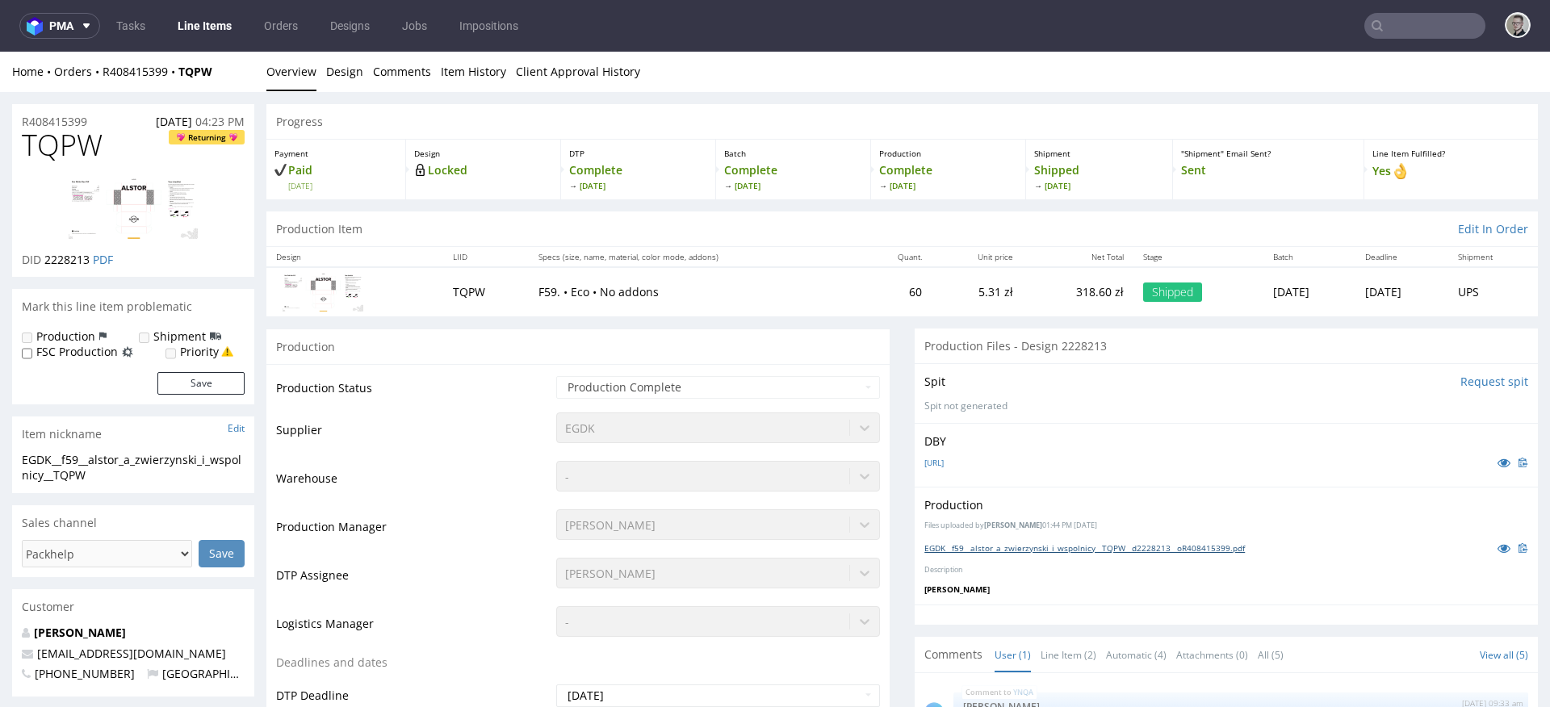
click at [1045, 548] on link "EGDK__f59__alstor_a_zwierzynski_i_wspolnicy__TQPW__d2228213__oR408415399.pdf" at bounding box center [1084, 547] width 320 height 11
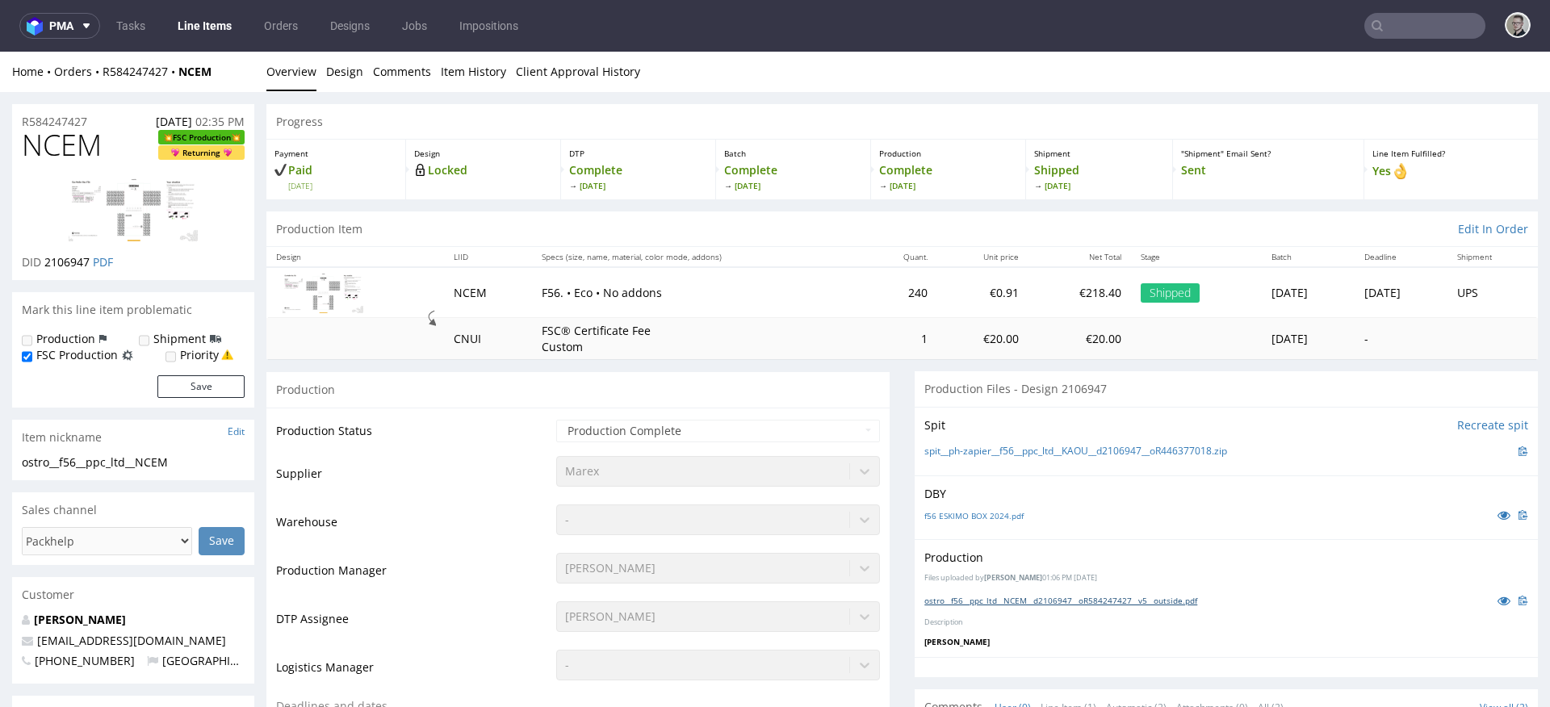
click at [1071, 595] on link "ostro__f56__ppc_ltd__NCEM__d2106947__oR584247427__v5__outside.pdf" at bounding box center [1060, 600] width 273 height 11
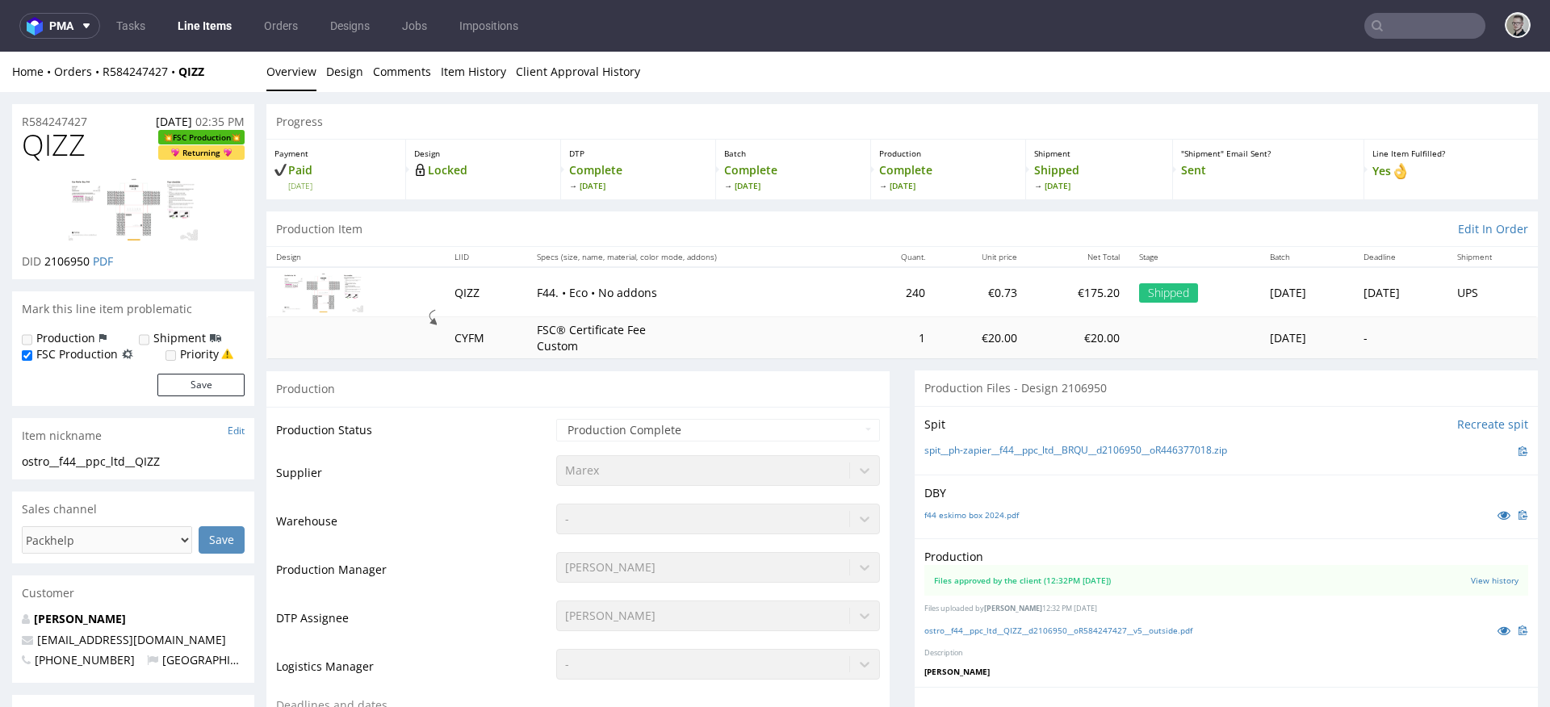
click at [1020, 623] on div "ostro__f44__ppc_ltd__QIZZ__d2106950__oR584247427__v5__outside.pdf" at bounding box center [1226, 631] width 604 height 18
click at [1028, 631] on link "ostro__f44__ppc_ltd__QIZZ__d2106950__oR584247427__v5__outside.pdf" at bounding box center [1058, 630] width 268 height 11
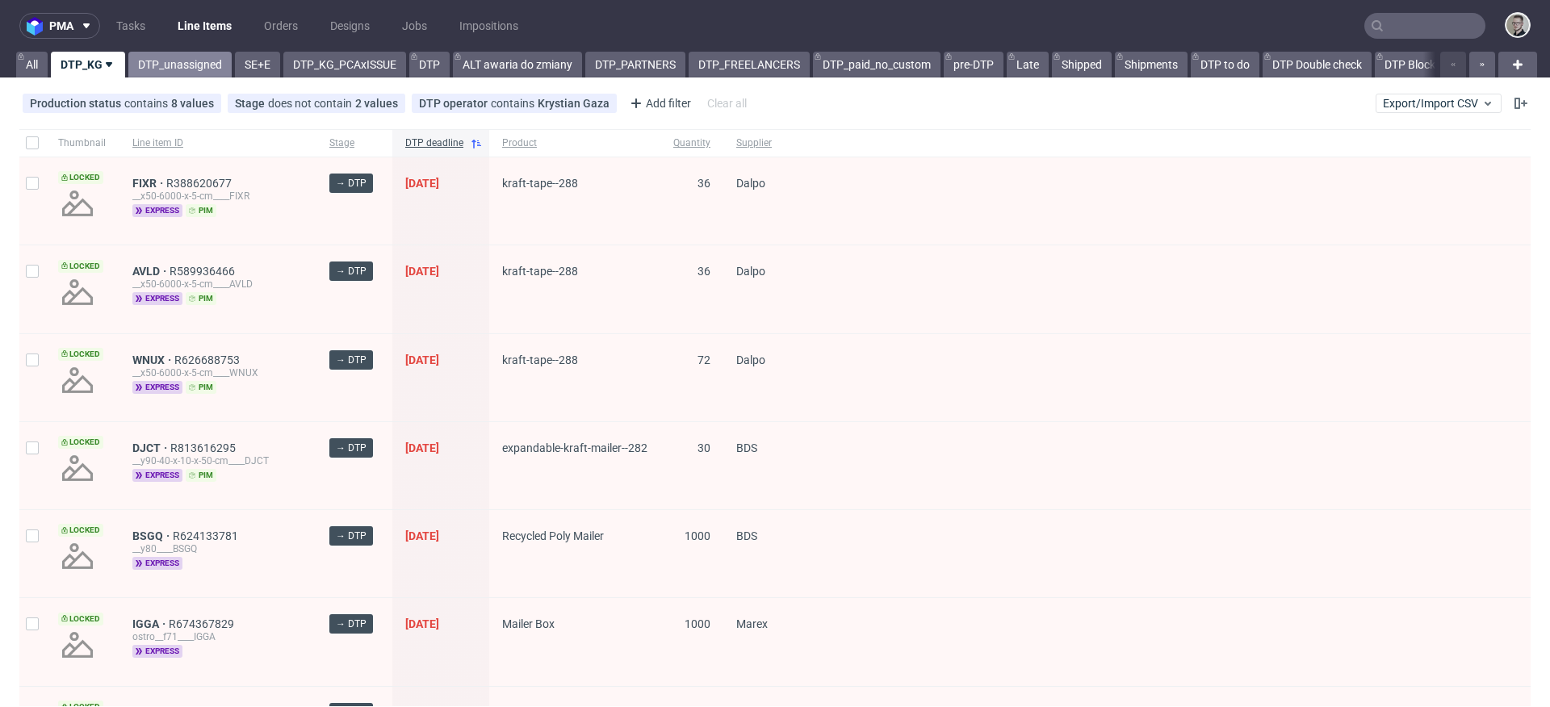
click at [173, 64] on link "DTP_unassigned" at bounding box center [179, 65] width 103 height 26
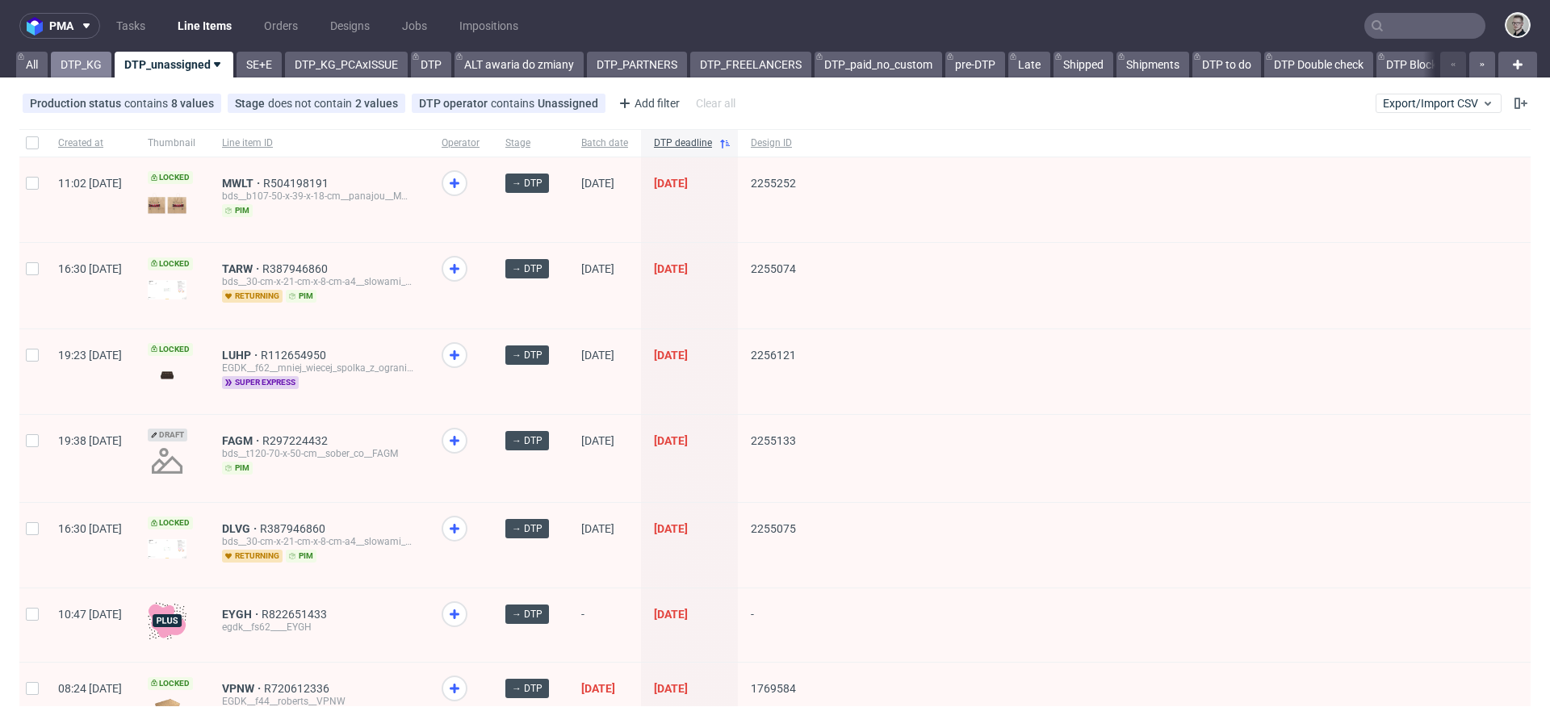
click at [61, 61] on link "DTP_KG" at bounding box center [81, 65] width 61 height 26
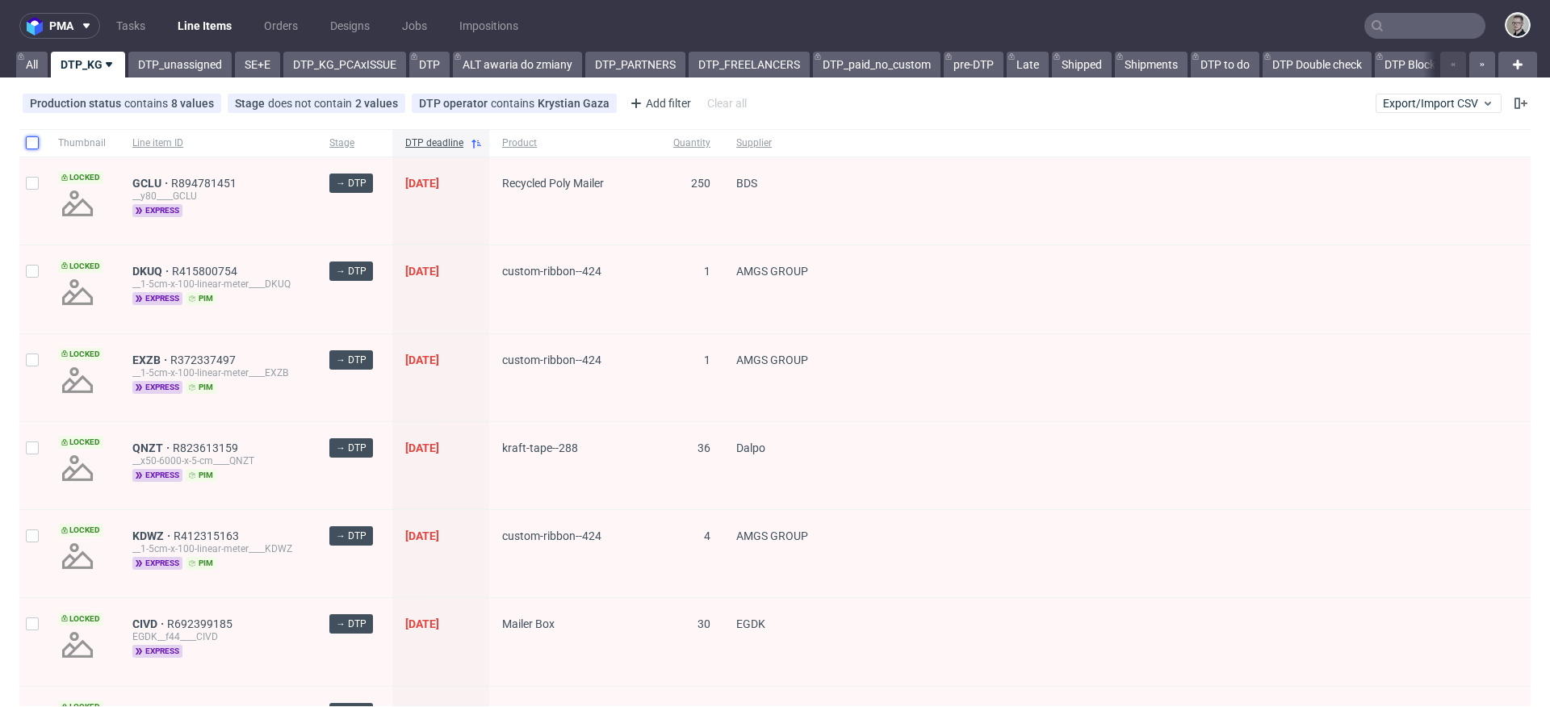
click at [33, 137] on input "checkbox" at bounding box center [32, 142] width 13 height 13
checkbox input "true"
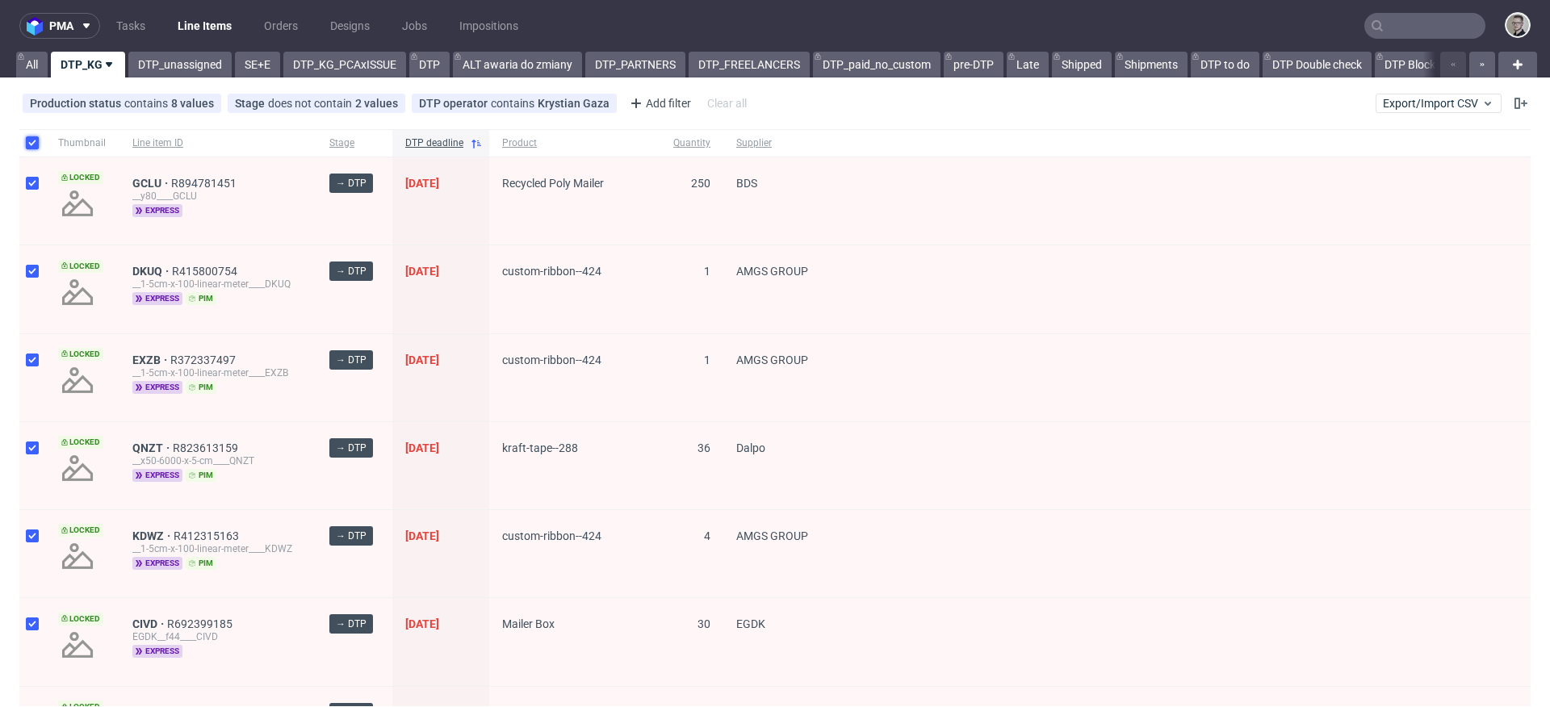
checkbox input "true"
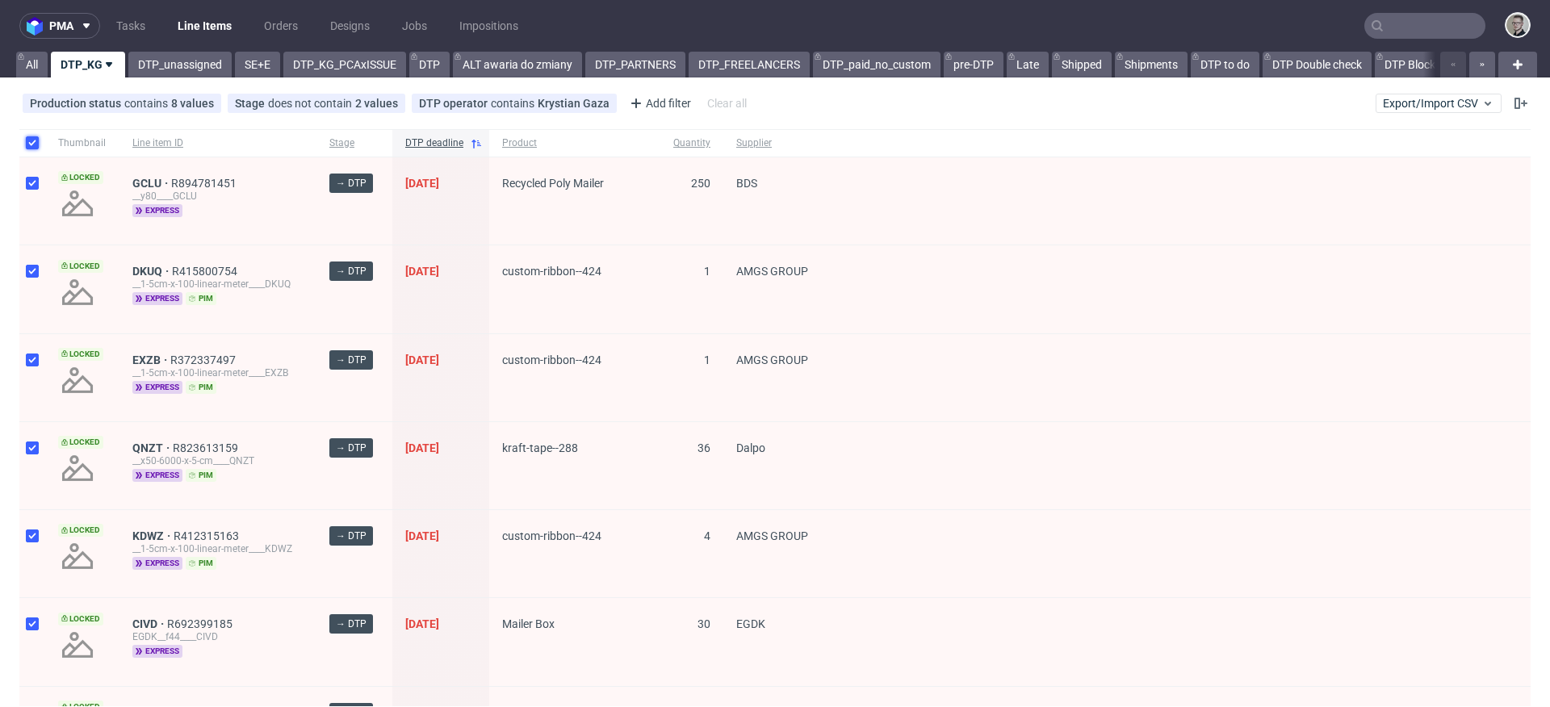
checkbox input "true"
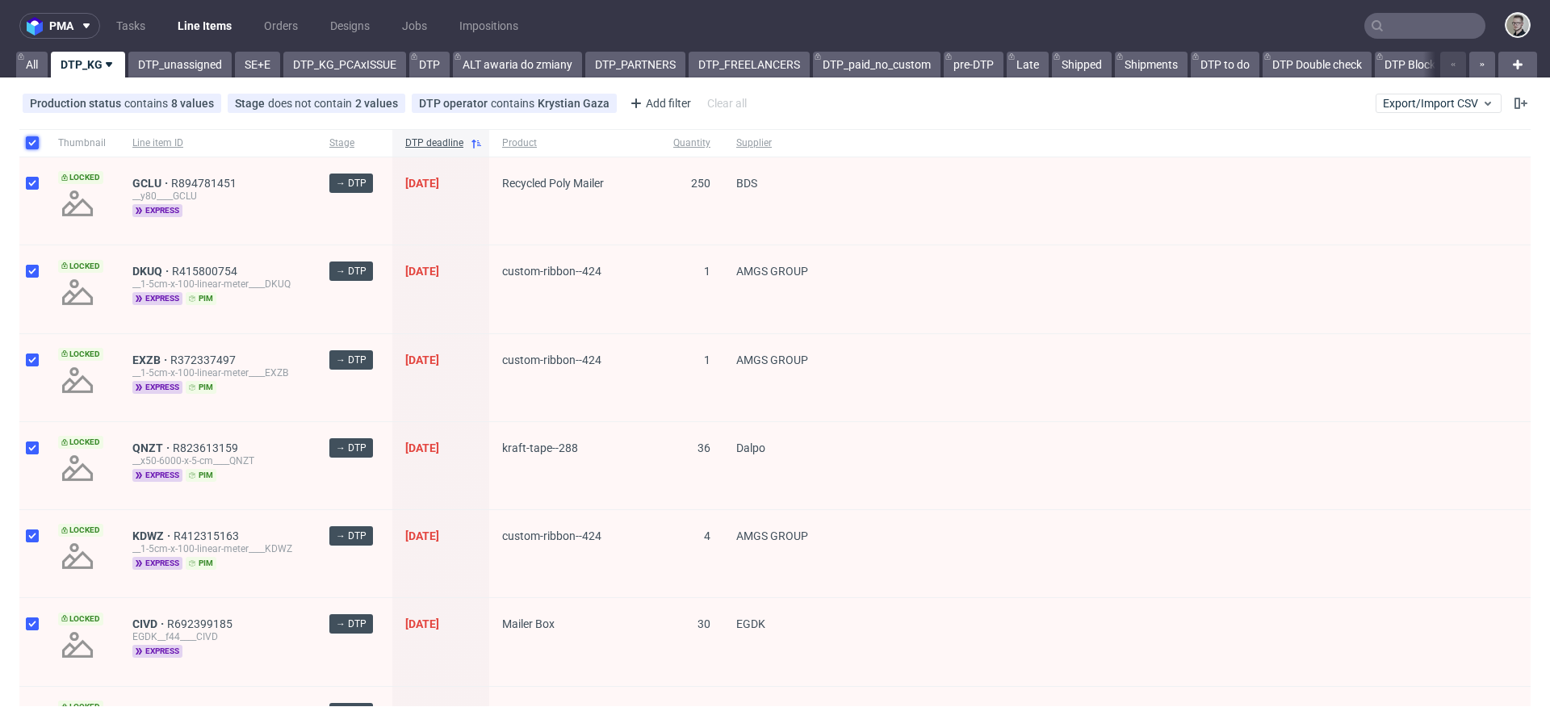
checkbox input "true"
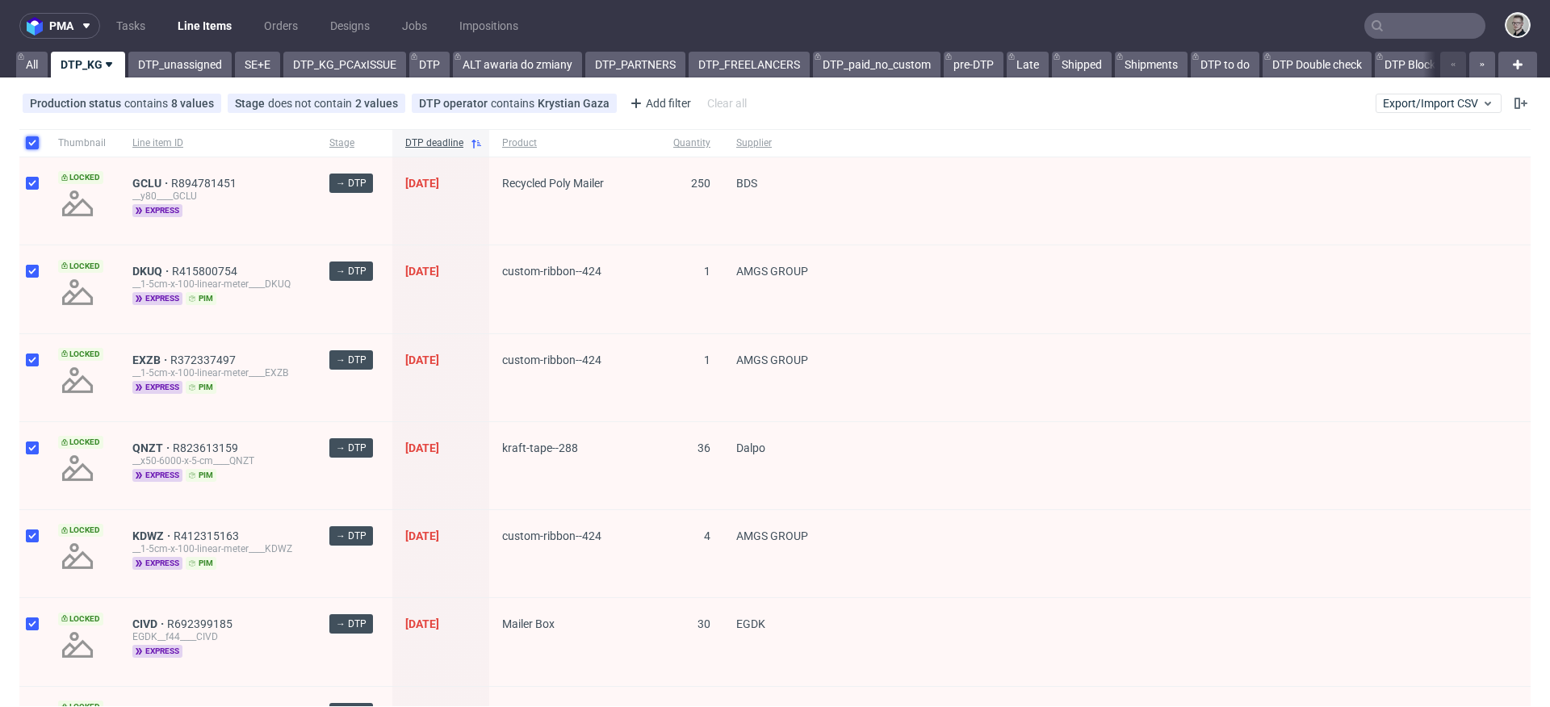
checkbox input "true"
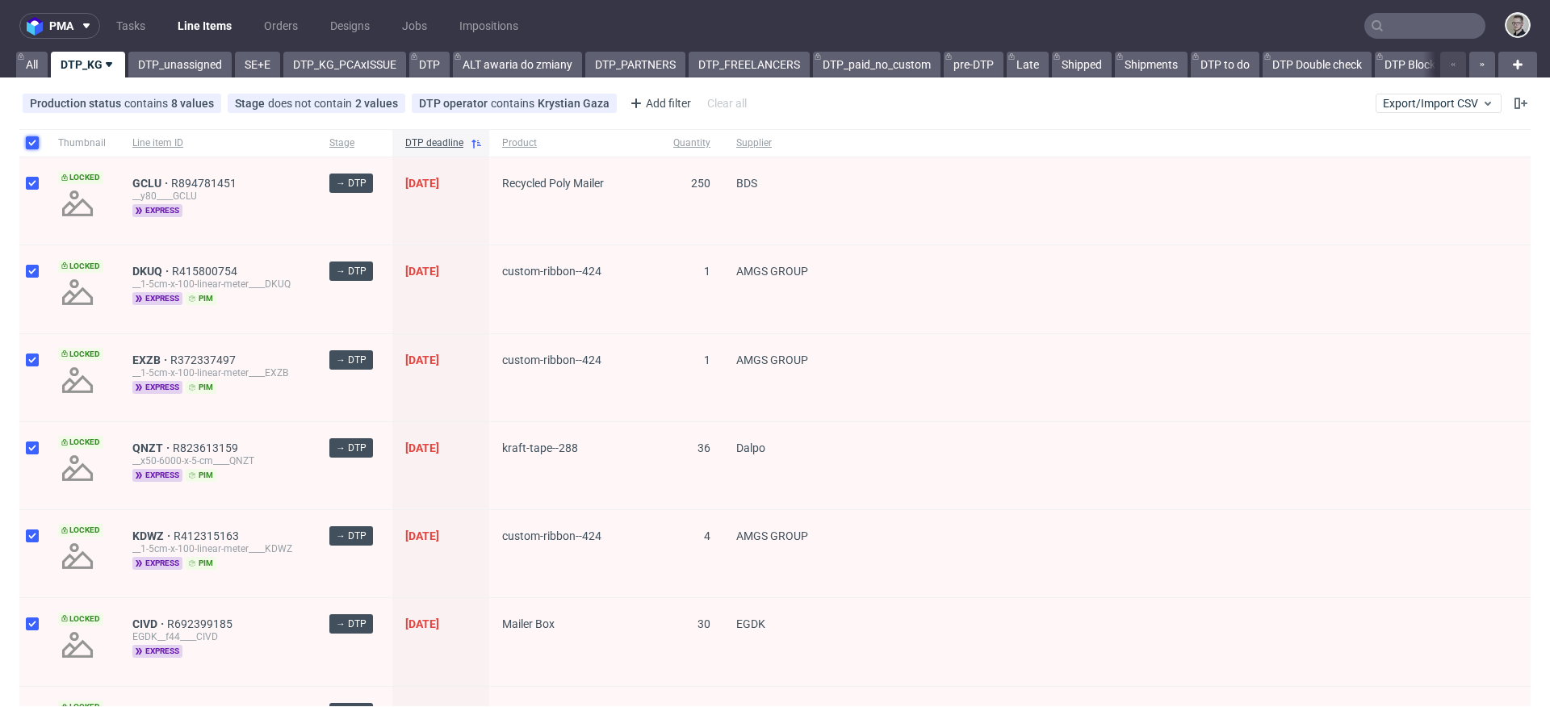
checkbox input "true"
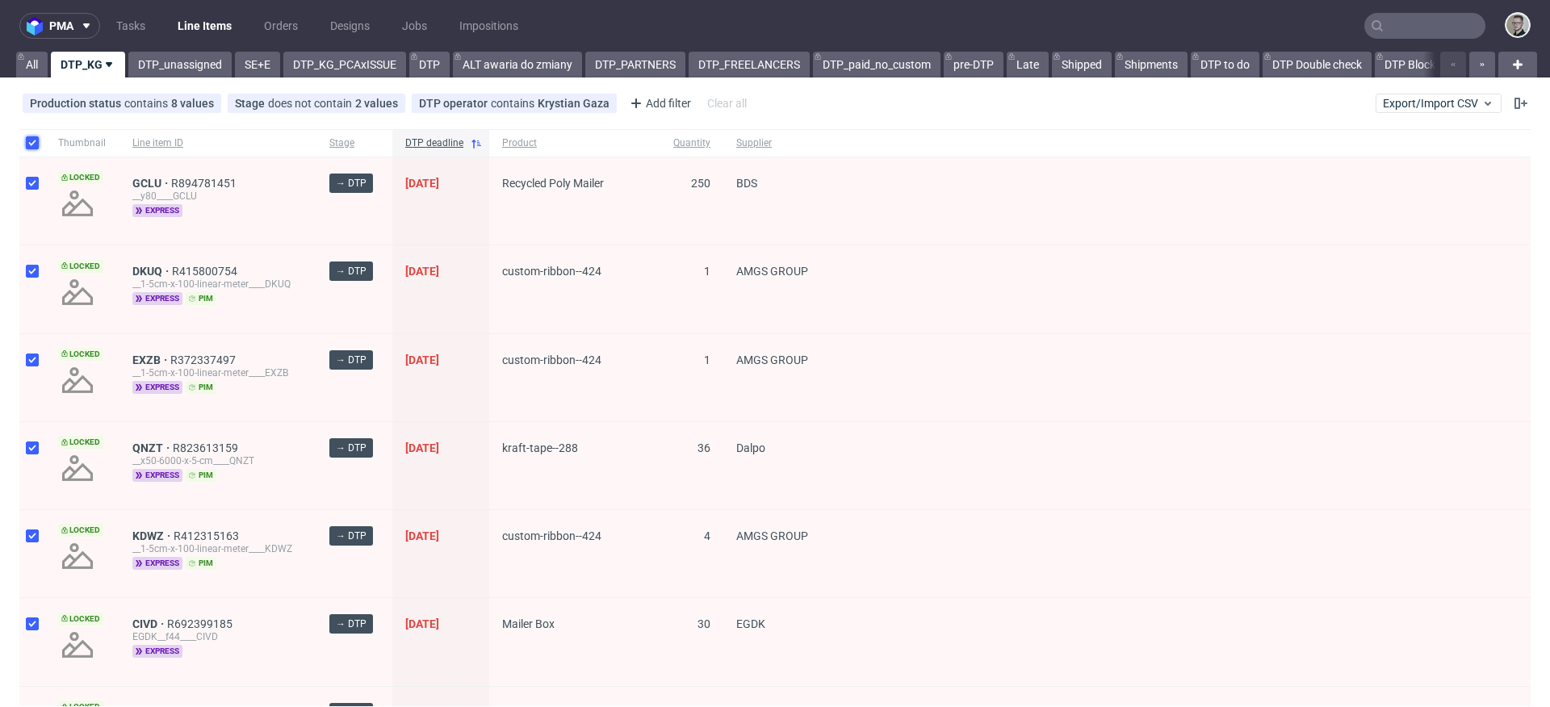
checkbox input "true"
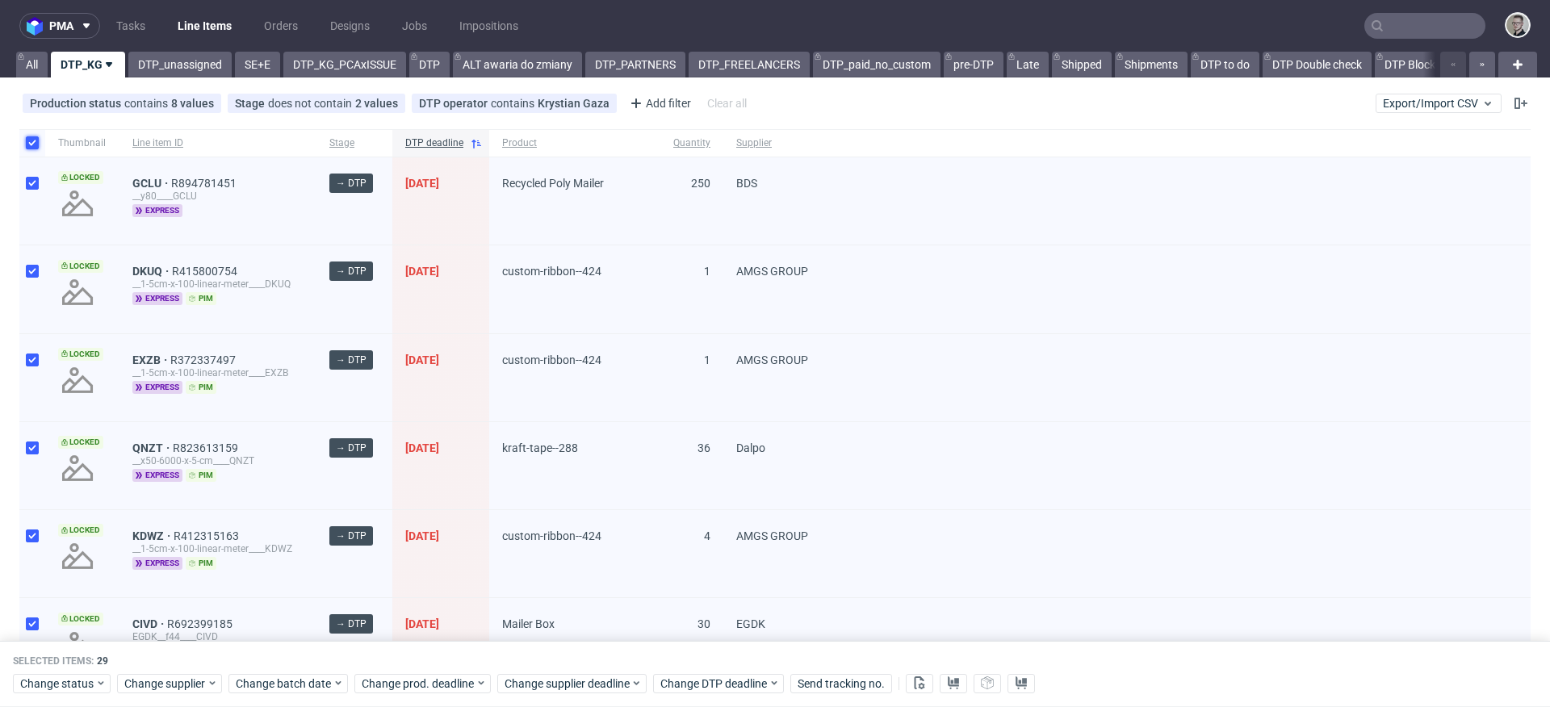
click at [33, 137] on input "checkbox" at bounding box center [32, 142] width 13 height 13
checkbox input "false"
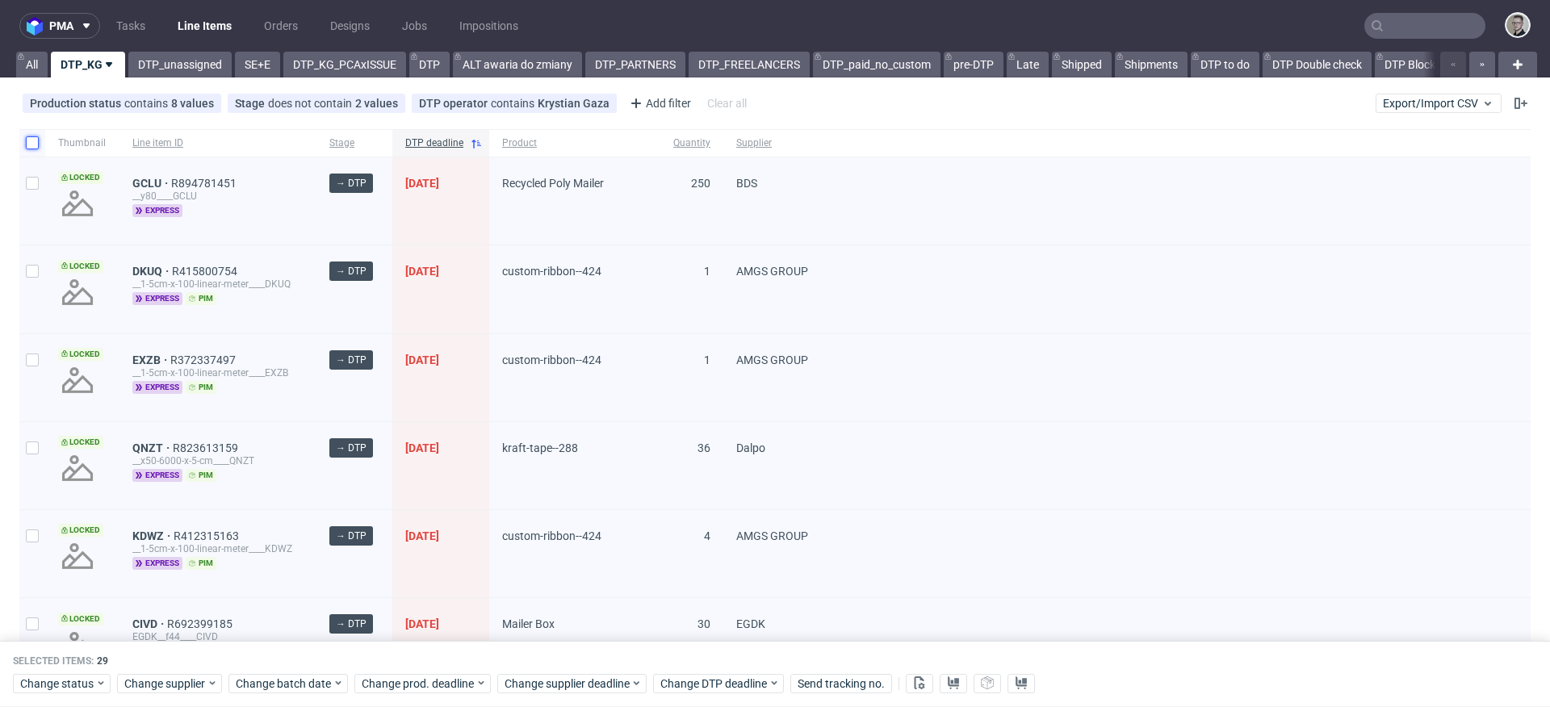
checkbox input "false"
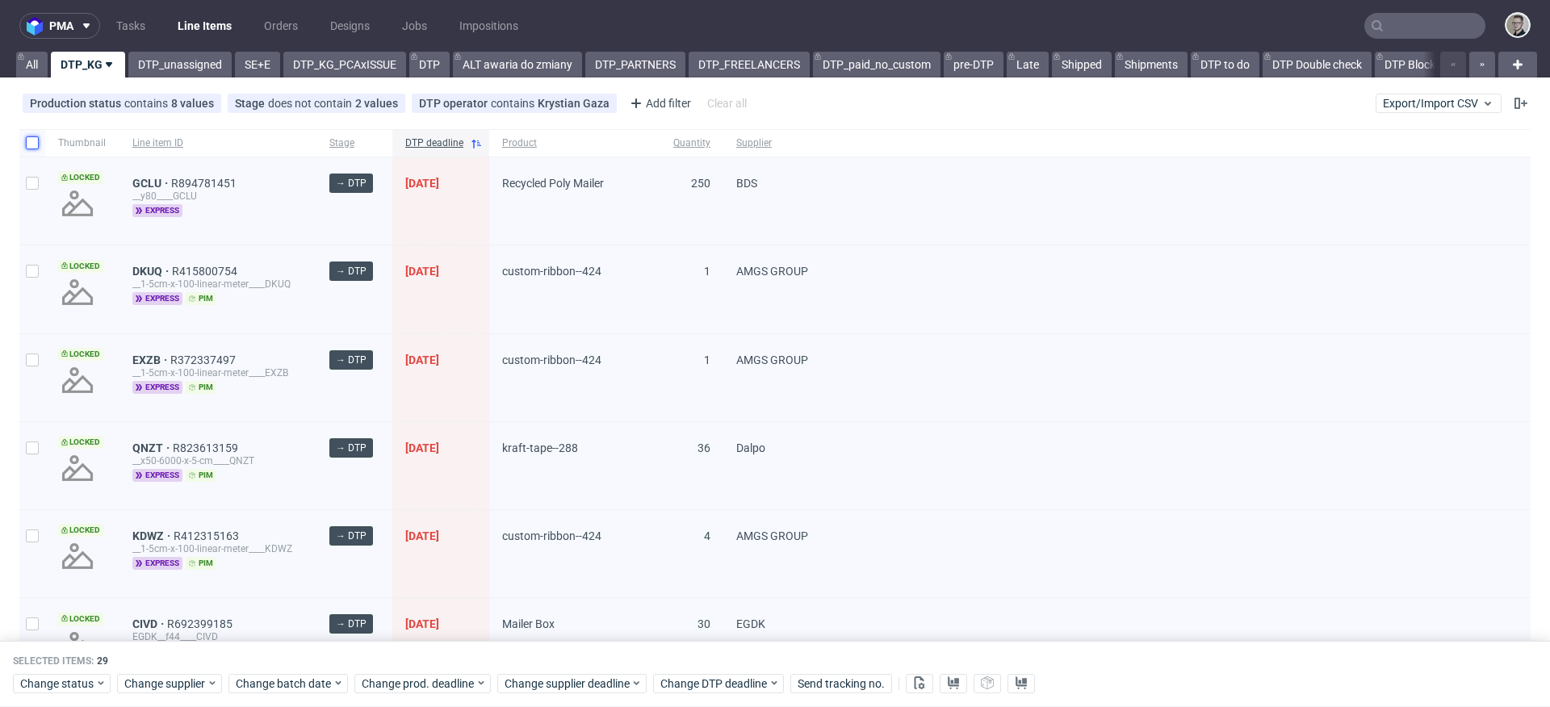
checkbox input "false"
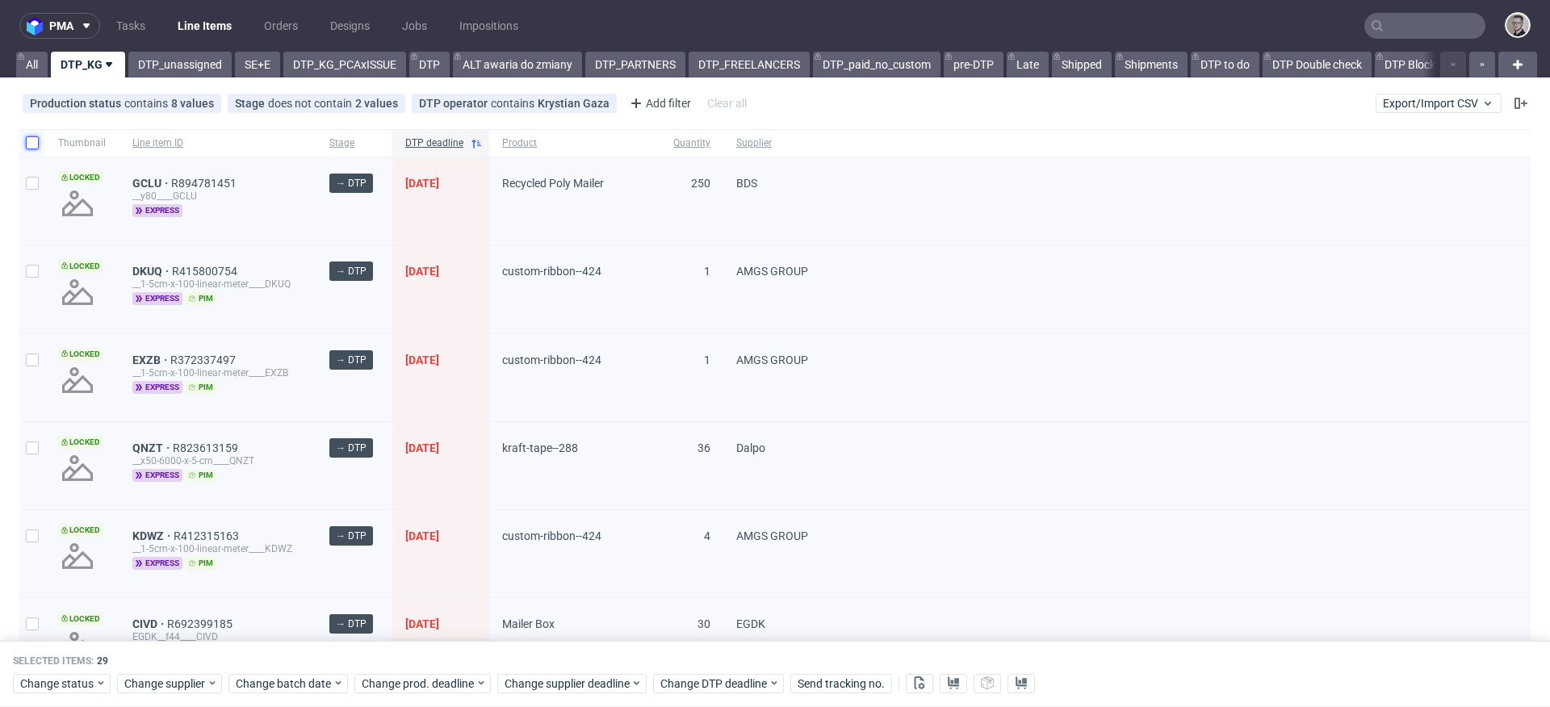
checkbox input "false"
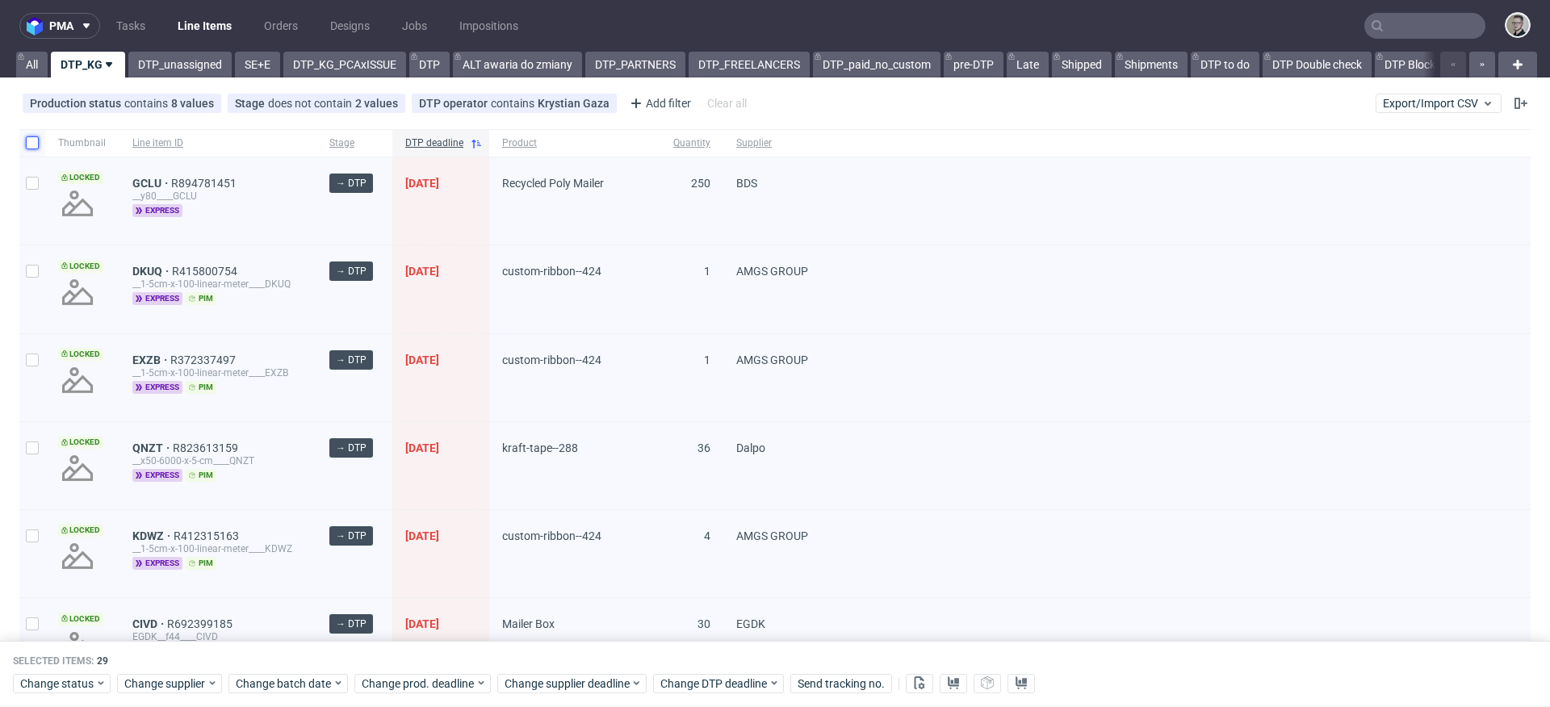
checkbox input "false"
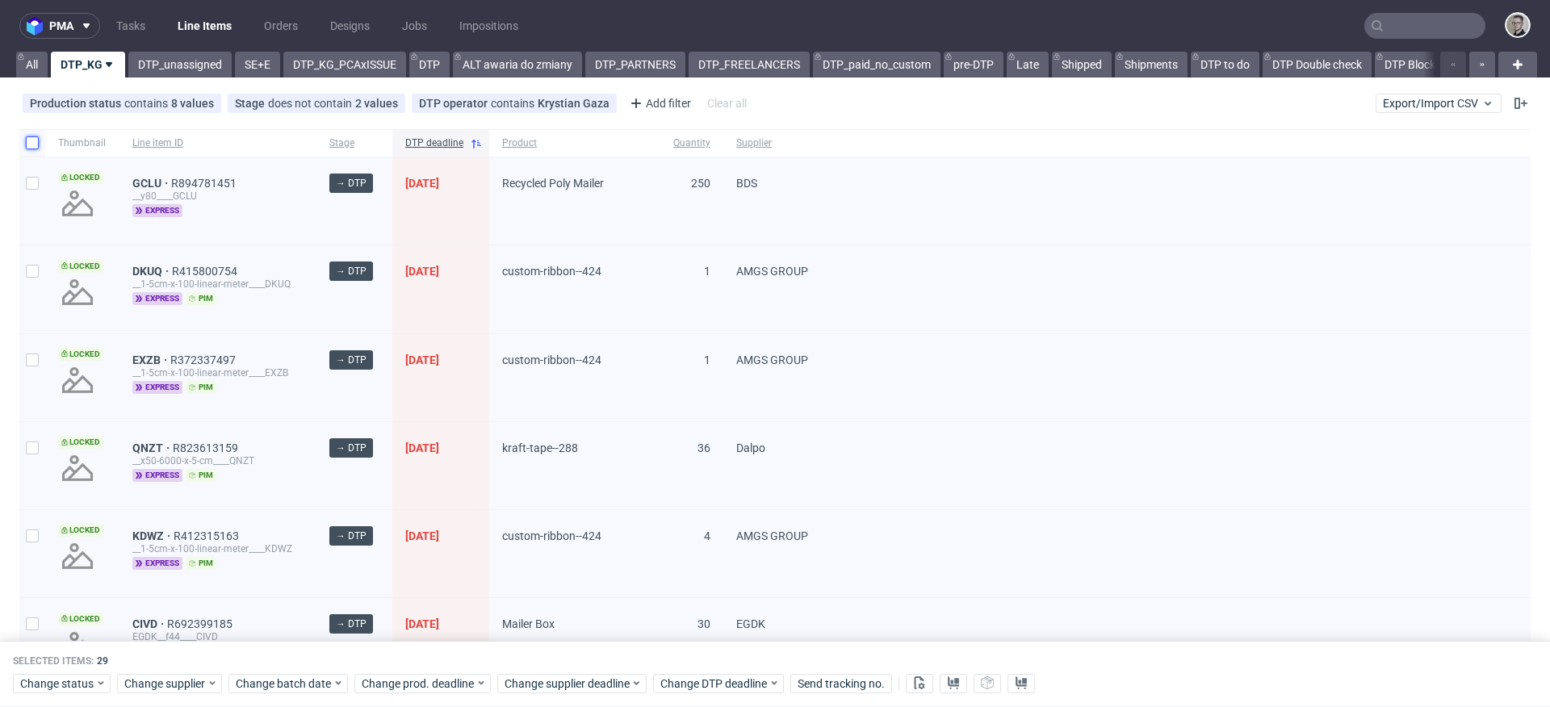
checkbox input "false"
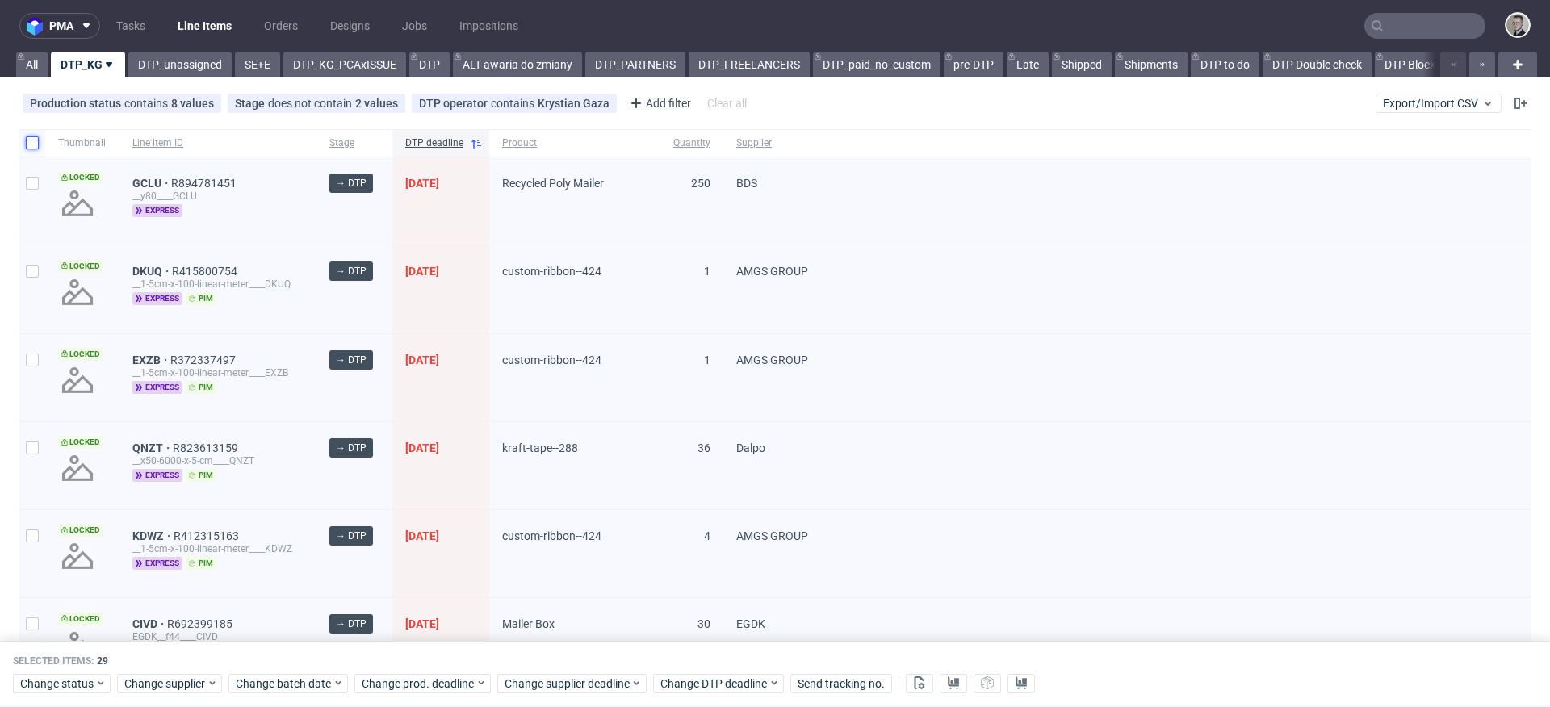
checkbox input "false"
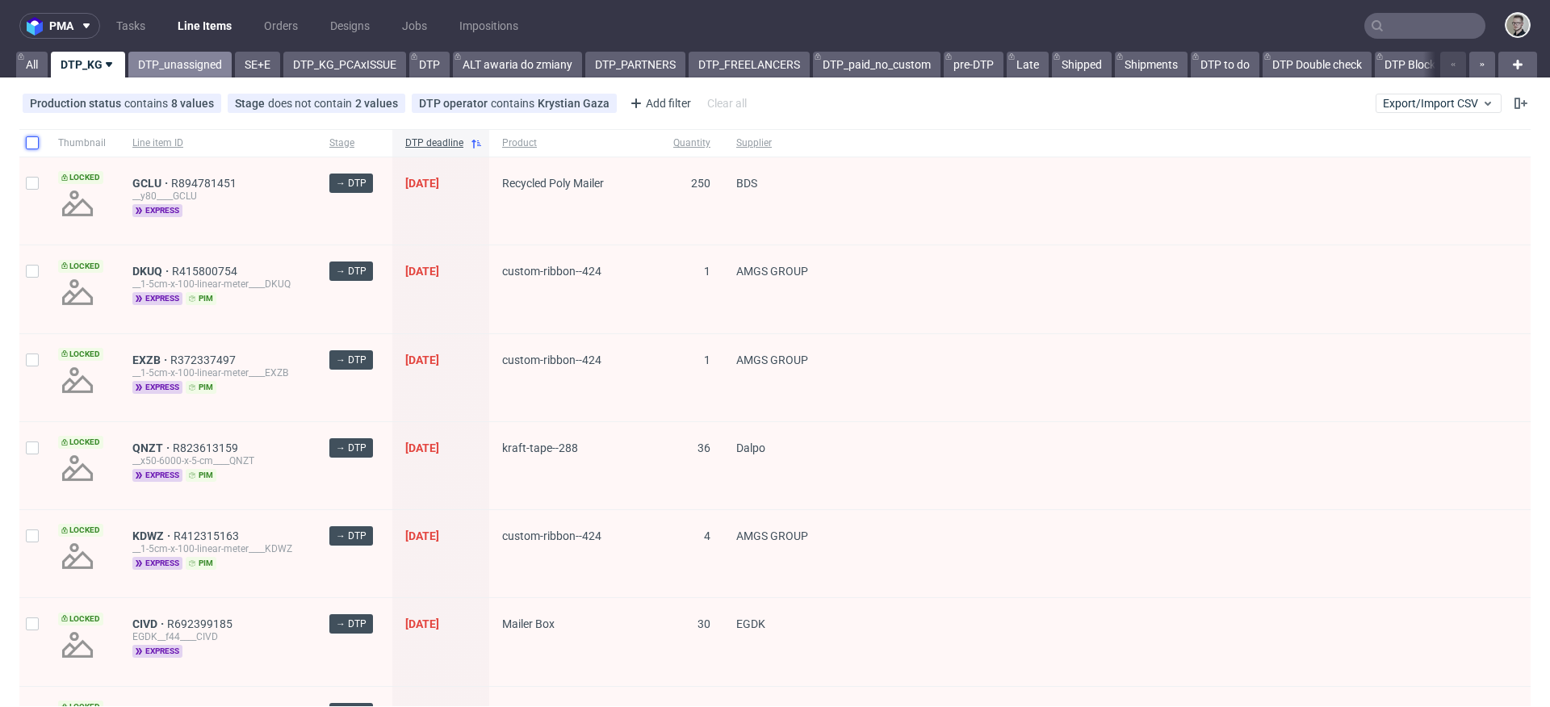
click at [213, 72] on link "DTP_unassigned" at bounding box center [179, 65] width 103 height 26
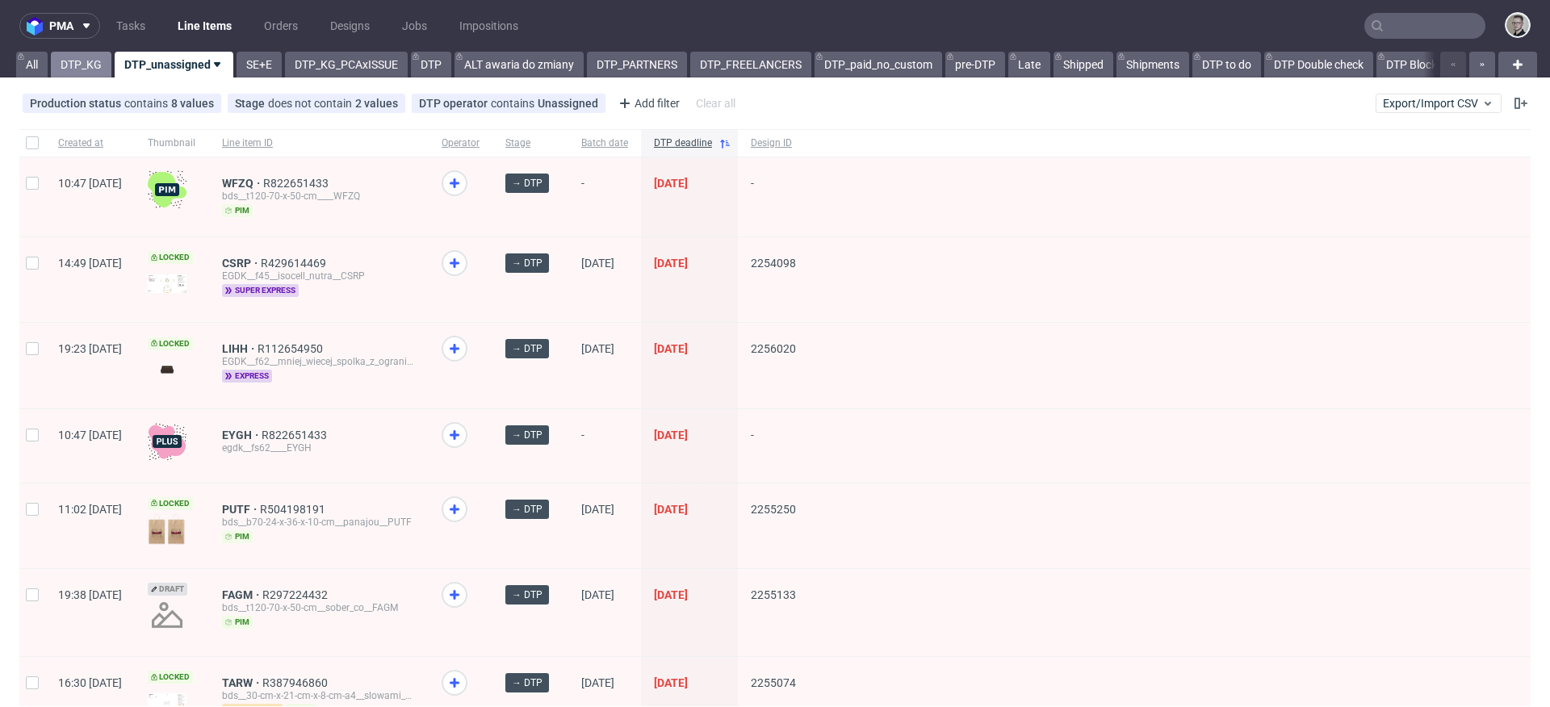
click at [94, 73] on link "DTP_KG" at bounding box center [81, 65] width 61 height 26
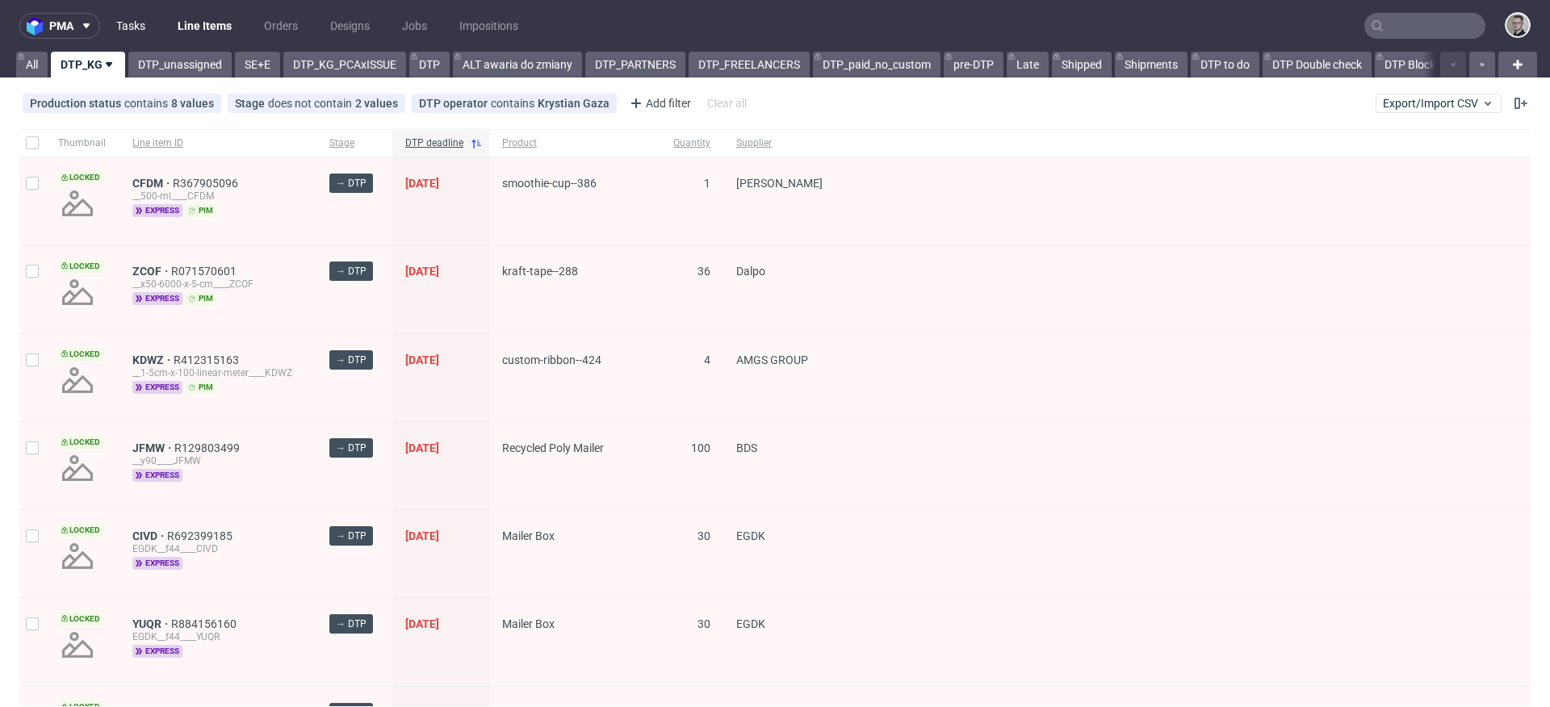
click at [144, 29] on link "Tasks" at bounding box center [131, 26] width 48 height 26
